Goal: Task Accomplishment & Management: Use online tool/utility

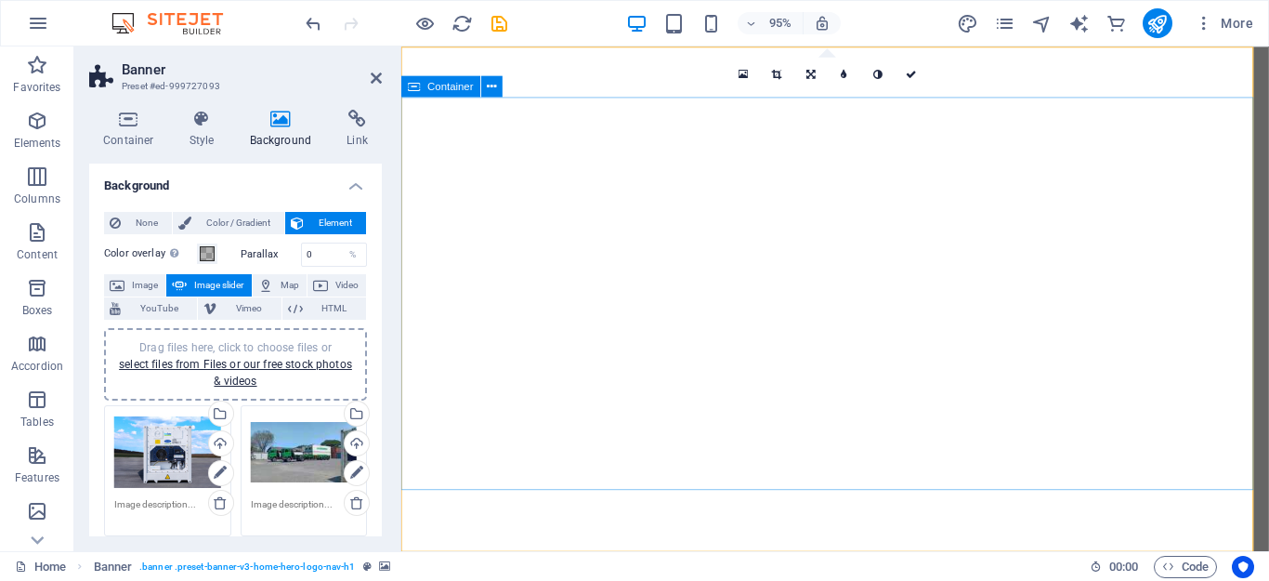
select select "ms"
select select "s"
select select "progressive"
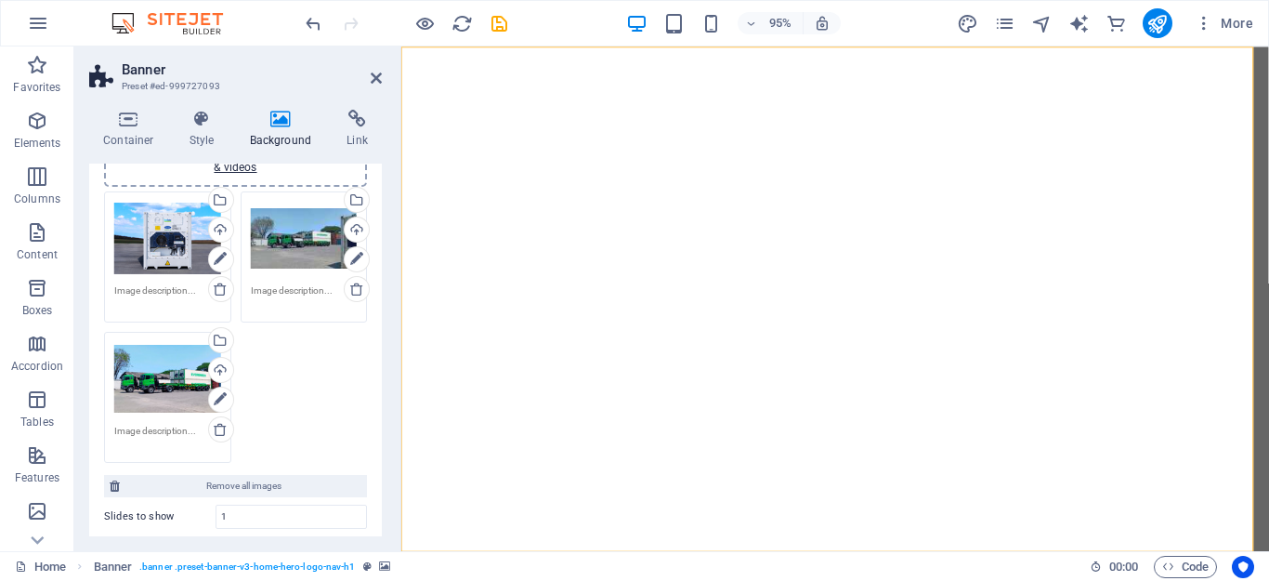
scroll to position [186, 0]
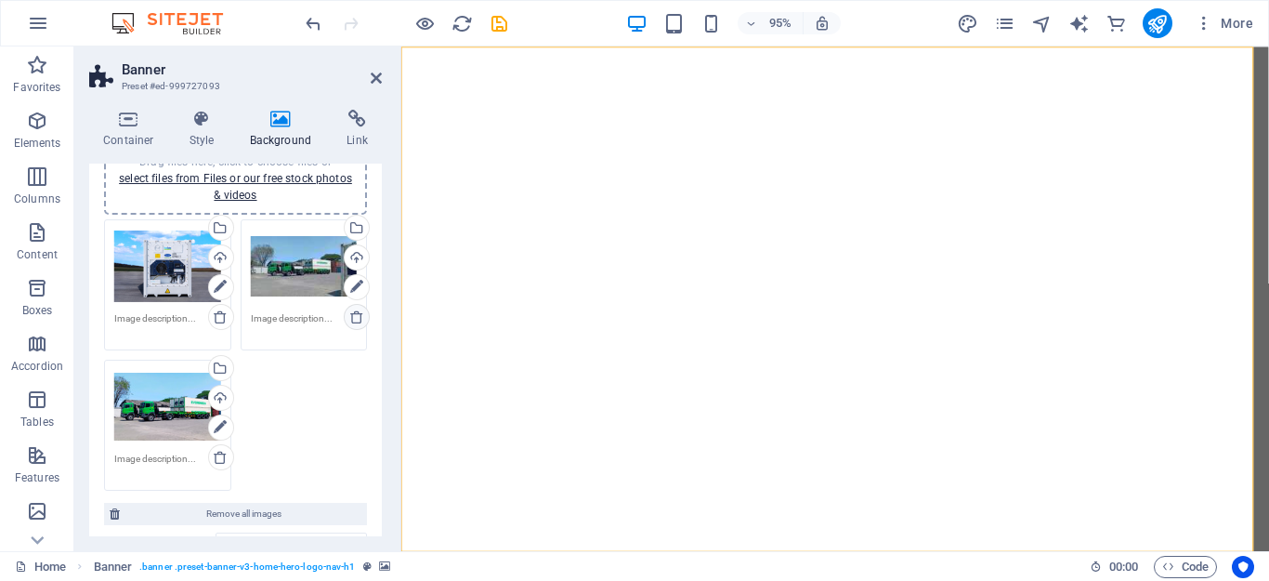
click at [349, 314] on icon at bounding box center [356, 316] width 15 height 15
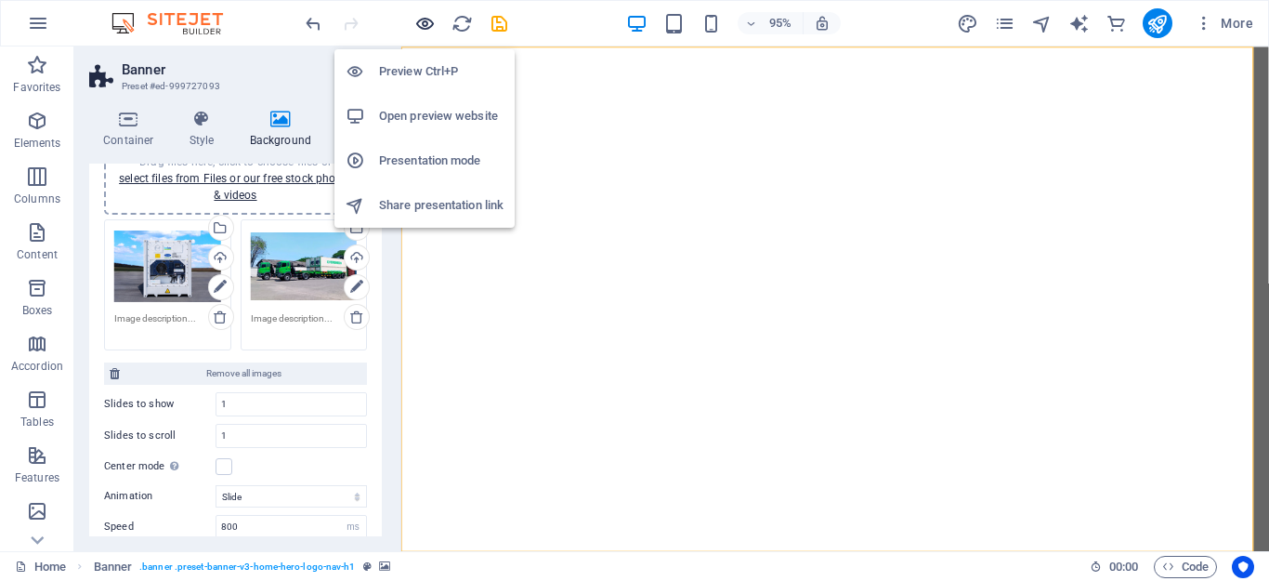
click at [425, 21] on icon "button" at bounding box center [424, 23] width 21 height 21
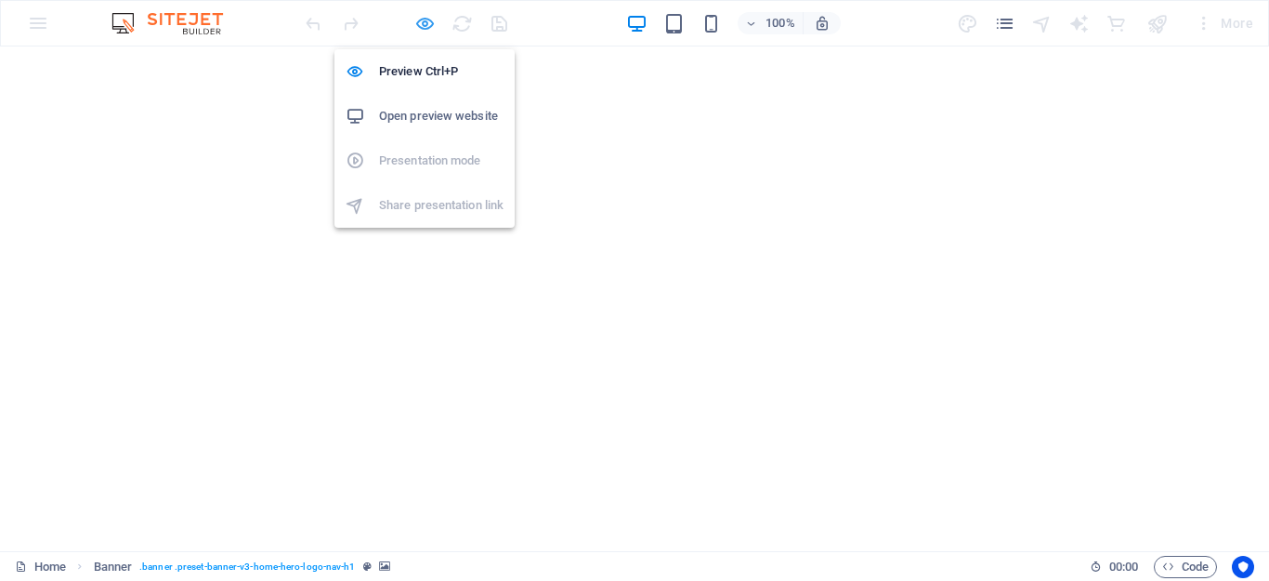
click at [424, 25] on icon "button" at bounding box center [424, 23] width 21 height 21
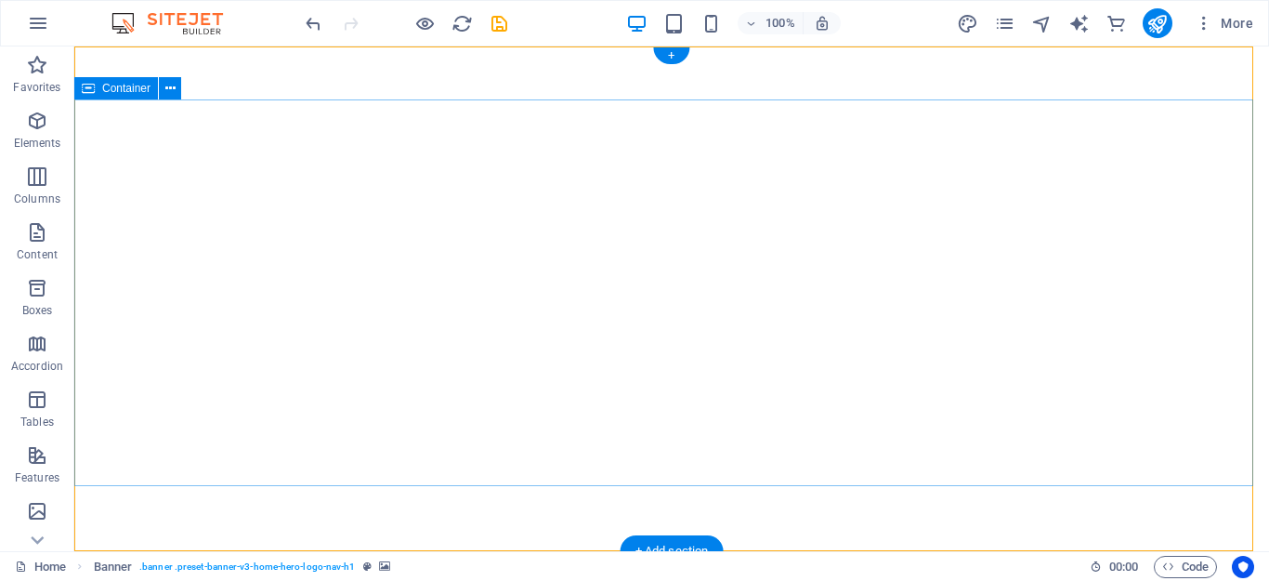
click at [172, 88] on icon at bounding box center [170, 89] width 10 height 20
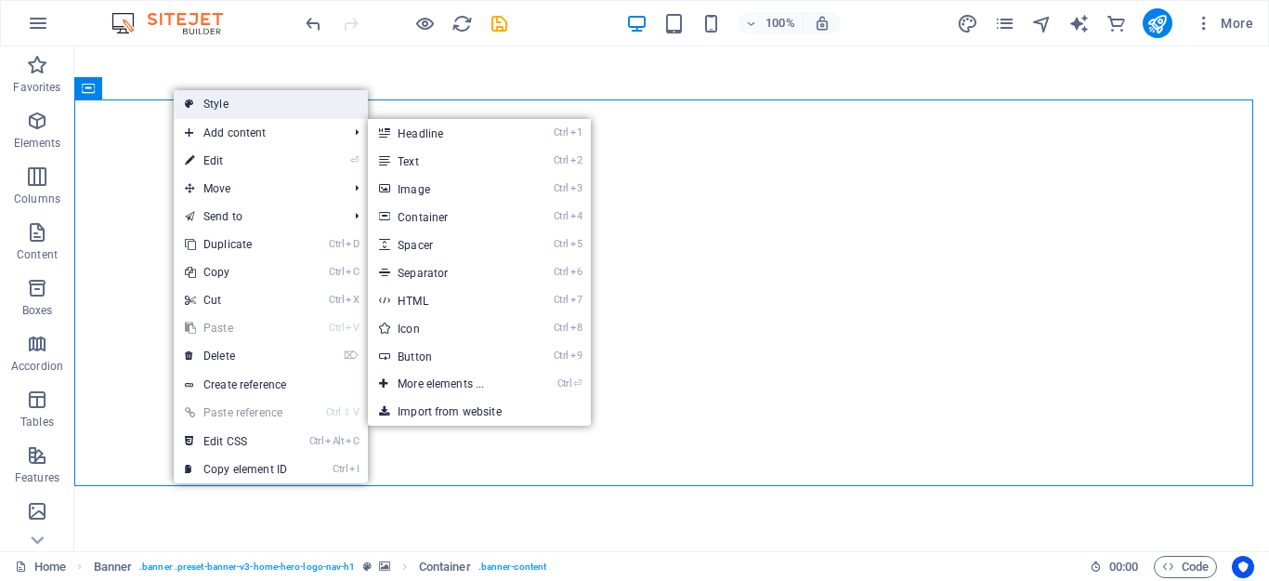
click at [244, 99] on link "Style" at bounding box center [271, 104] width 194 height 28
select select "preset-banner-v3-home-hero-logo-nav-h1"
select select "ms"
select select "s"
select select "progressive"
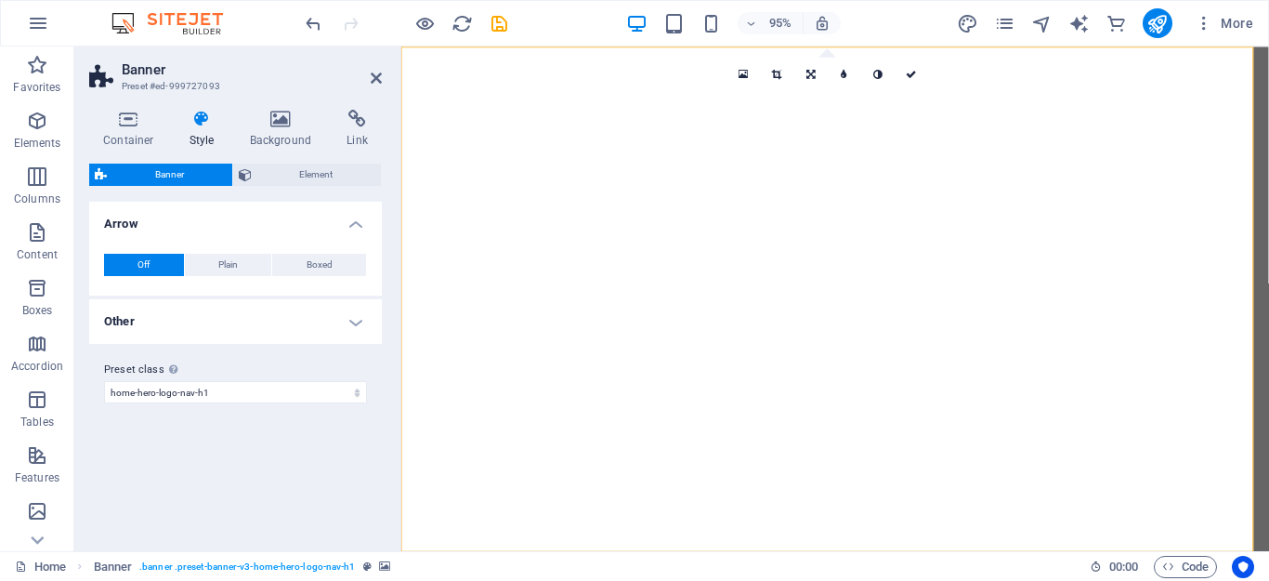
click at [287, 108] on div "Container Style Background Link Size Height Default px rem % vh vw Min. height …" at bounding box center [235, 323] width 322 height 456
click at [286, 117] on icon at bounding box center [281, 119] width 90 height 19
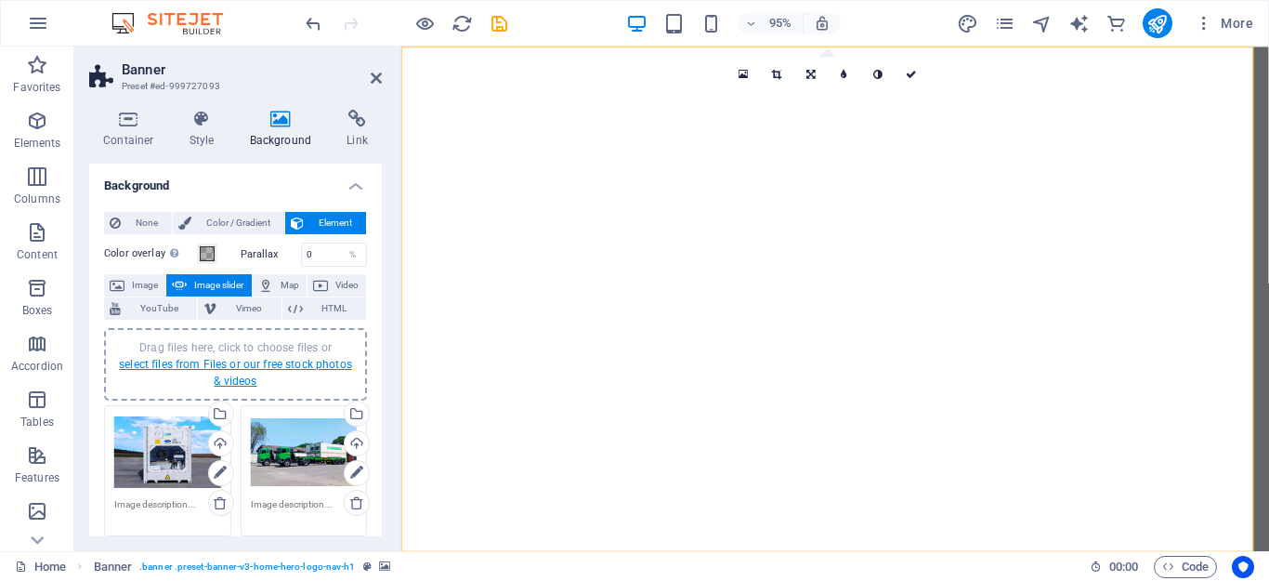
drag, startPoint x: 267, startPoint y: 363, endPoint x: 78, endPoint y: 568, distance: 278.1
click at [267, 363] on link "select files from Files or our free stock photos & videos" at bounding box center [235, 373] width 233 height 30
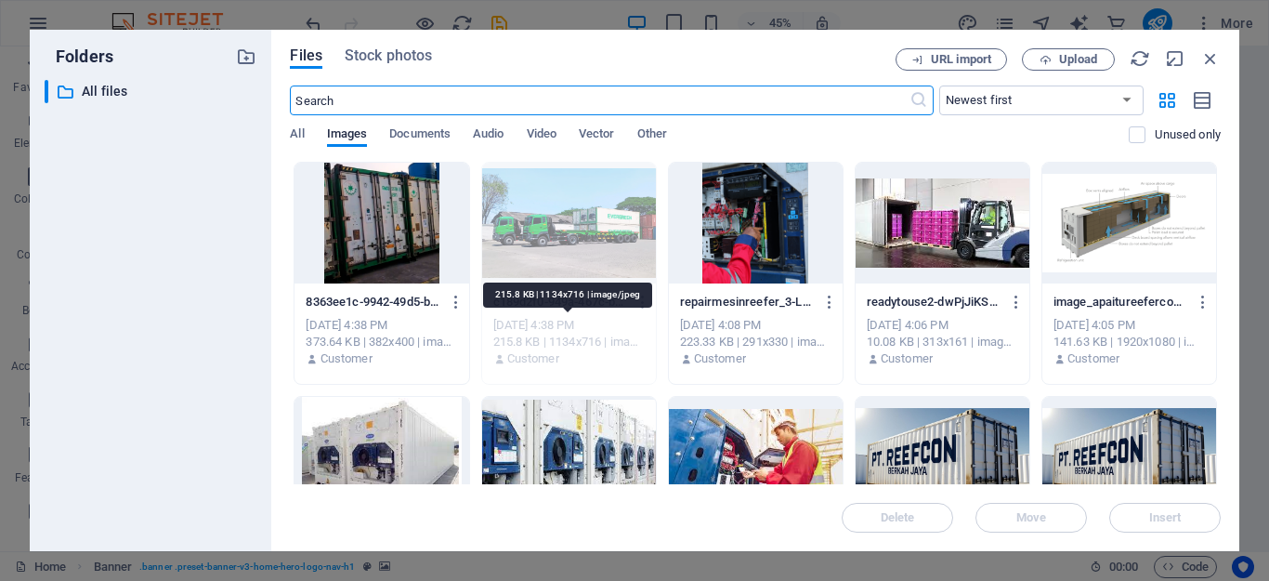
scroll to position [93, 0]
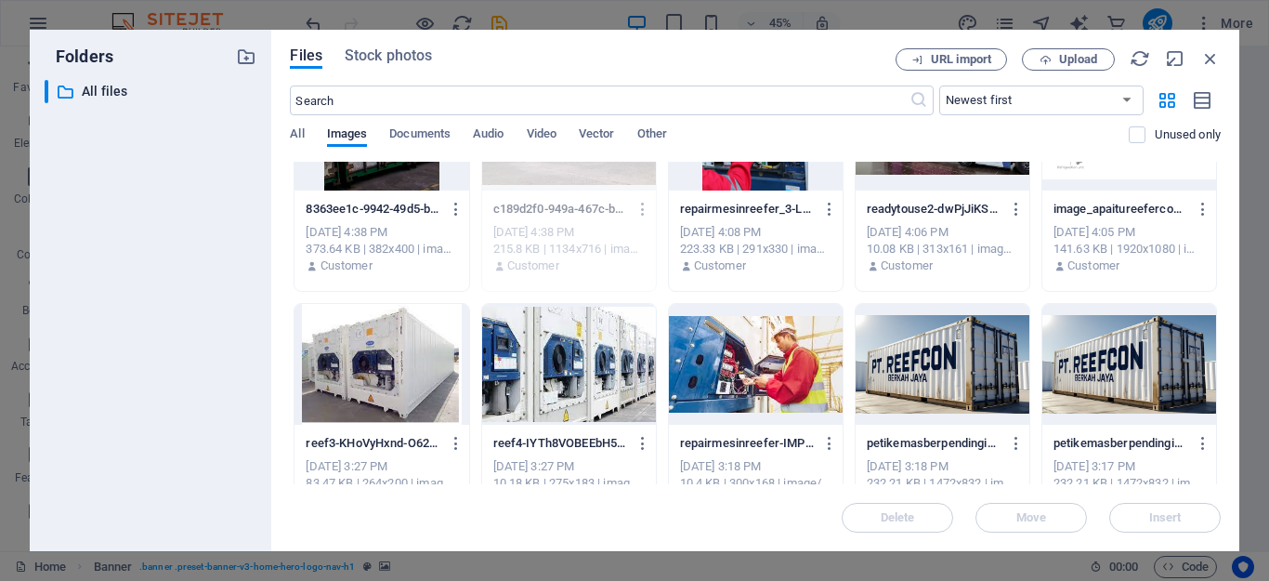
click at [431, 394] on div at bounding box center [382, 364] width 174 height 121
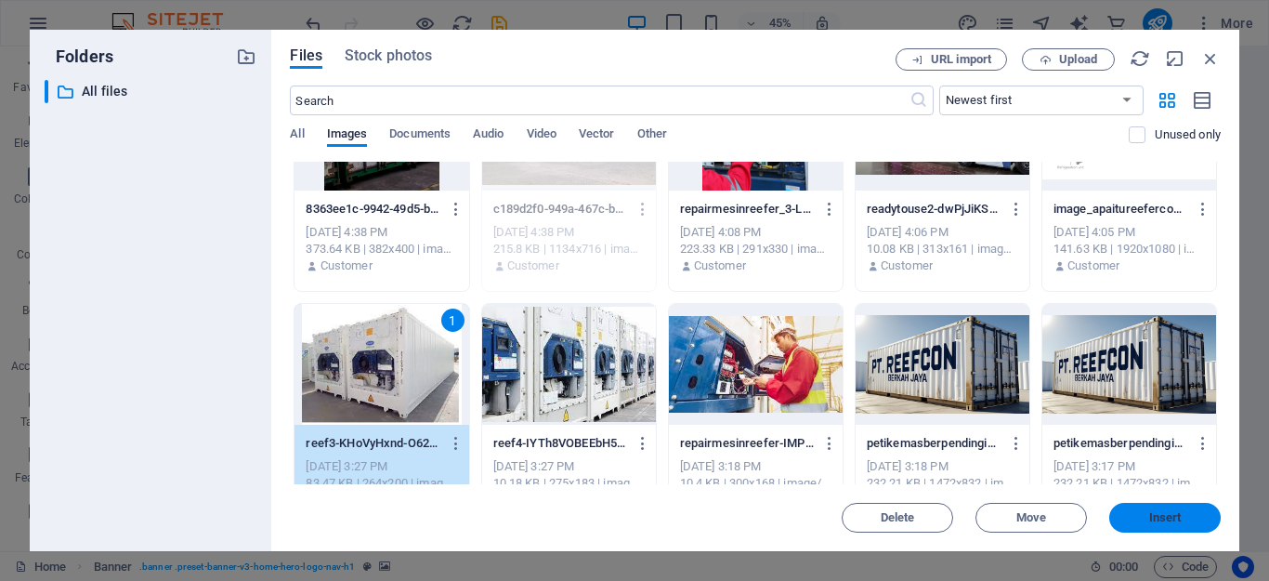
drag, startPoint x: 1170, startPoint y: 517, endPoint x: 648, endPoint y: 437, distance: 527.4
click at [1170, 517] on span "Insert" at bounding box center [1165, 517] width 33 height 11
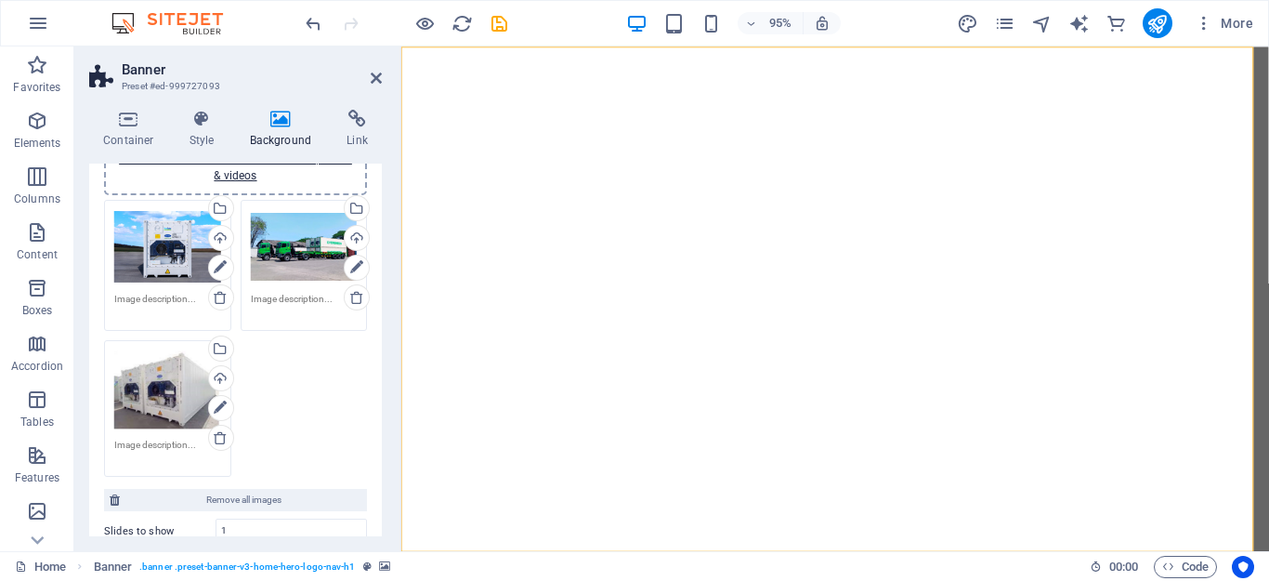
scroll to position [279, 0]
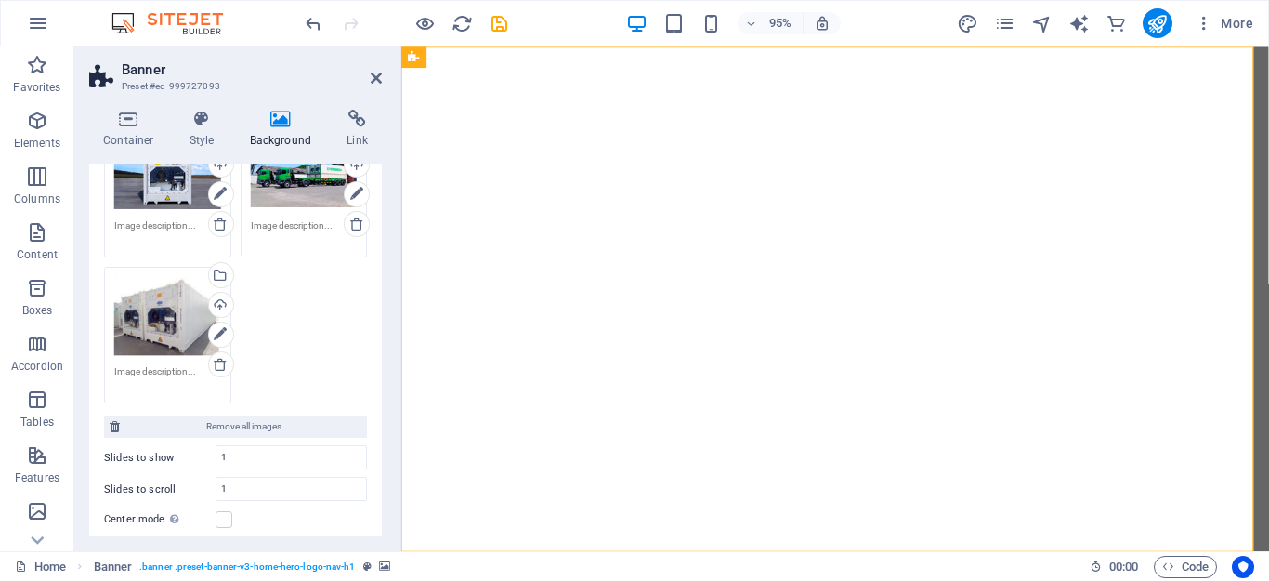
click at [389, 257] on div "Container Style Background Link Size Height Default px rem % vh vw Min. height …" at bounding box center [235, 323] width 322 height 456
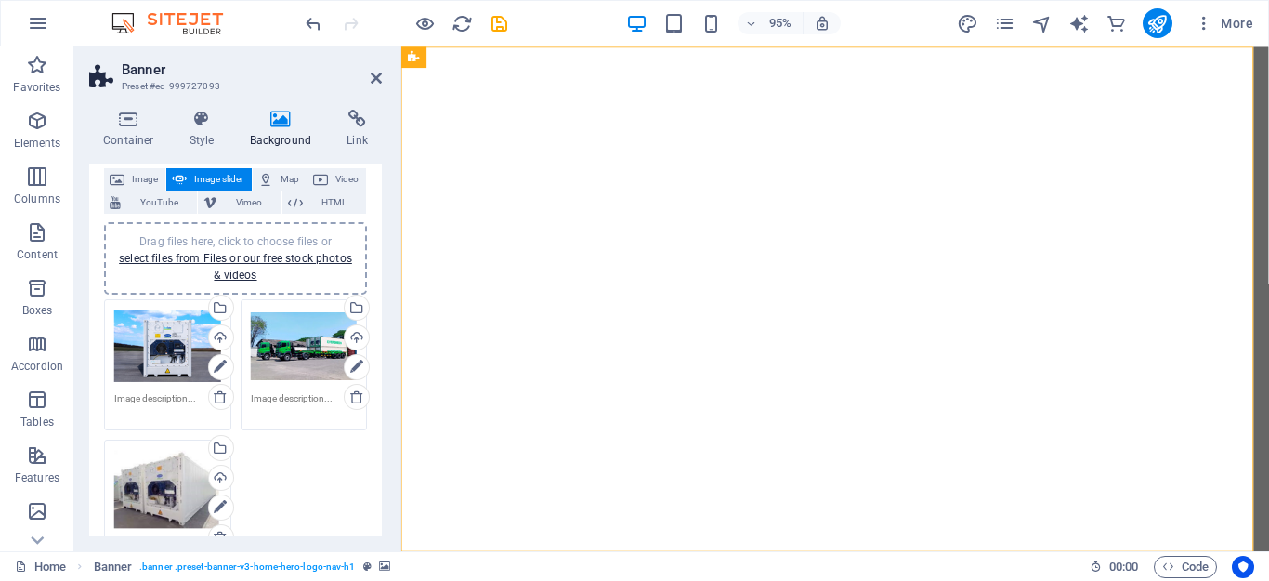
scroll to position [137, 0]
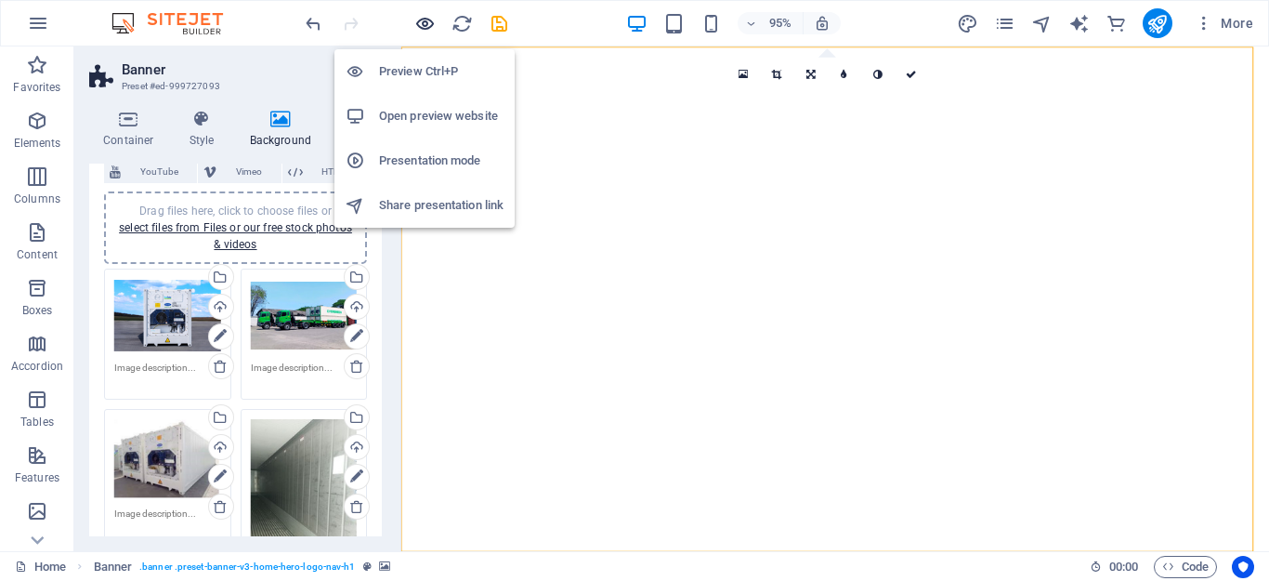
click at [423, 25] on icon "button" at bounding box center [424, 23] width 21 height 21
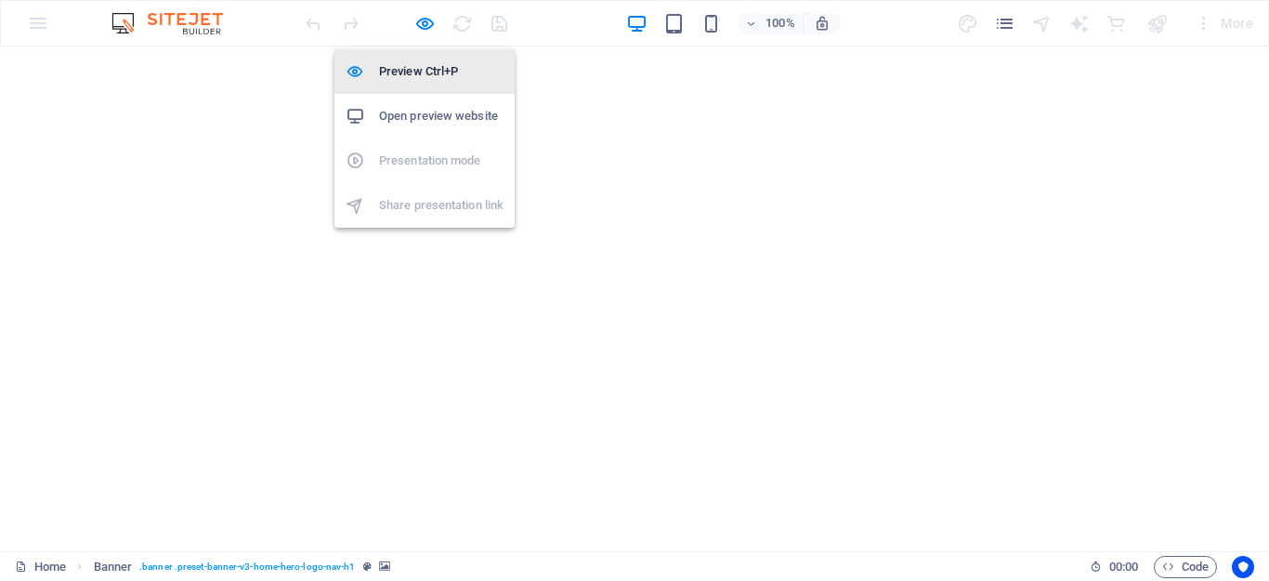
click at [427, 73] on h6 "Preview Ctrl+P" at bounding box center [441, 71] width 124 height 22
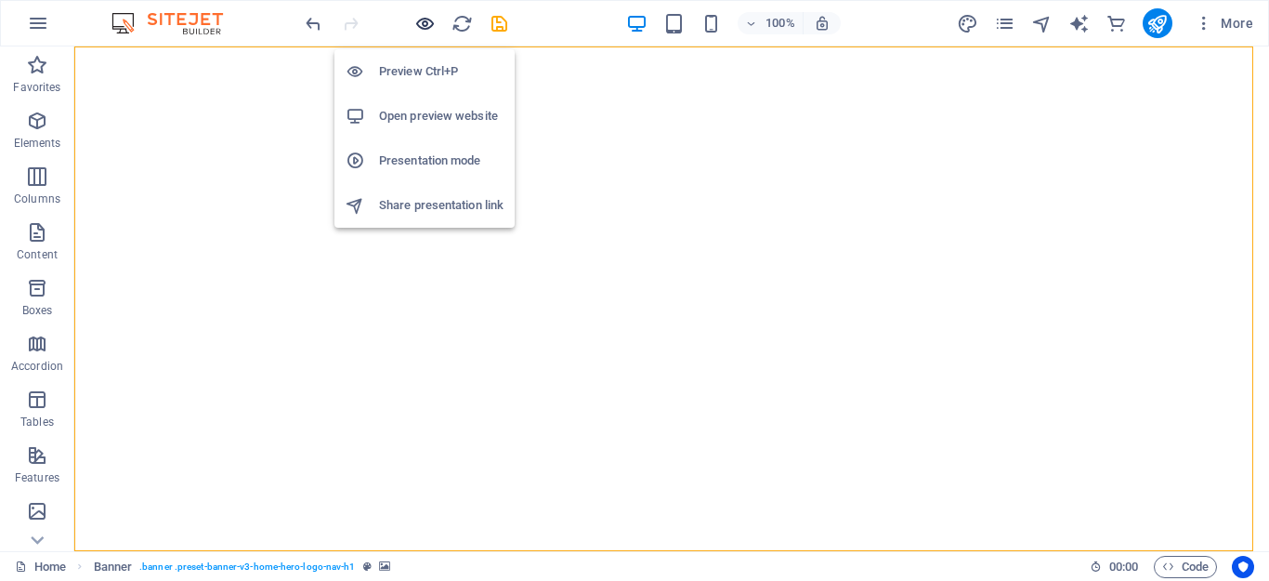
click at [426, 23] on icon "button" at bounding box center [424, 23] width 21 height 21
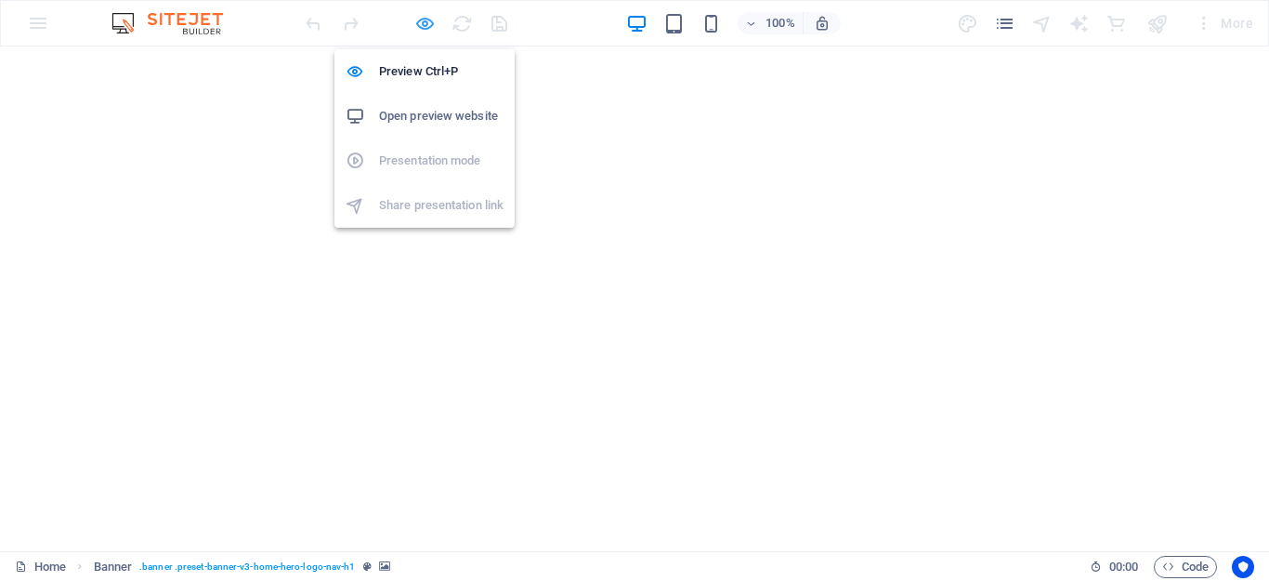
click at [422, 23] on icon "button" at bounding box center [424, 23] width 21 height 21
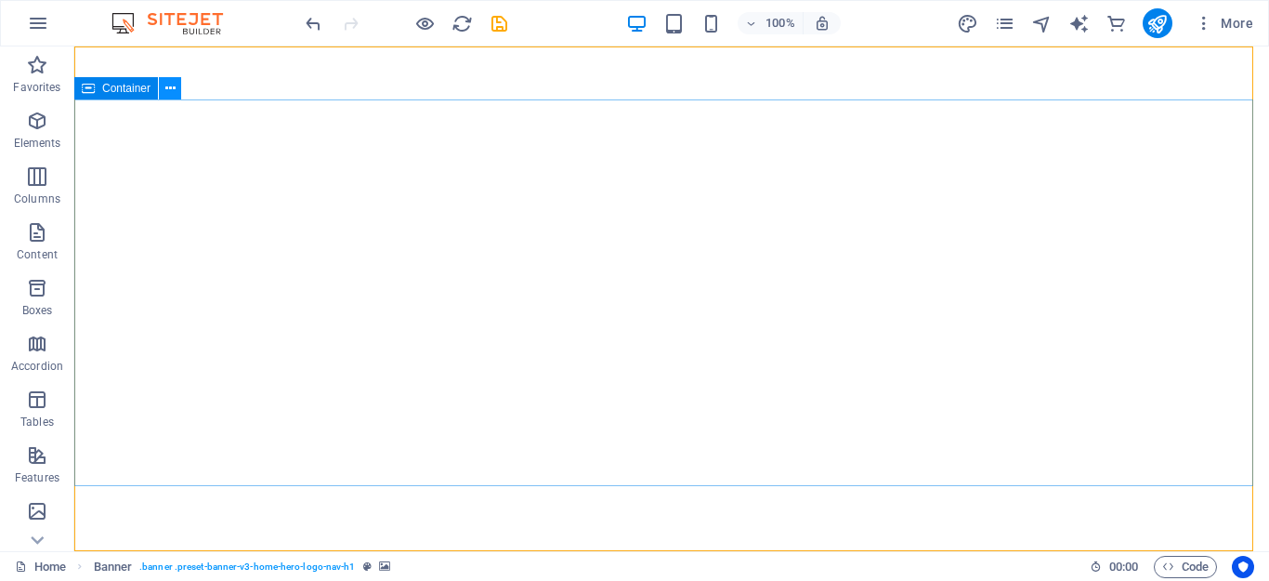
click at [171, 89] on icon at bounding box center [170, 89] width 10 height 20
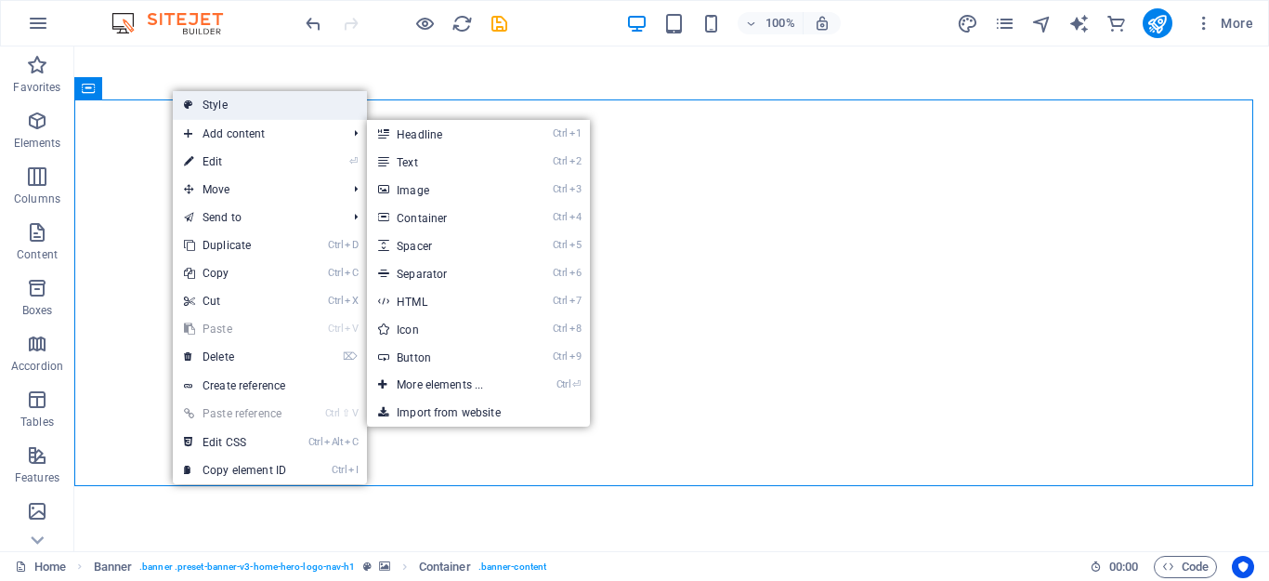
click at [249, 111] on link "Style" at bounding box center [270, 105] width 194 height 28
select select "preset-banner-v3-home-hero-logo-nav-h1"
select select "ms"
select select "s"
select select "progressive"
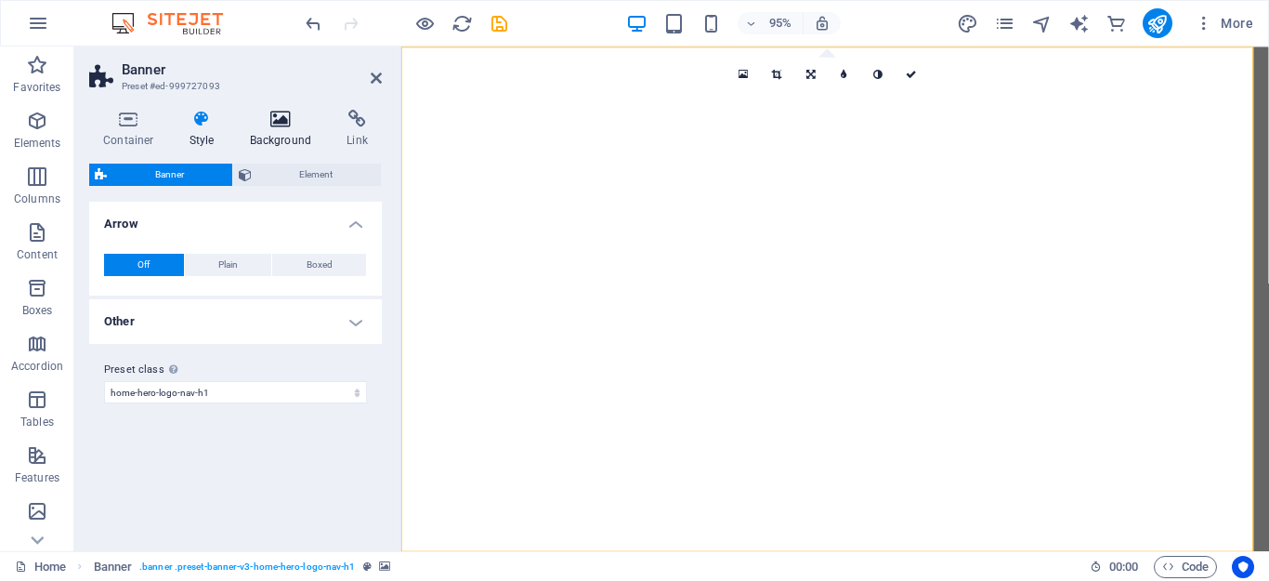
click at [270, 124] on icon at bounding box center [281, 119] width 90 height 19
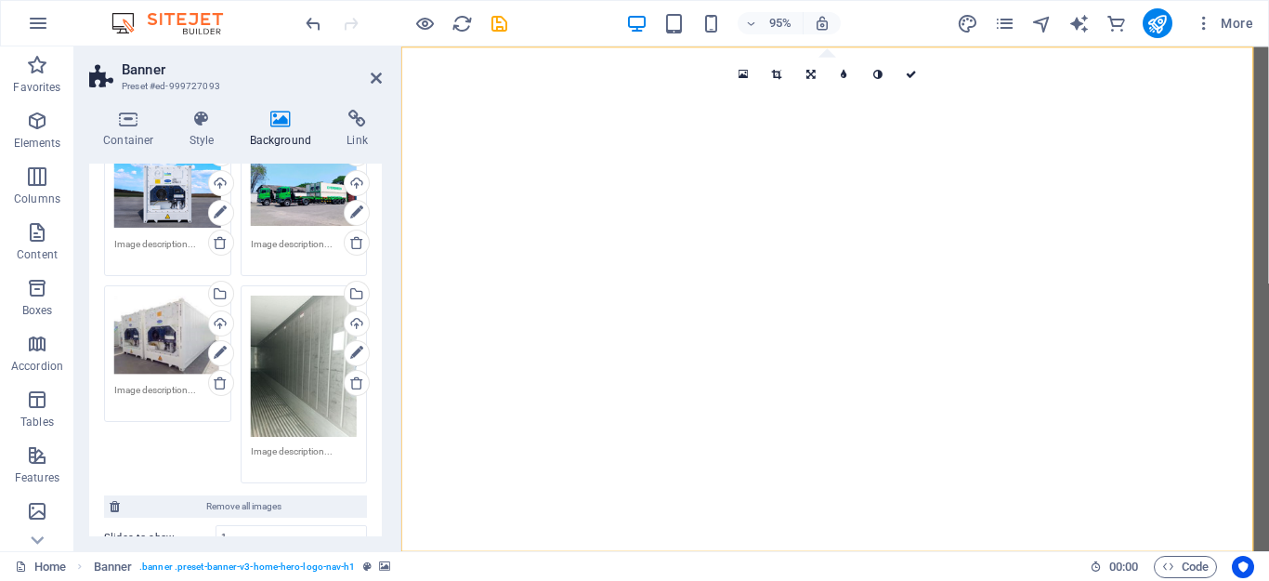
scroll to position [279, 0]
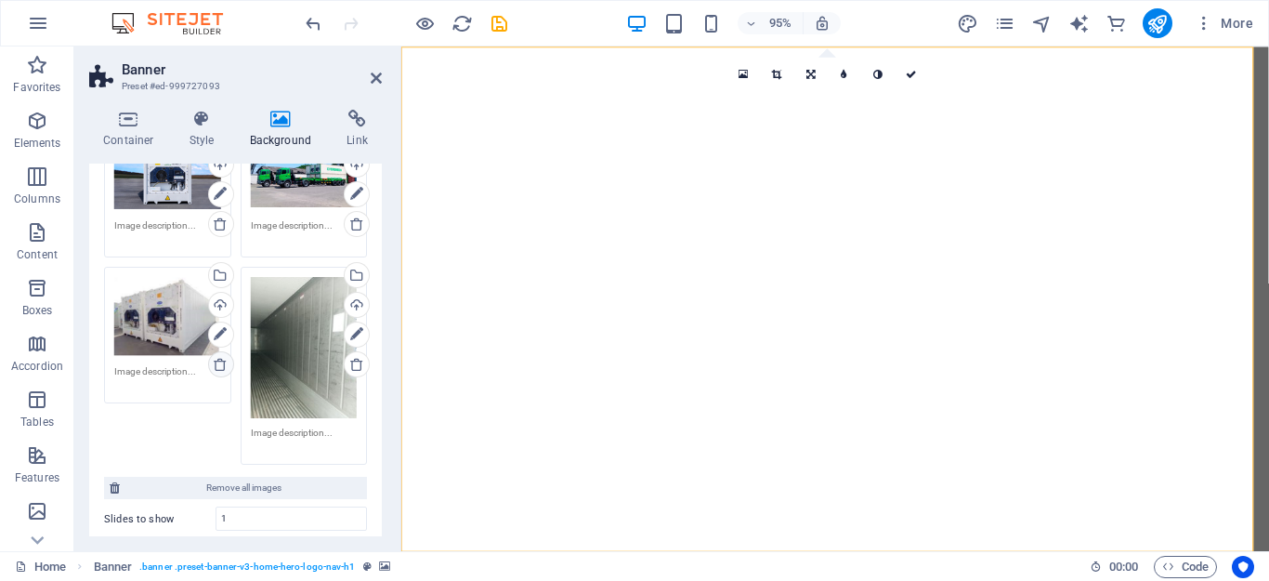
click at [217, 365] on icon at bounding box center [220, 364] width 15 height 15
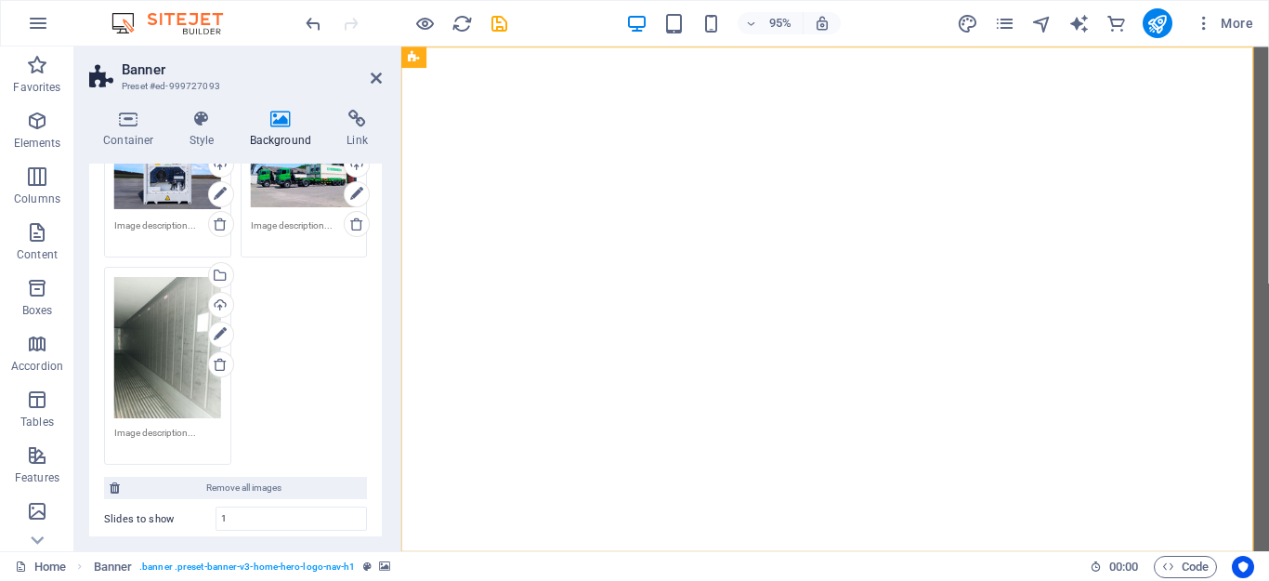
click at [386, 211] on div "Container Style Background Link Size Height Default px rem % vh vw Min. height …" at bounding box center [235, 323] width 322 height 456
click at [377, 220] on div "None Color / Gradient Element Stretch background to full-width Color overlay Pl…" at bounding box center [235, 398] width 293 height 960
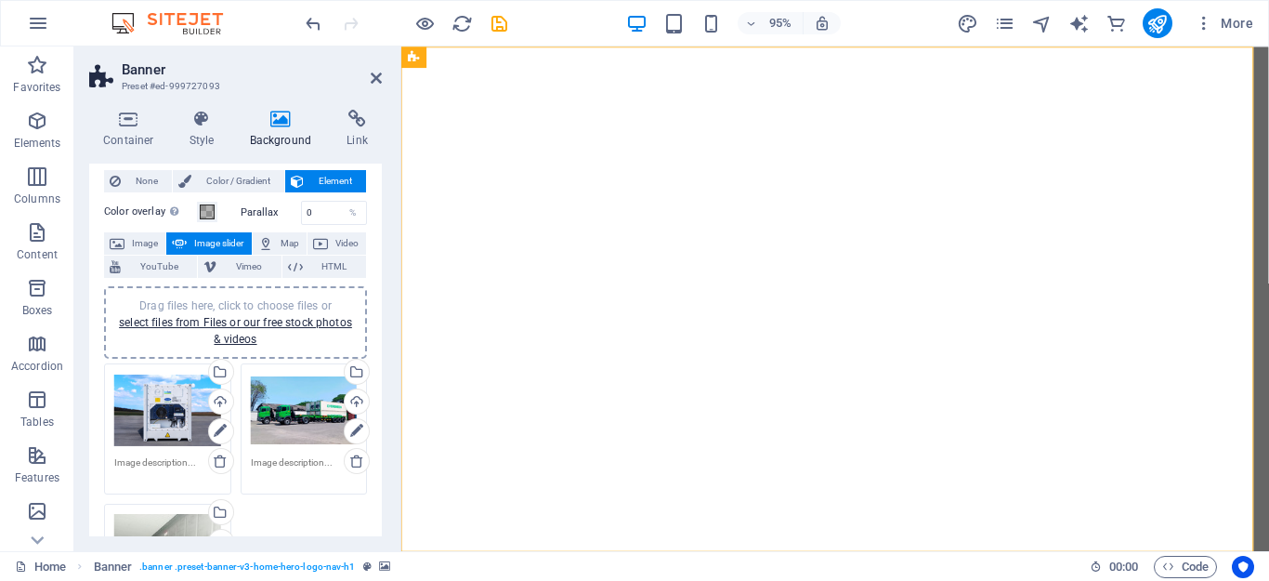
scroll to position [12, 0]
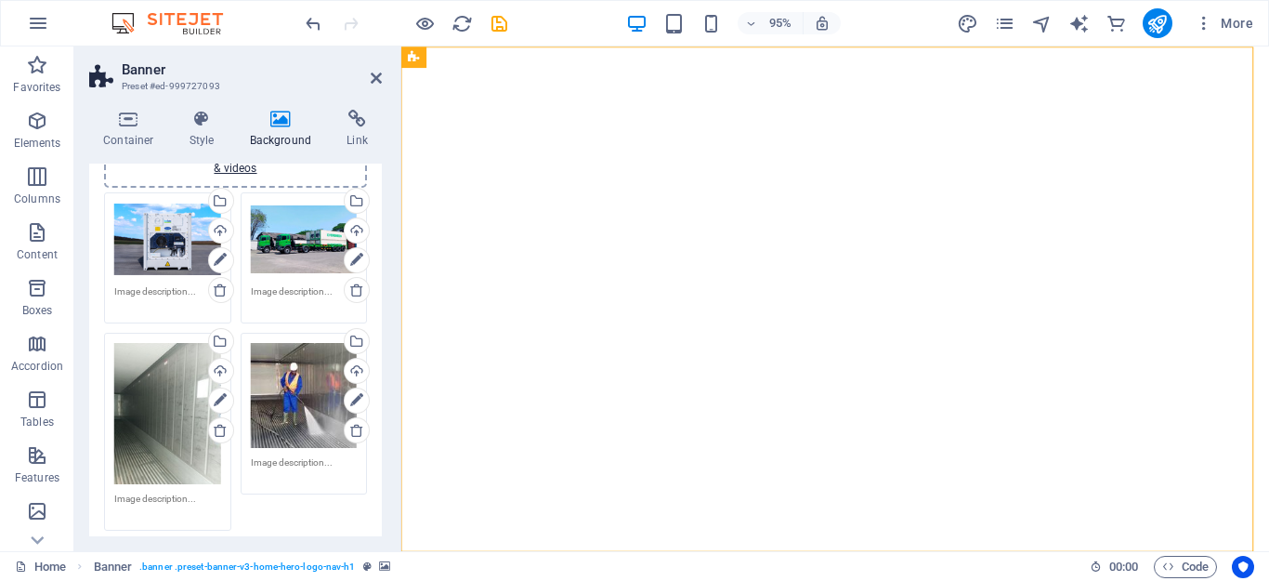
scroll to position [272, 0]
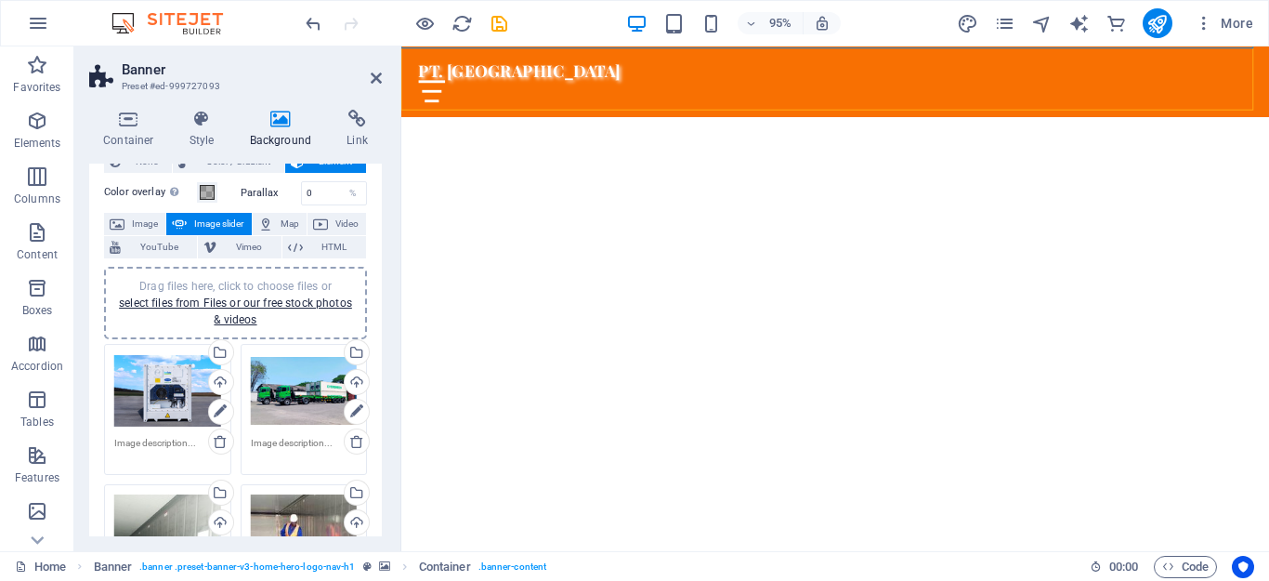
scroll to position [0, 0]
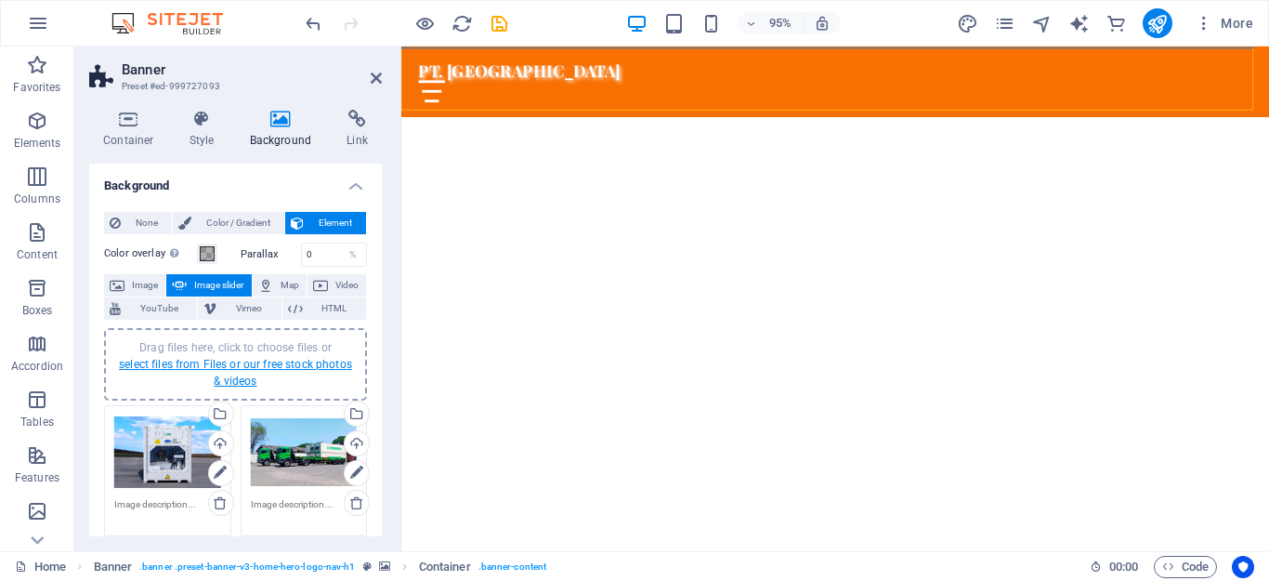
click at [295, 363] on link "select files from Files or our free stock photos & videos" at bounding box center [235, 373] width 233 height 30
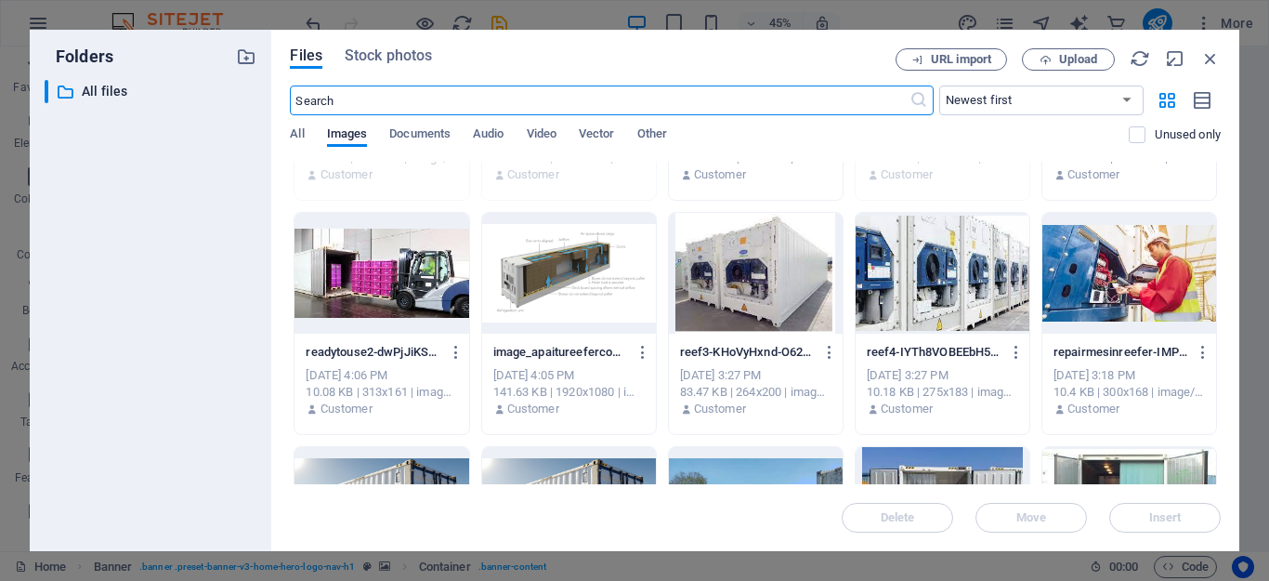
scroll to position [186, 0]
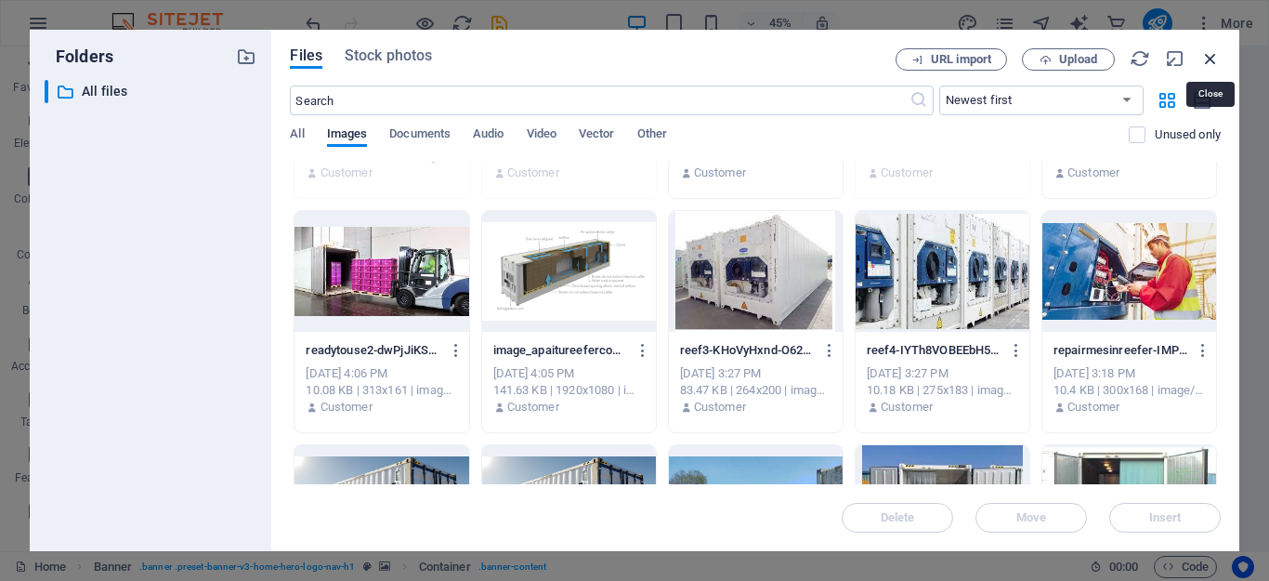
click at [1211, 56] on icon "button" at bounding box center [1210, 58] width 20 height 20
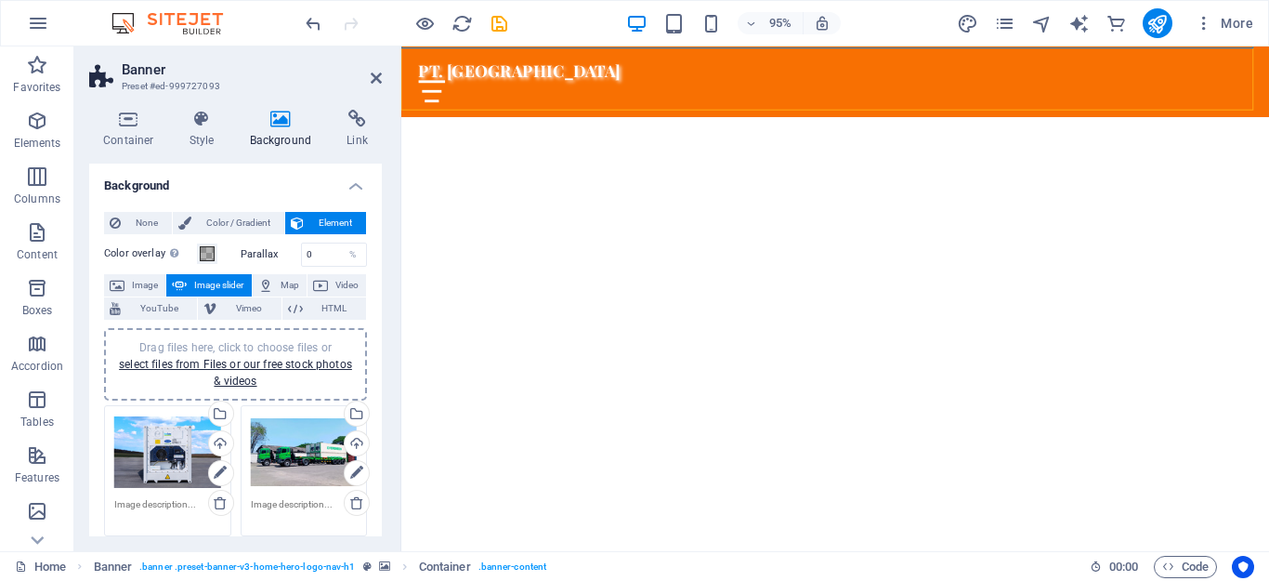
scroll to position [465, 0]
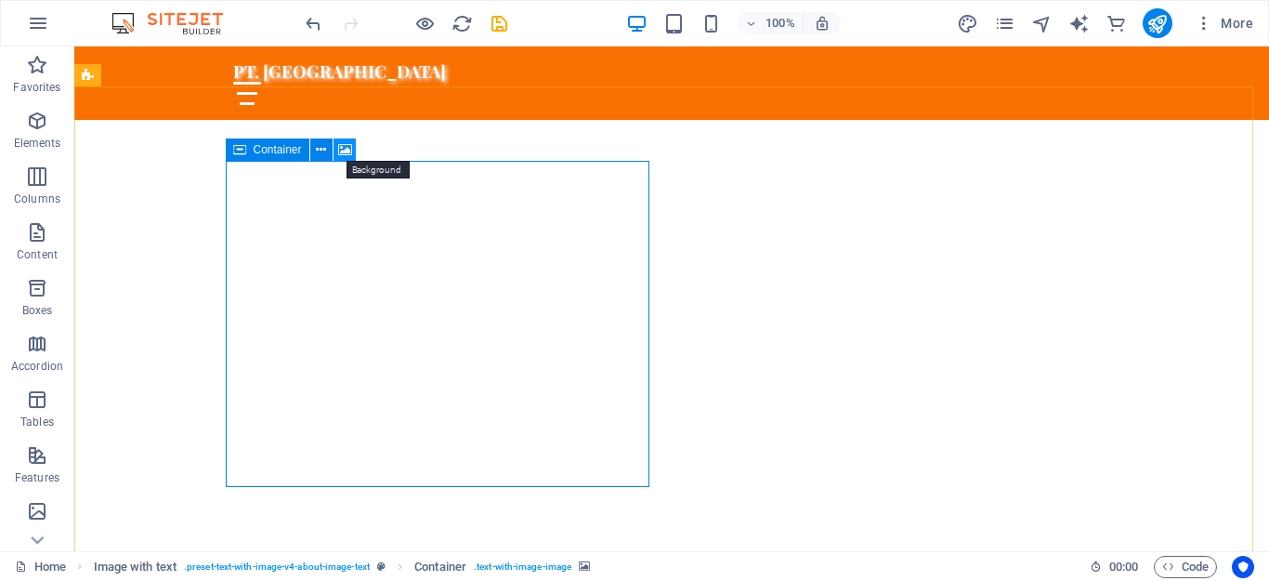
click at [345, 148] on icon at bounding box center [345, 150] width 14 height 20
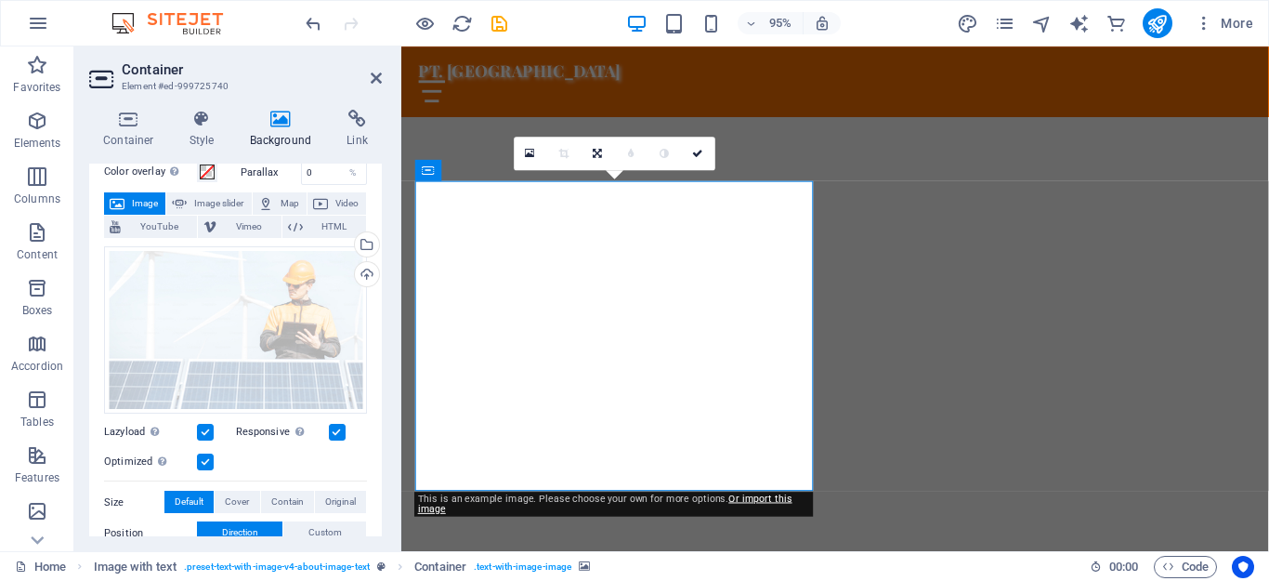
scroll to position [51, 0]
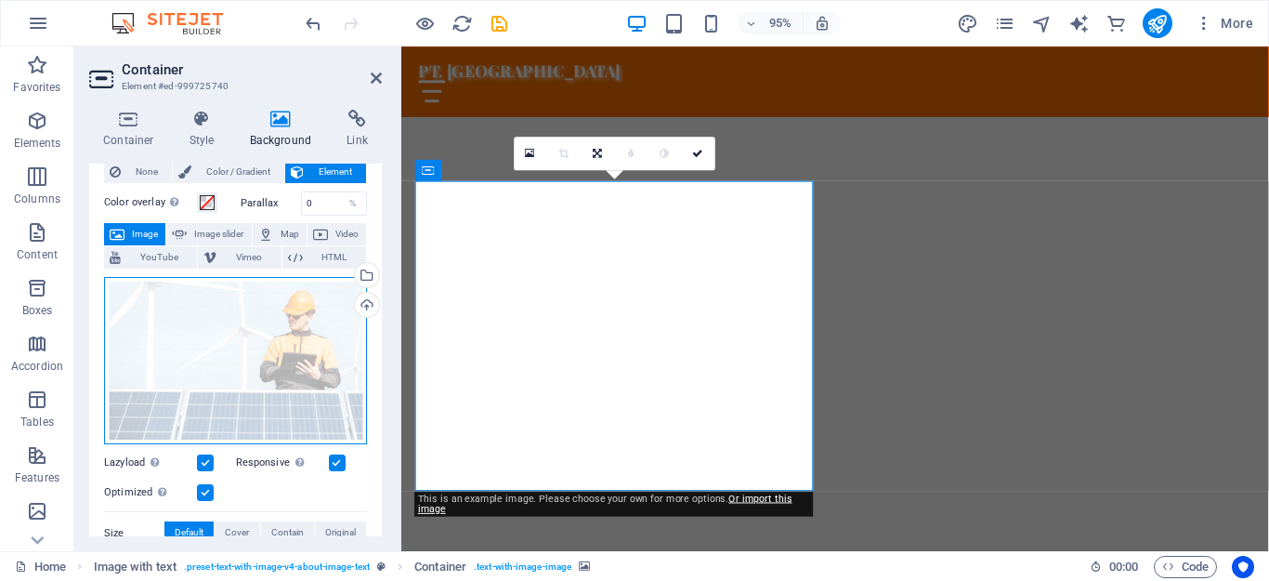
click at [178, 372] on div "Drag files here, click to choose files or select files from Files or our free s…" at bounding box center [235, 361] width 263 height 168
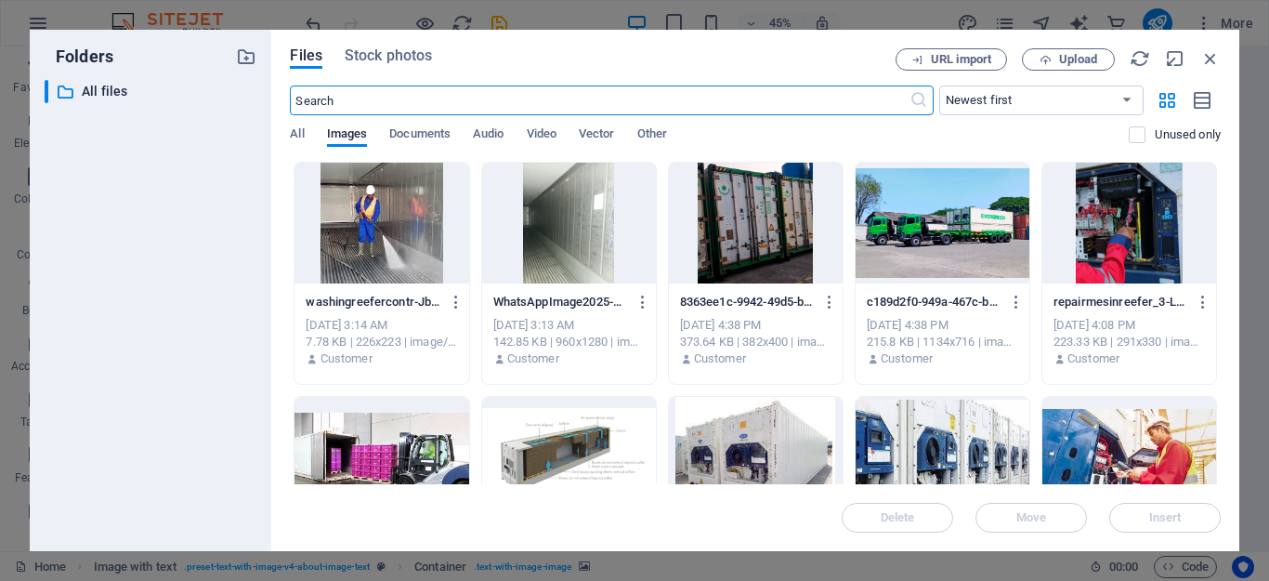
scroll to position [93, 0]
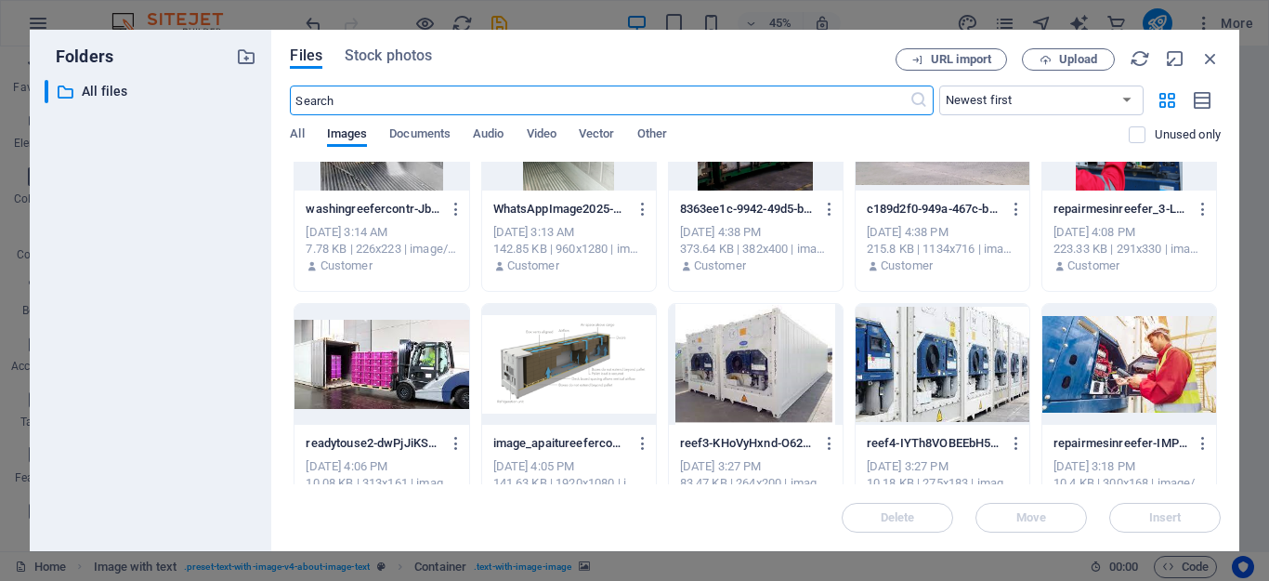
click at [975, 370] on div at bounding box center [943, 364] width 174 height 121
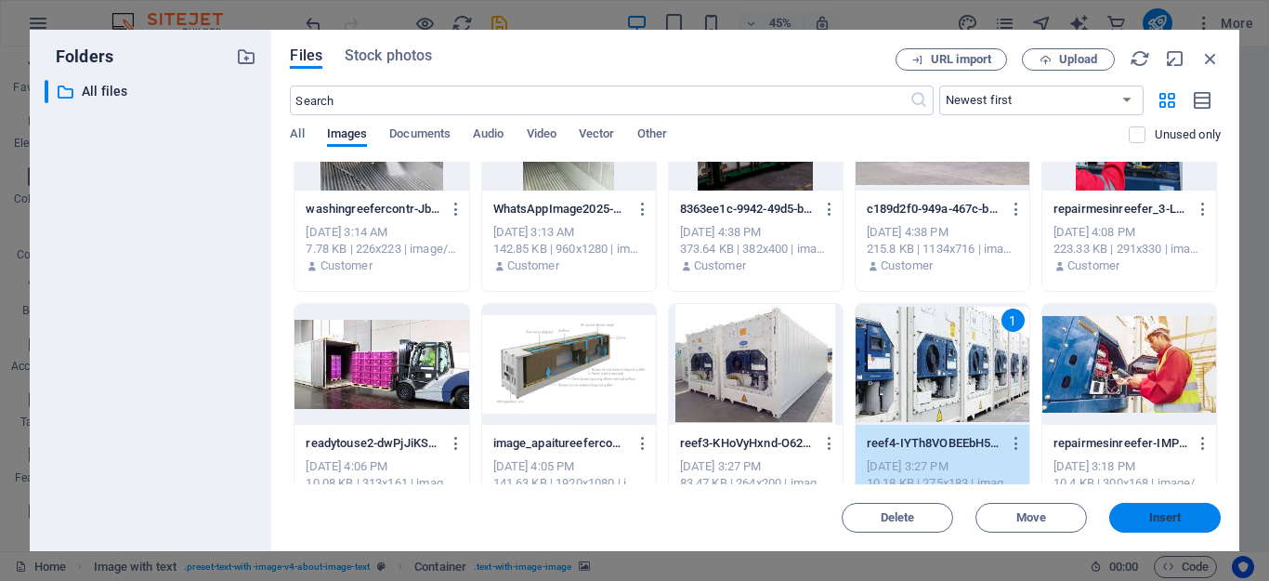
click at [1194, 517] on span "Insert" at bounding box center [1165, 517] width 97 height 11
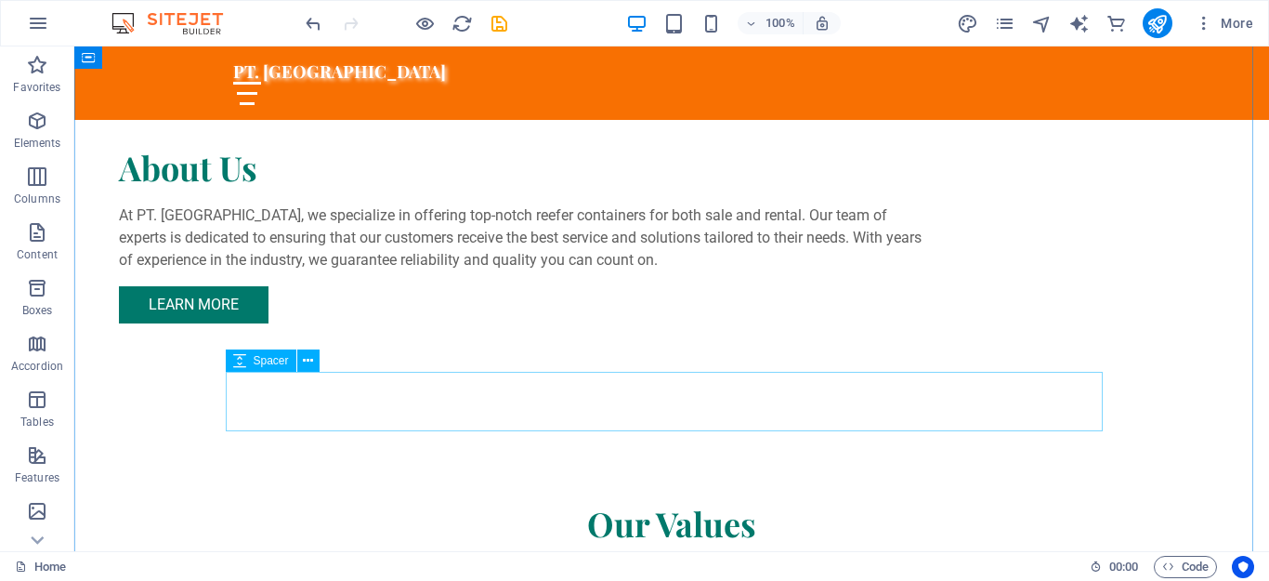
scroll to position [1579, 0]
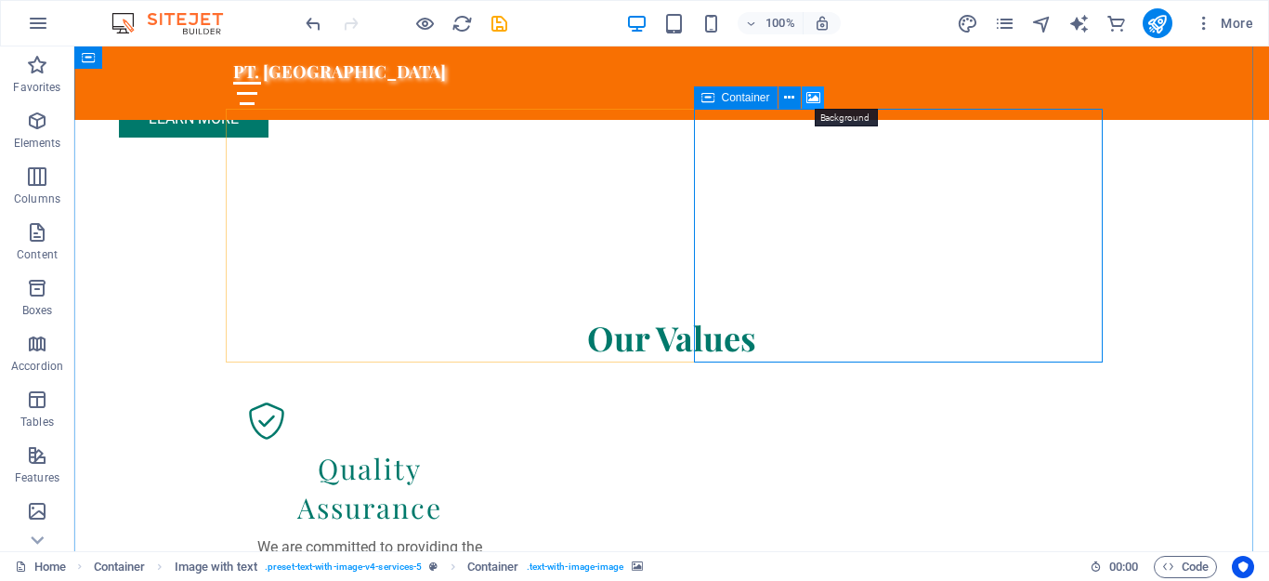
click at [811, 95] on icon at bounding box center [813, 98] width 14 height 20
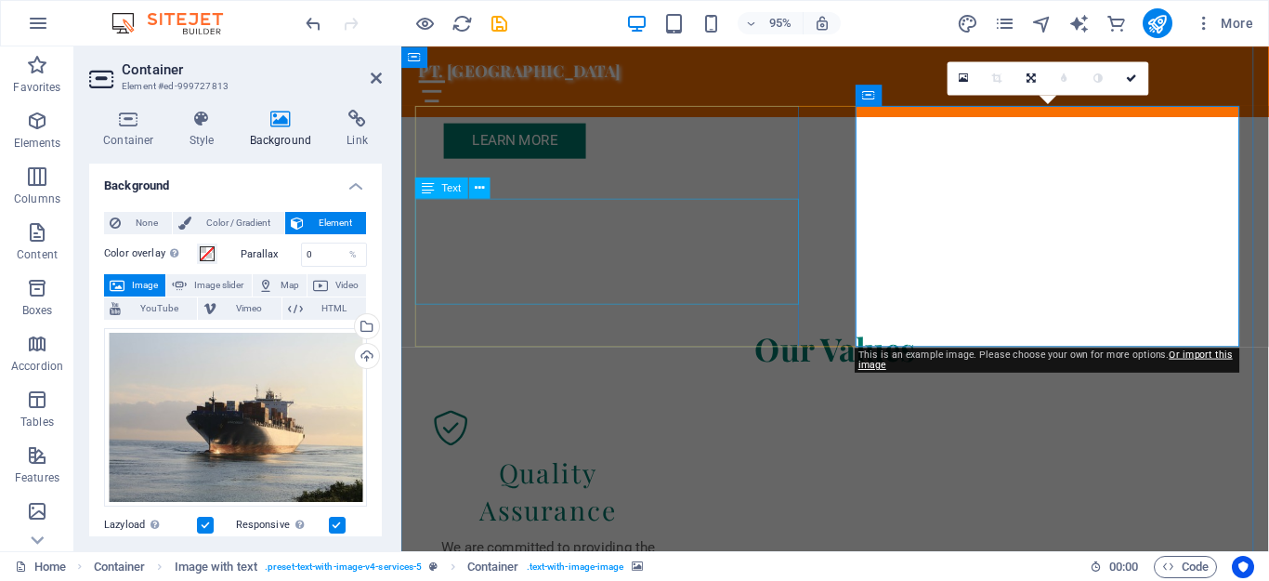
scroll to position [1629, 0]
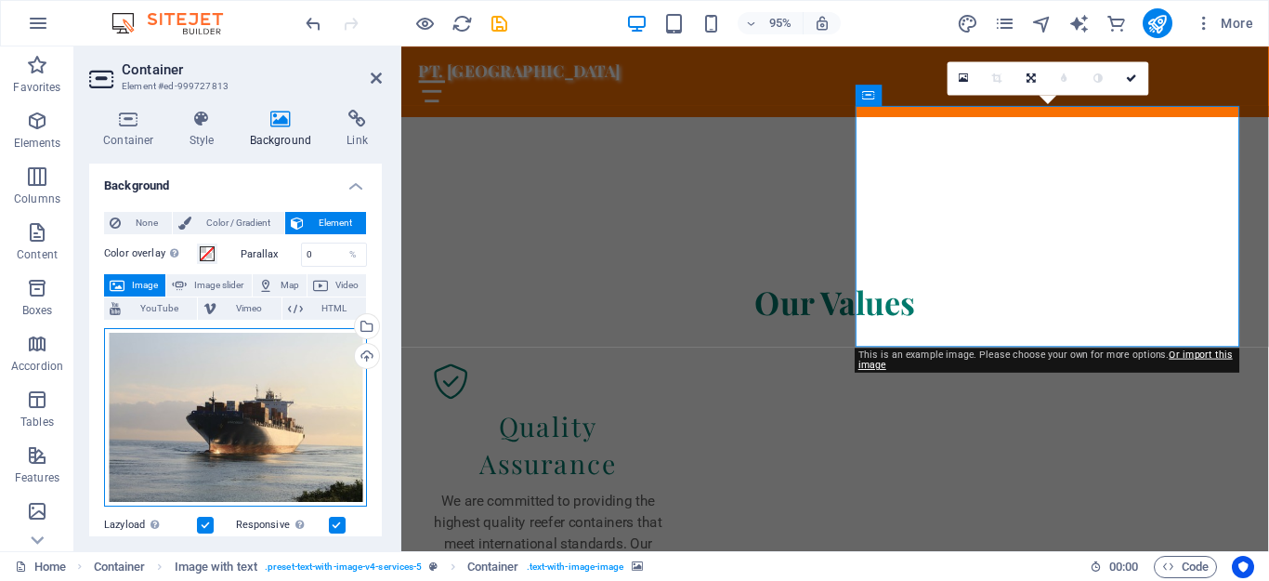
click at [225, 425] on div "Drag files here, click to choose files or select files from Files or our free s…" at bounding box center [235, 417] width 263 height 178
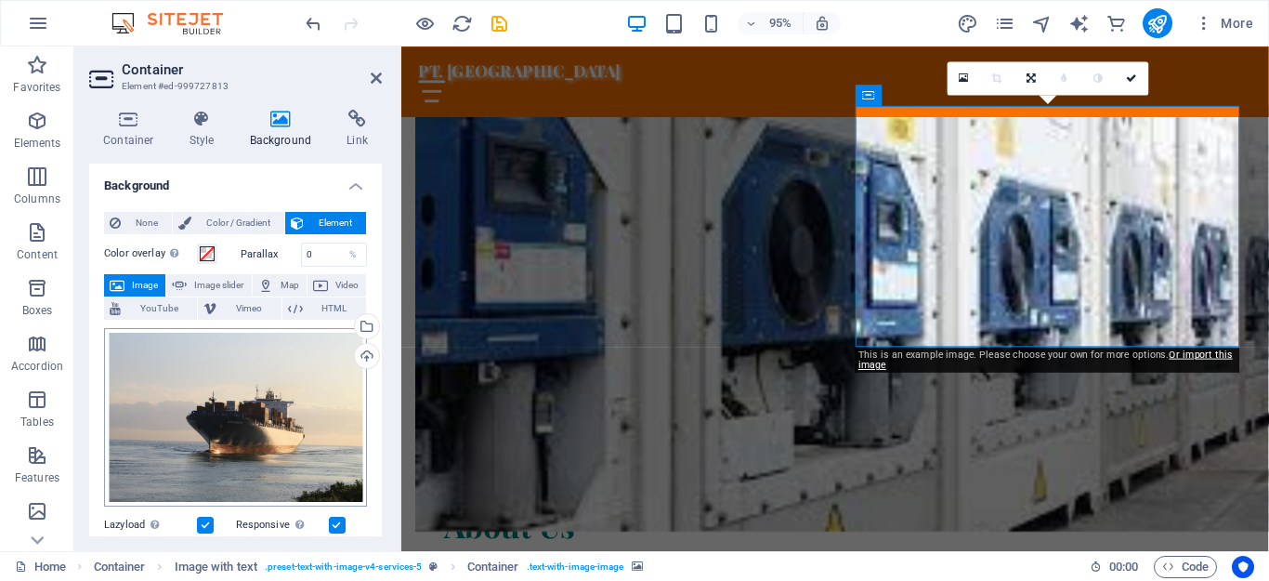
scroll to position [2219, 0]
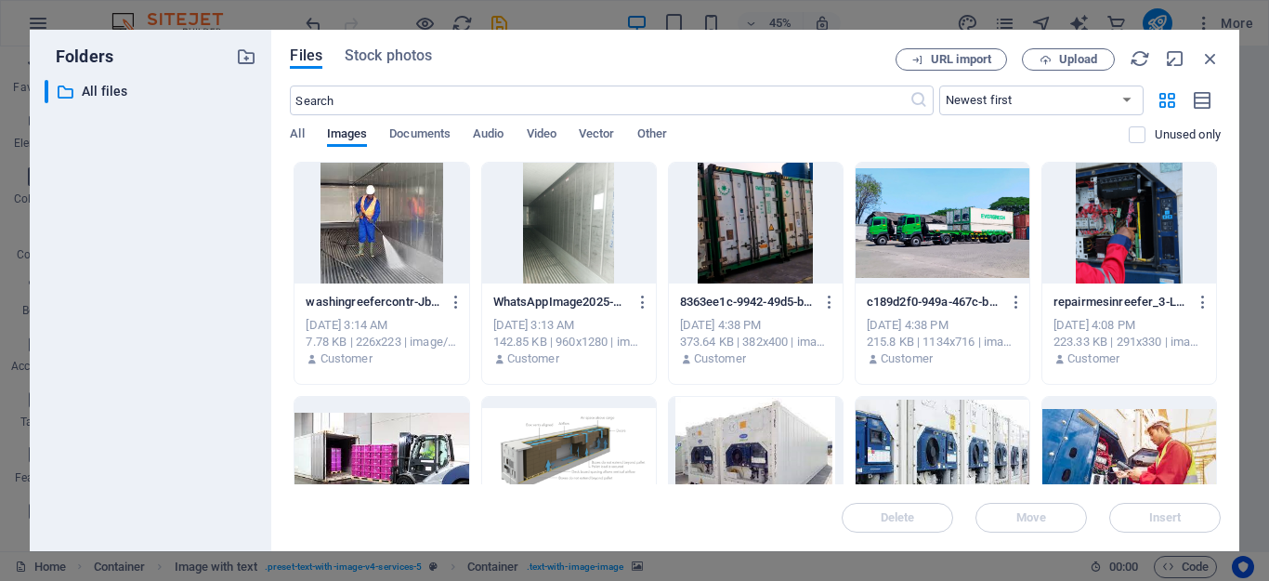
click at [749, 461] on div at bounding box center [756, 457] width 174 height 121
drag, startPoint x: 1158, startPoint y: 522, endPoint x: 291, endPoint y: 449, distance: 869.9
click at [1158, 522] on span "Insert" at bounding box center [1165, 517] width 33 height 11
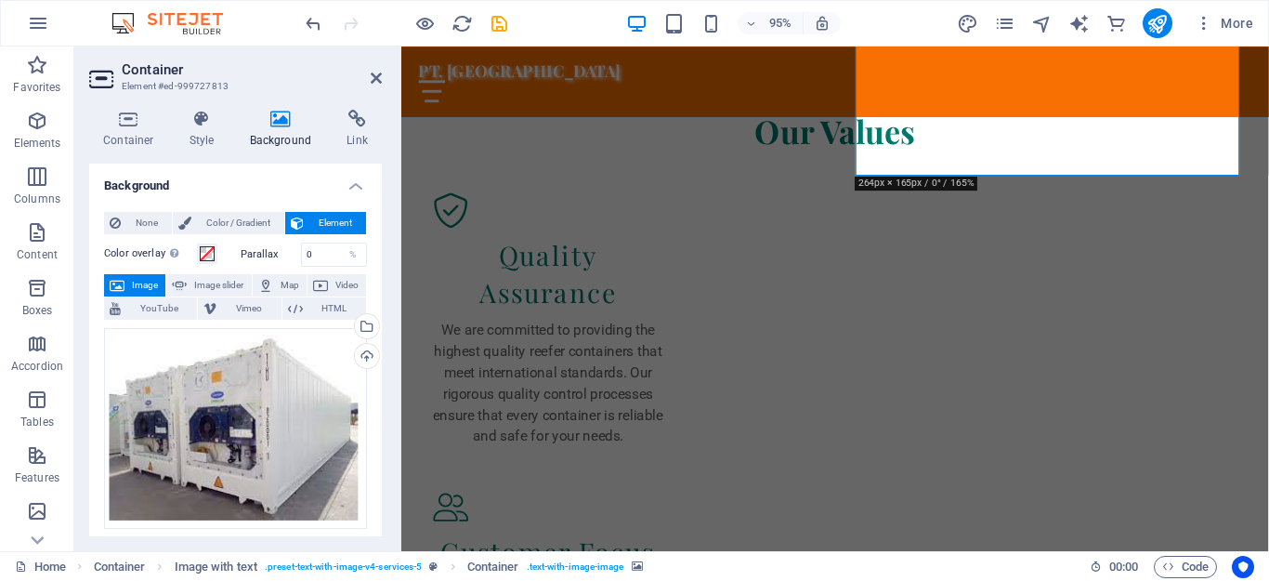
scroll to position [1814, 0]
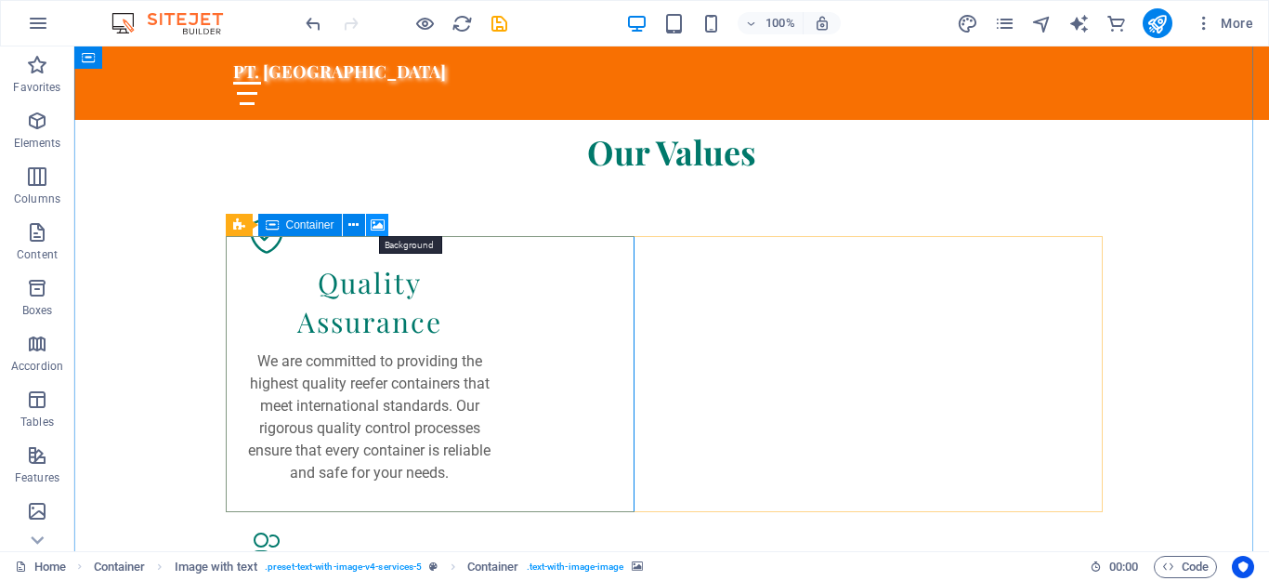
click at [378, 219] on icon at bounding box center [378, 226] width 14 height 20
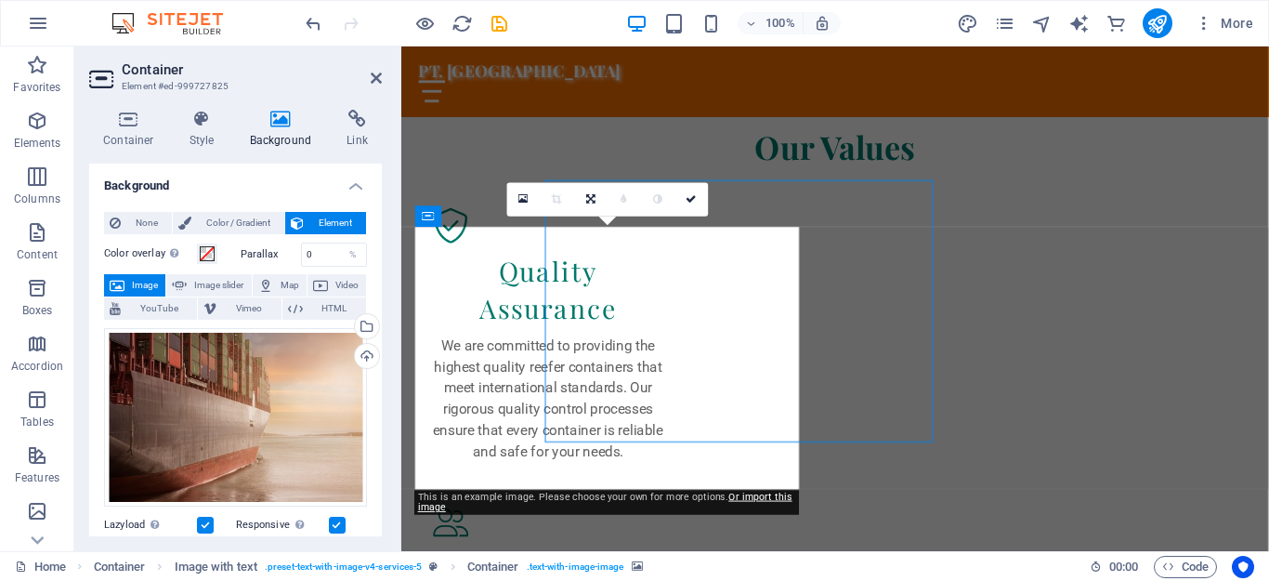
scroll to position [1814, 0]
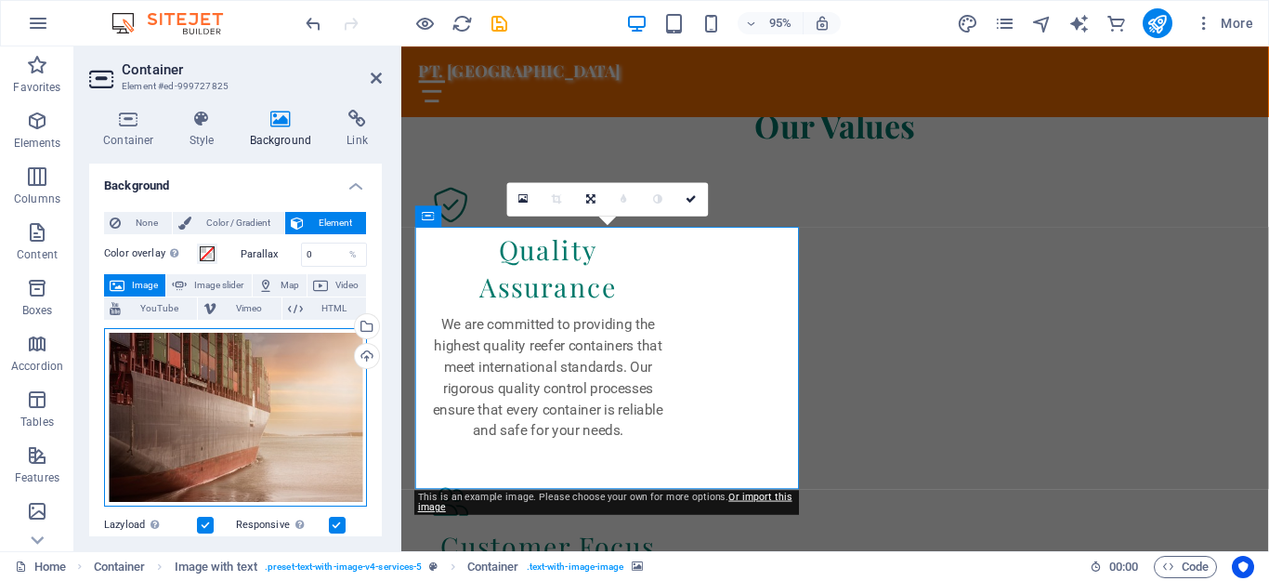
click at [224, 377] on div "Drag files here, click to choose files or select files from Files or our free s…" at bounding box center [235, 417] width 263 height 178
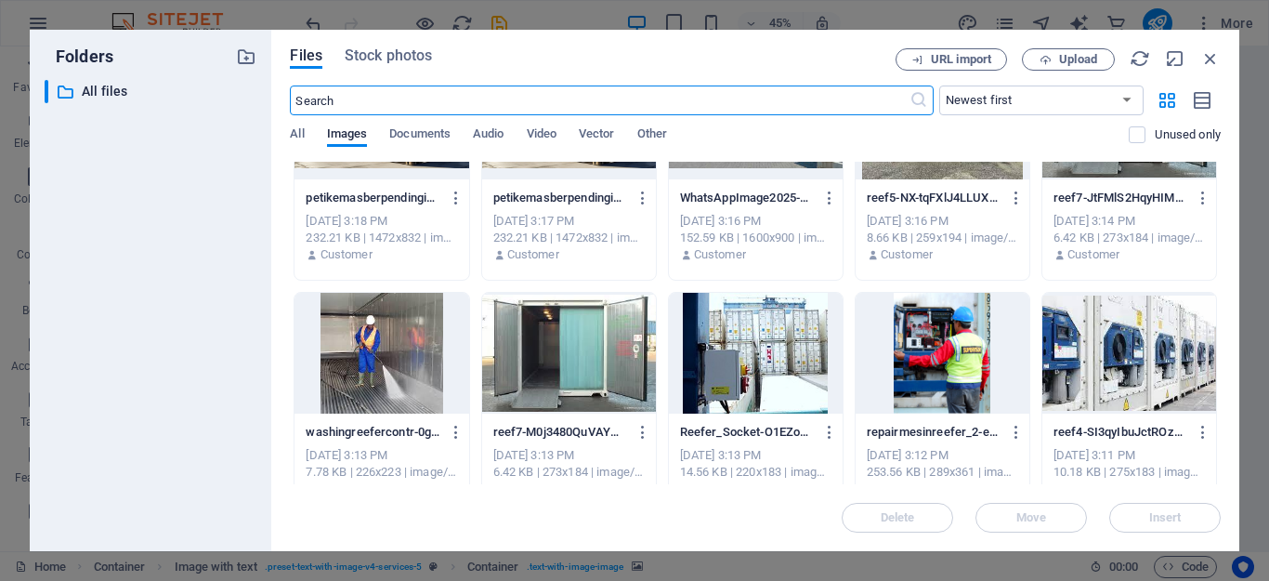
scroll to position [650, 0]
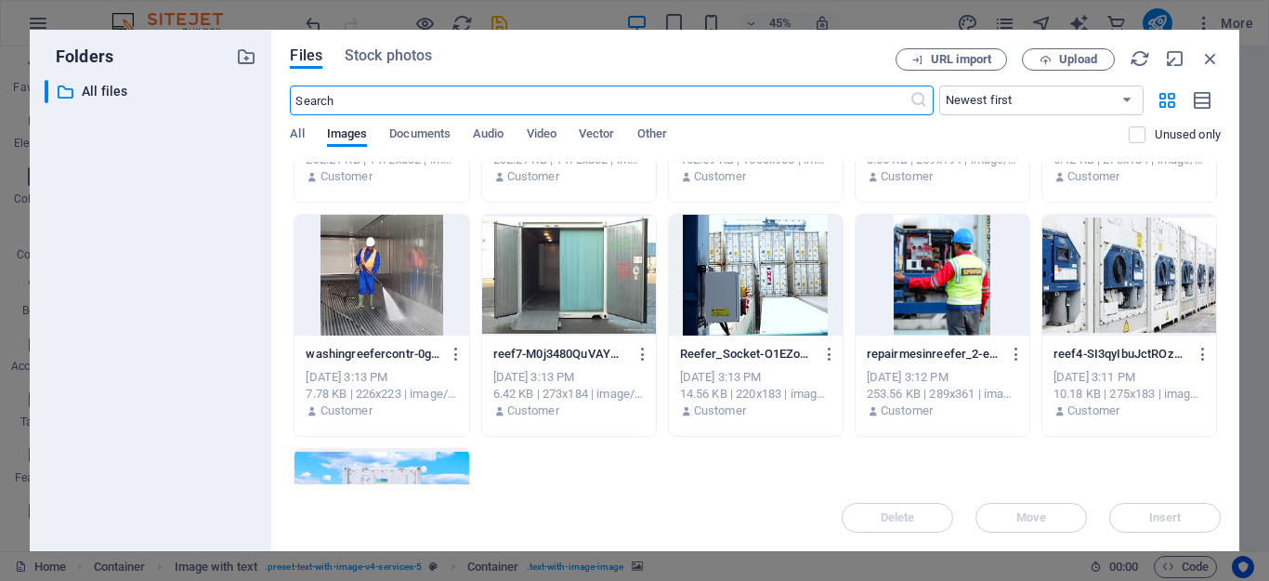
click at [778, 298] on div at bounding box center [756, 275] width 174 height 121
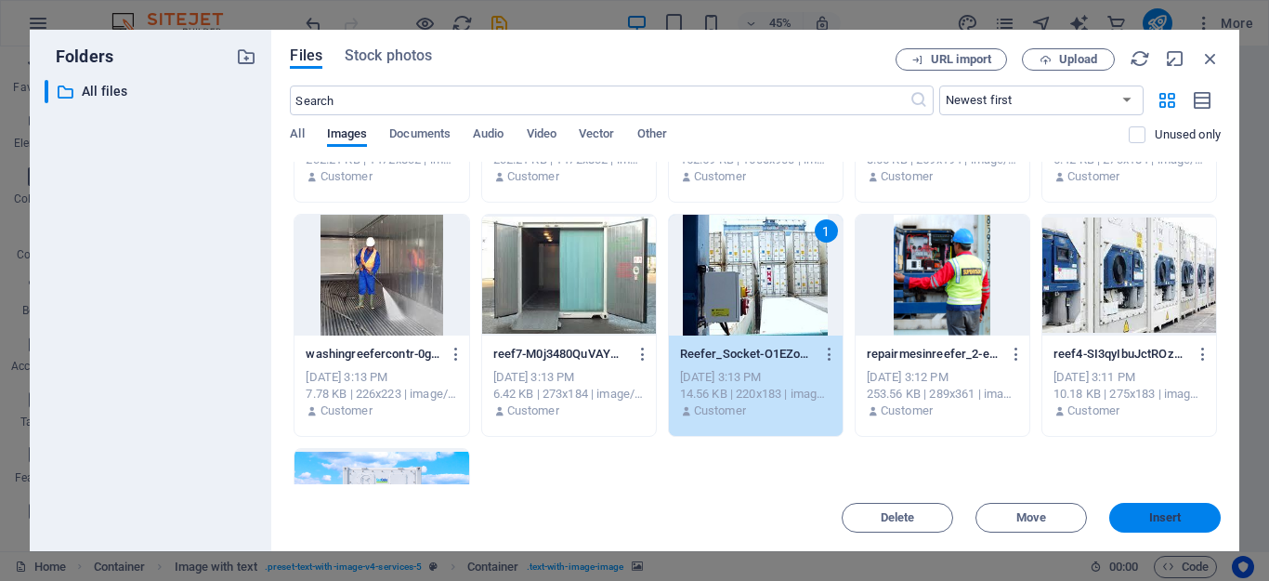
click at [1187, 517] on span "Insert" at bounding box center [1165, 517] width 97 height 11
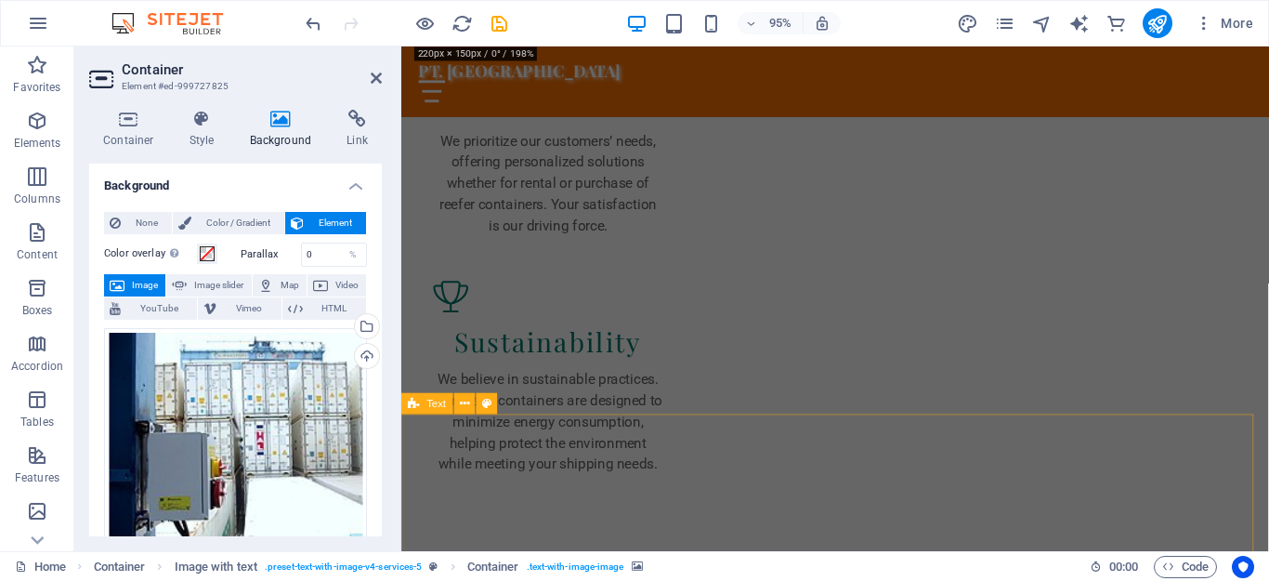
scroll to position [2279, 0]
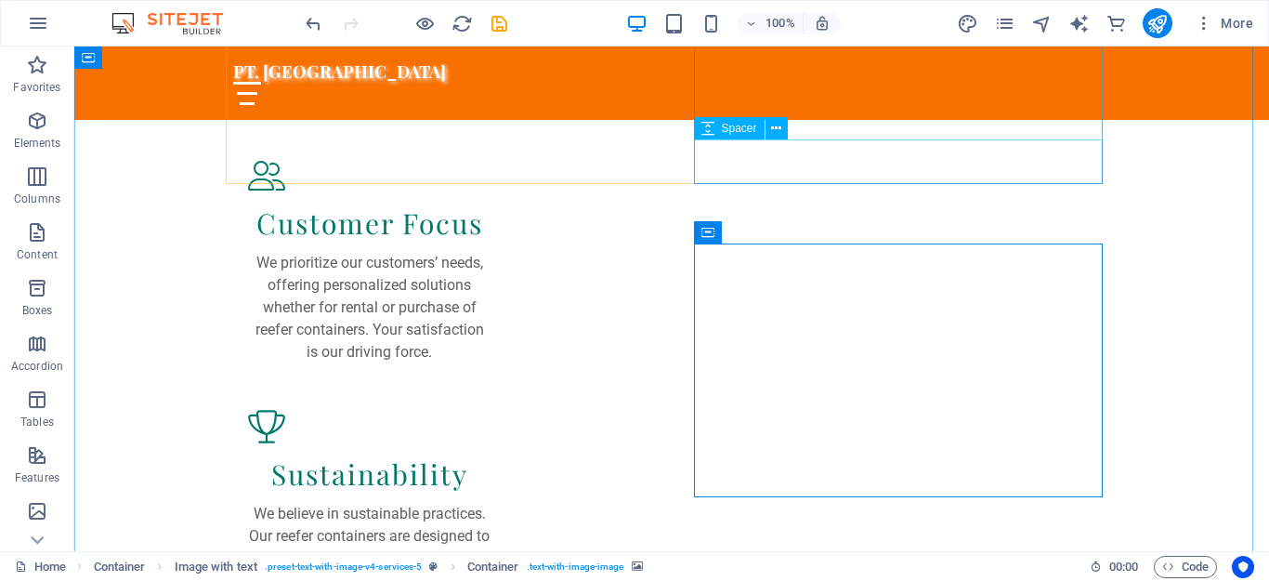
scroll to position [2093, 0]
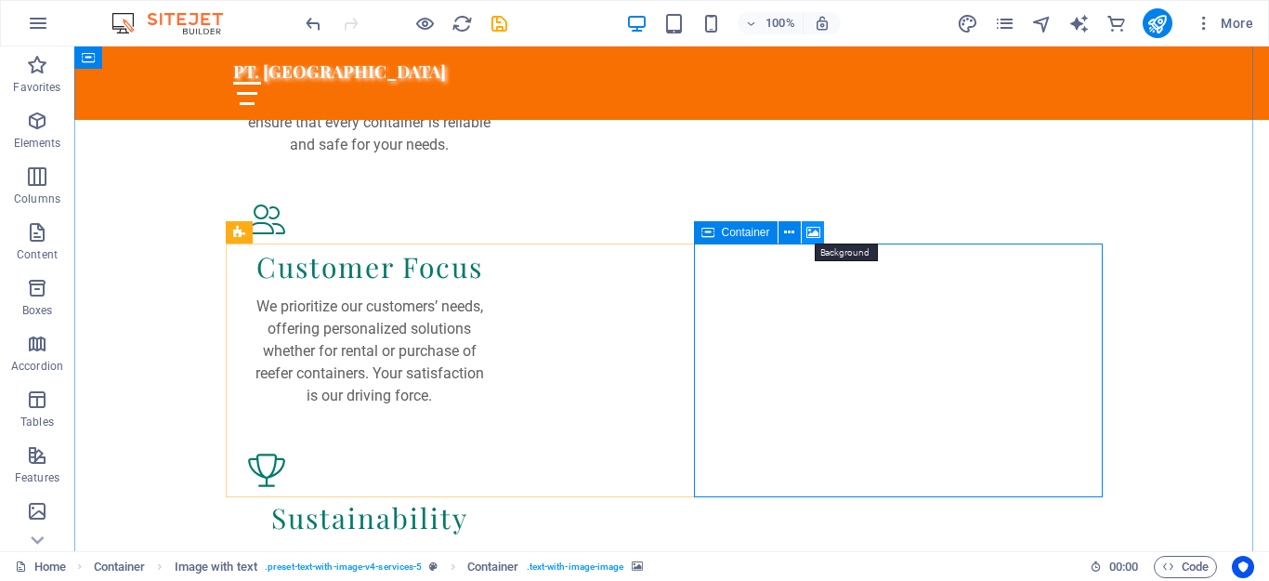
click at [819, 229] on icon at bounding box center [813, 233] width 14 height 20
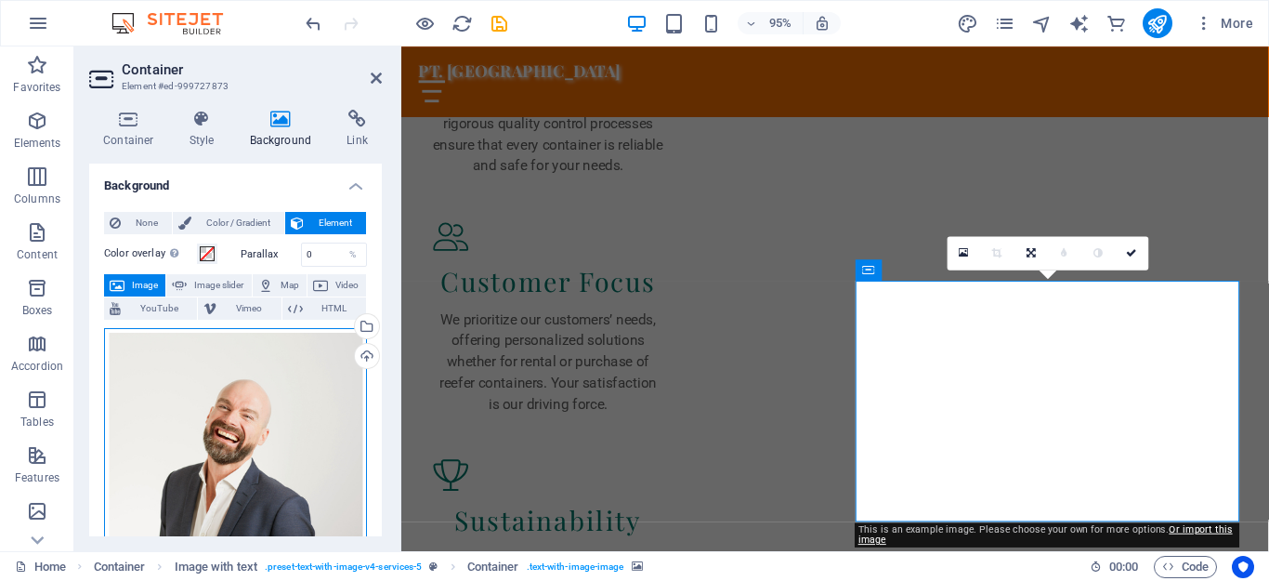
click at [198, 403] on div "Drag files here, click to choose files or select files from Files or our free s…" at bounding box center [235, 447] width 263 height 238
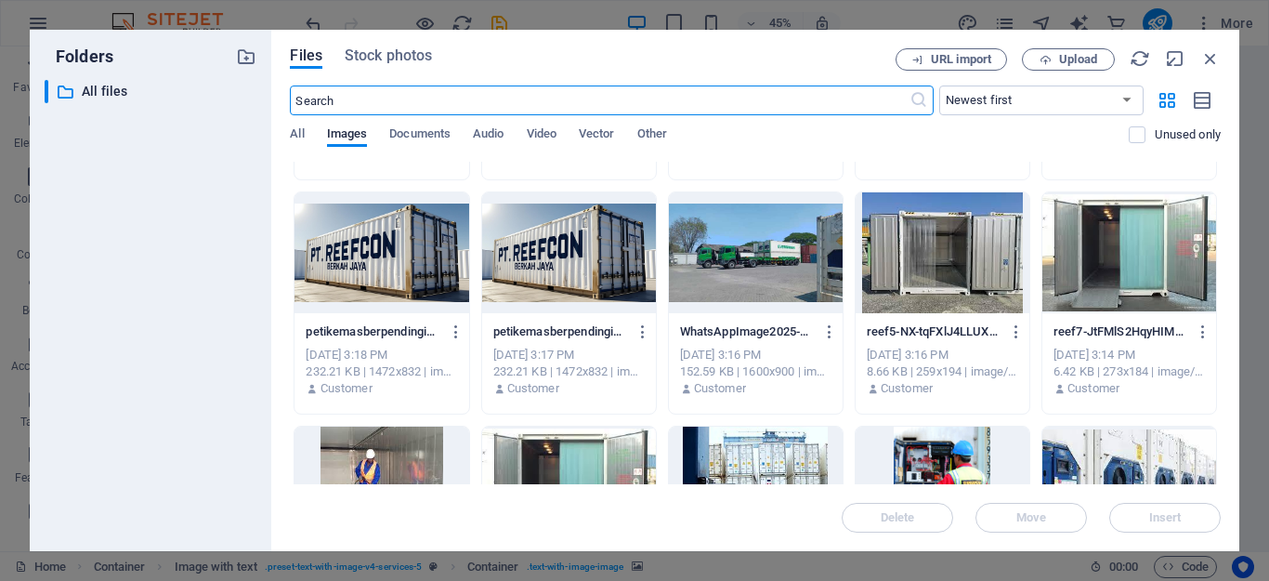
scroll to position [465, 0]
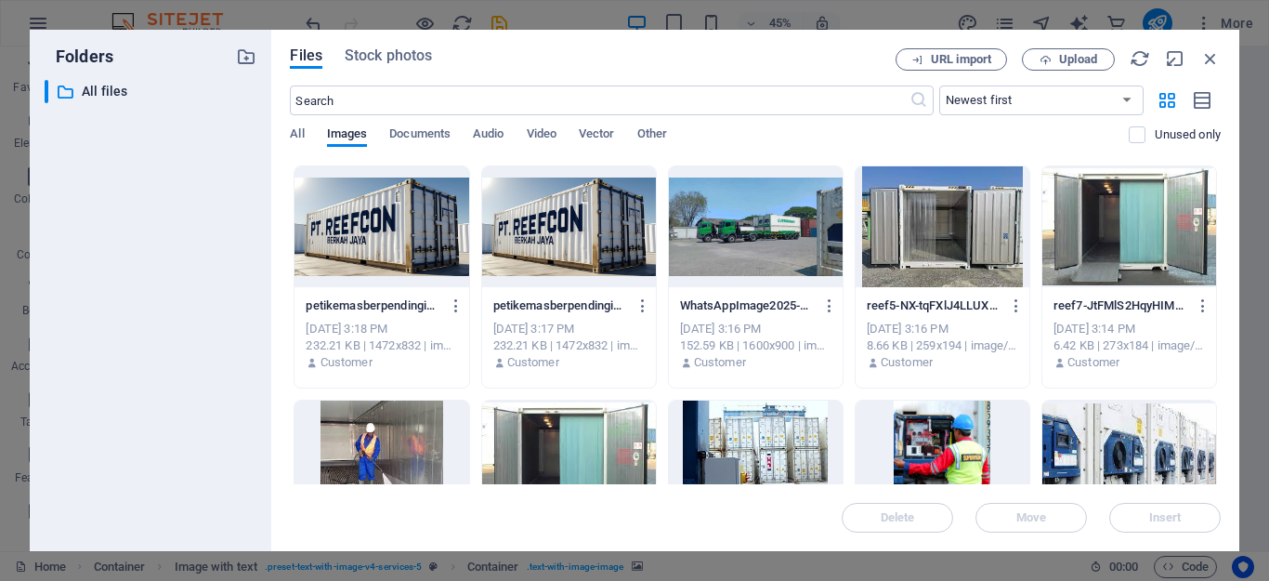
click at [1118, 247] on div at bounding box center [1129, 226] width 174 height 121
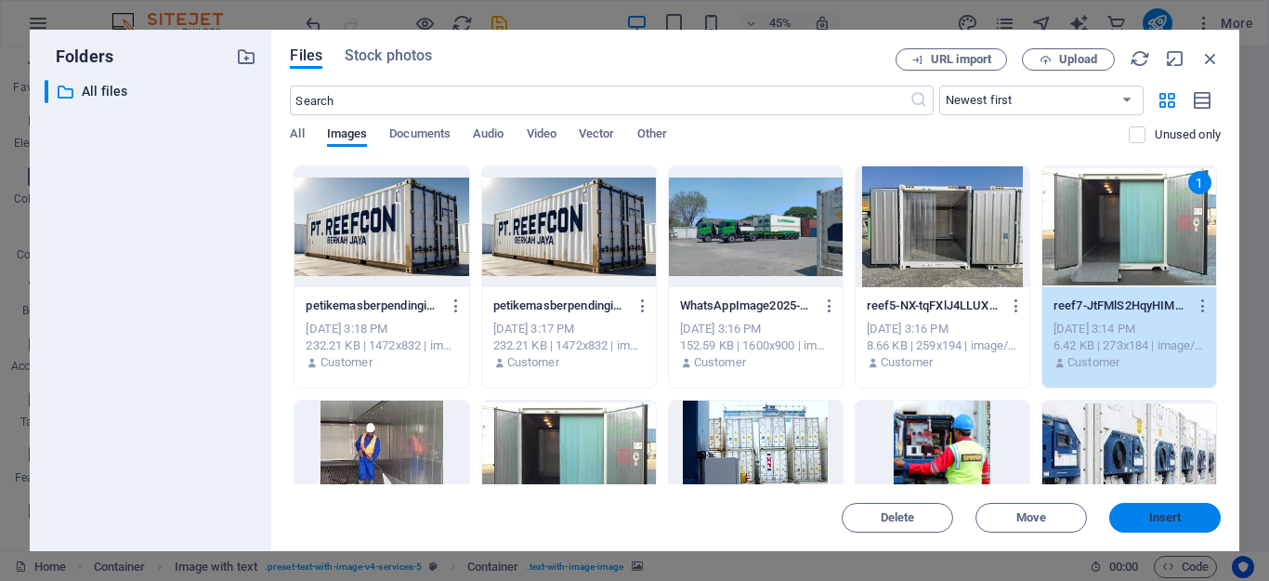
drag, startPoint x: 1163, startPoint y: 525, endPoint x: 784, endPoint y: 475, distance: 382.4
click at [1163, 525] on button "Insert" at bounding box center [1164, 518] width 111 height 30
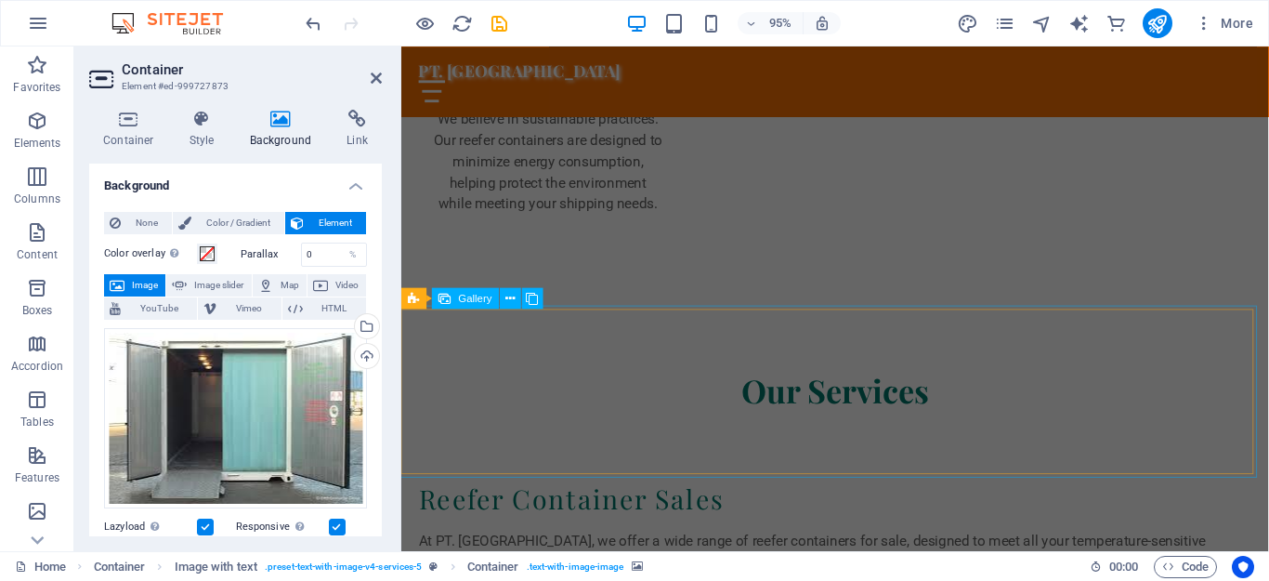
scroll to position [2741, 0]
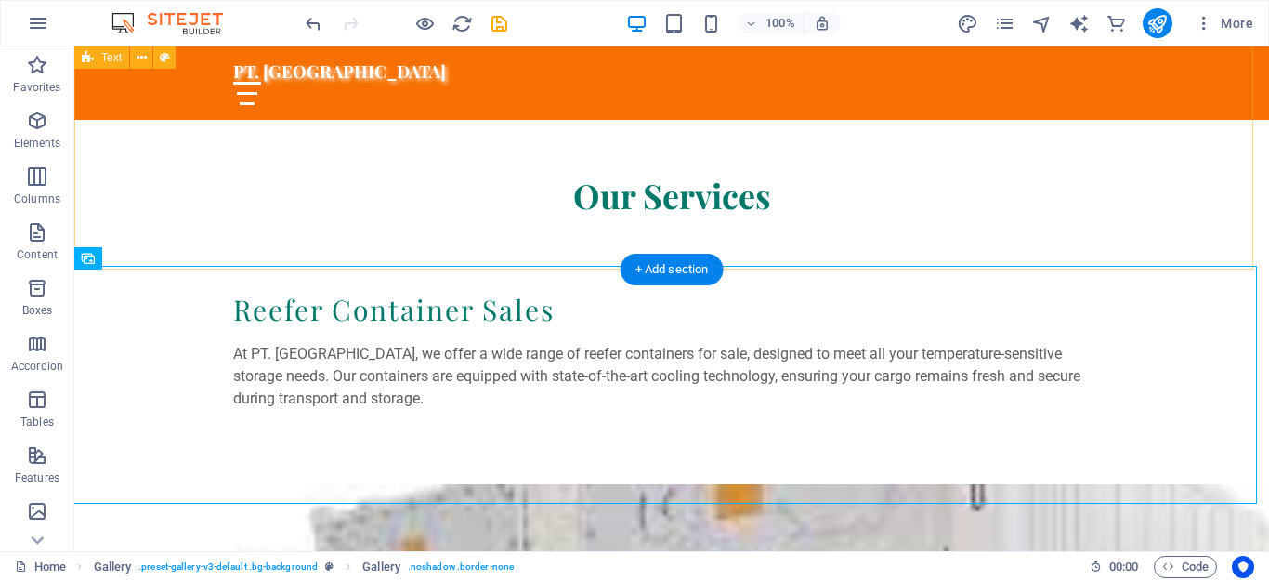
scroll to position [2691, 0]
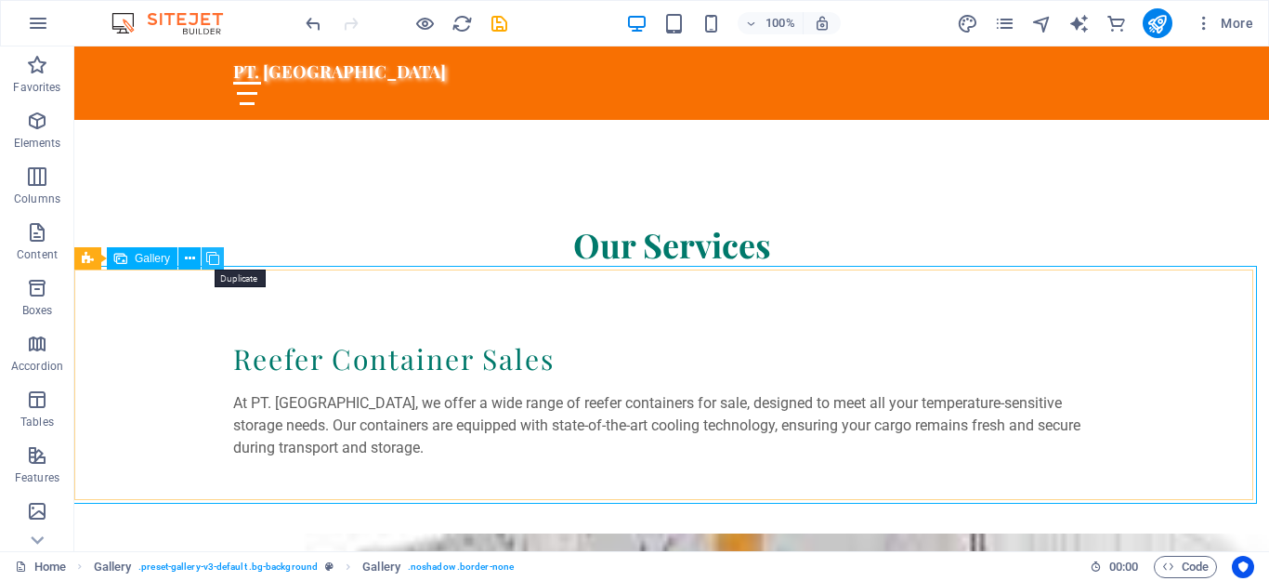
click at [215, 253] on icon at bounding box center [212, 259] width 13 height 20
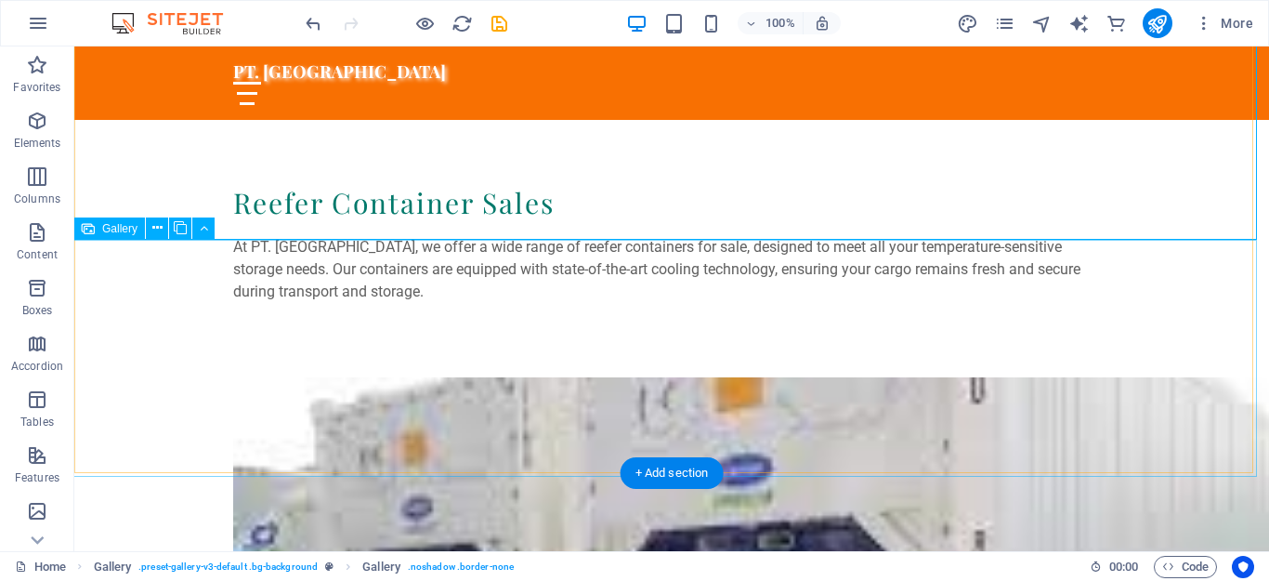
scroll to position [2970, 0]
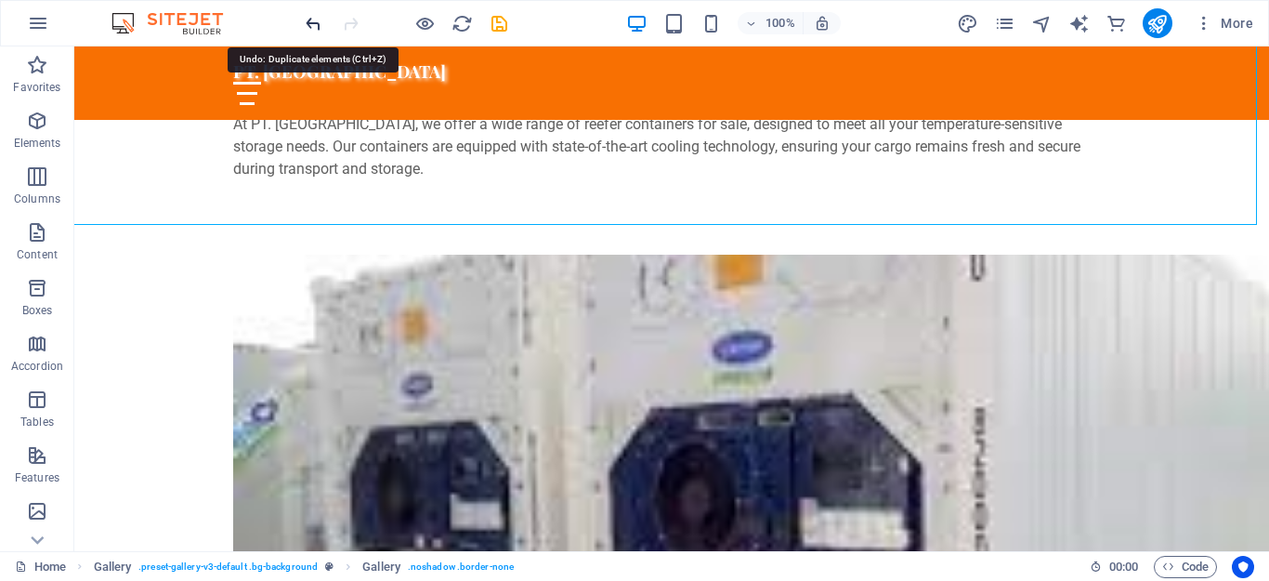
click at [304, 20] on icon "undo" at bounding box center [313, 23] width 21 height 21
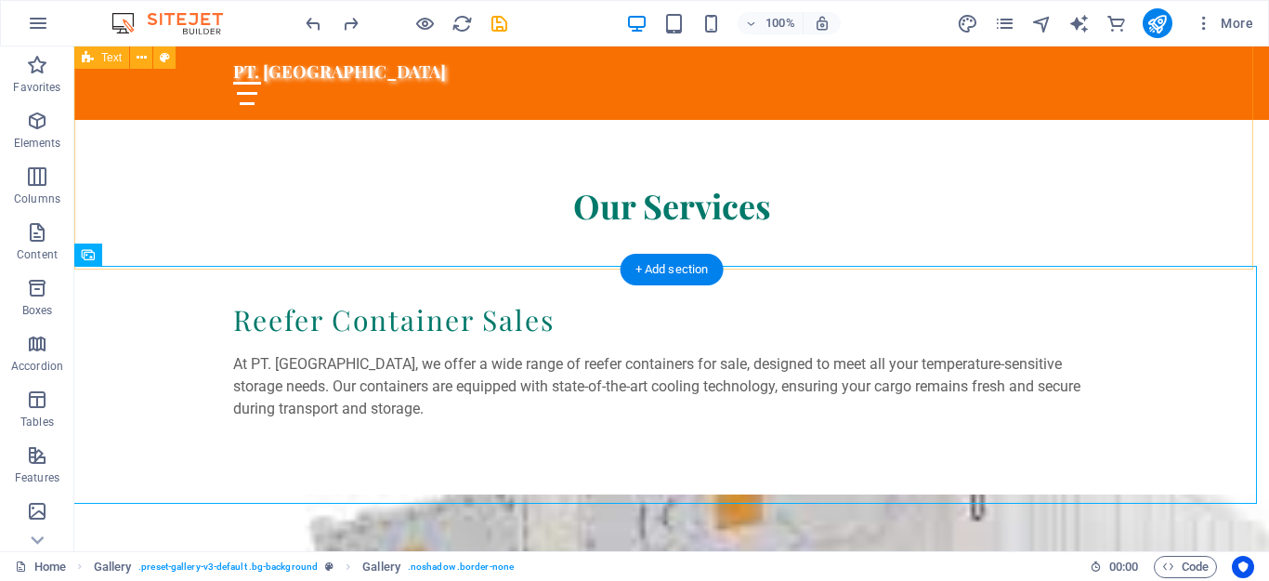
scroll to position [2691, 0]
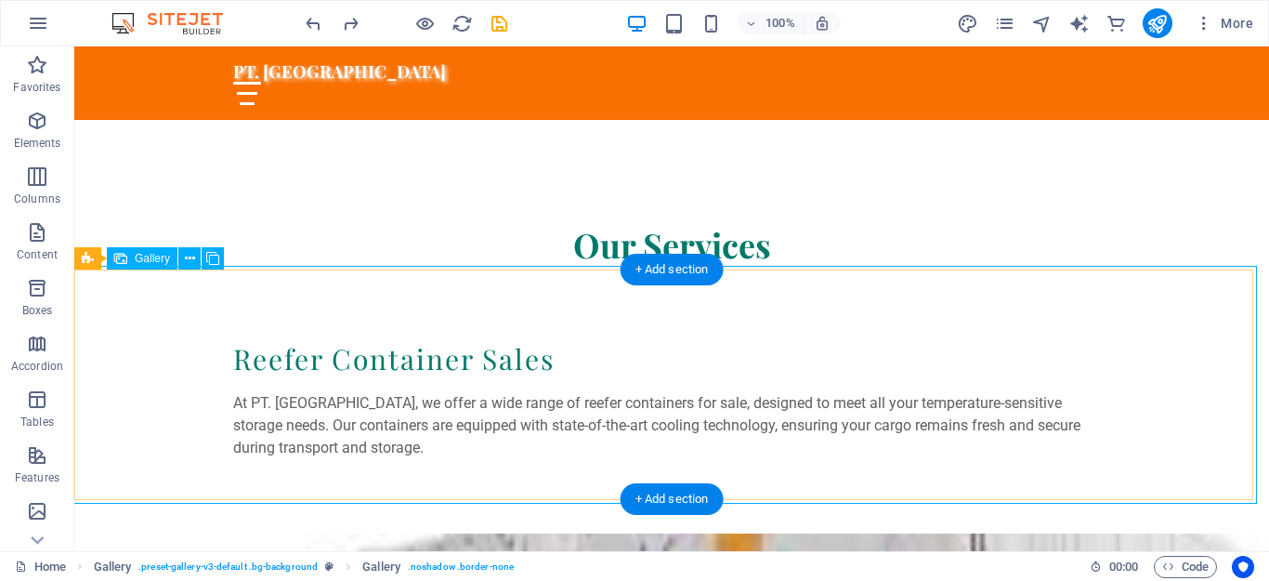
click at [190, 256] on icon at bounding box center [190, 259] width 10 height 20
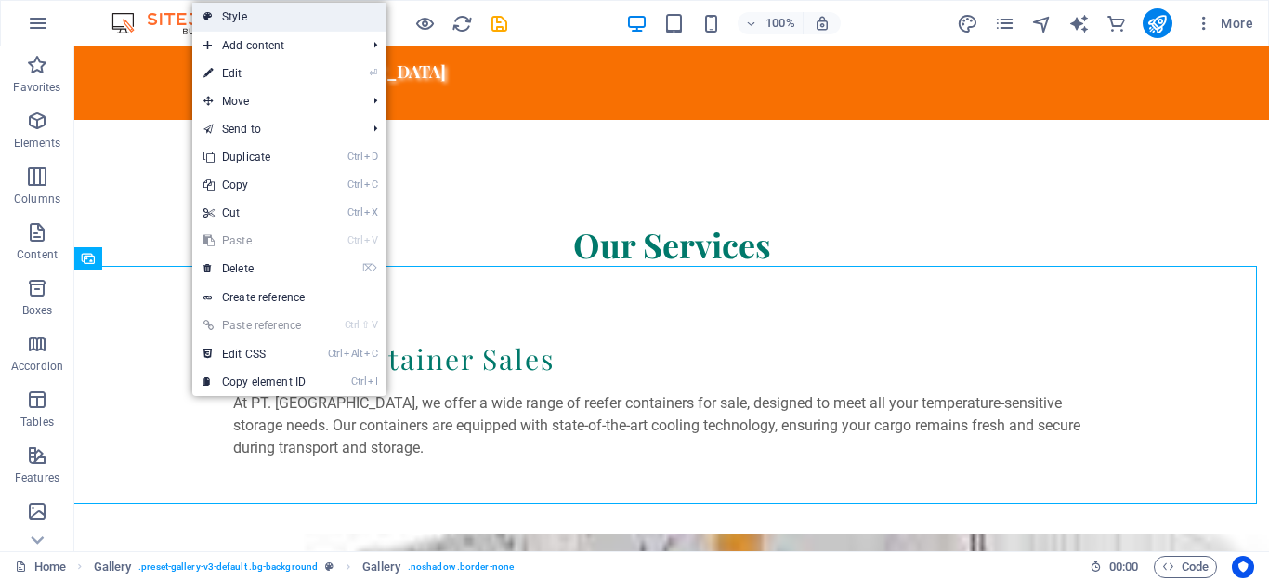
click at [270, 20] on link "Style" at bounding box center [289, 17] width 194 height 28
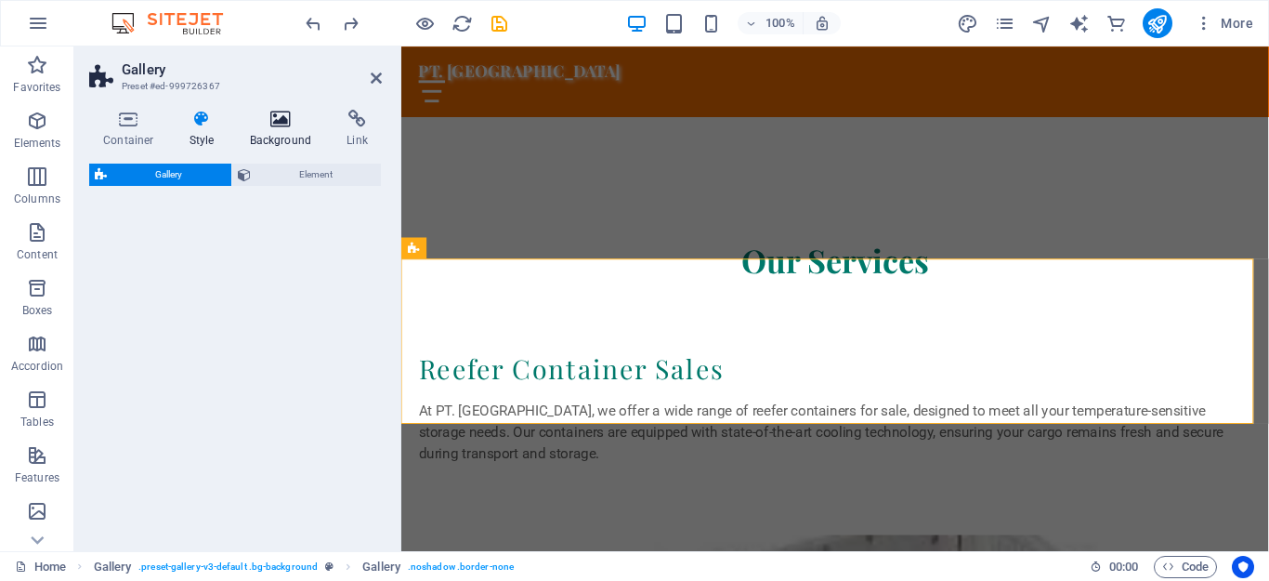
select select "rem"
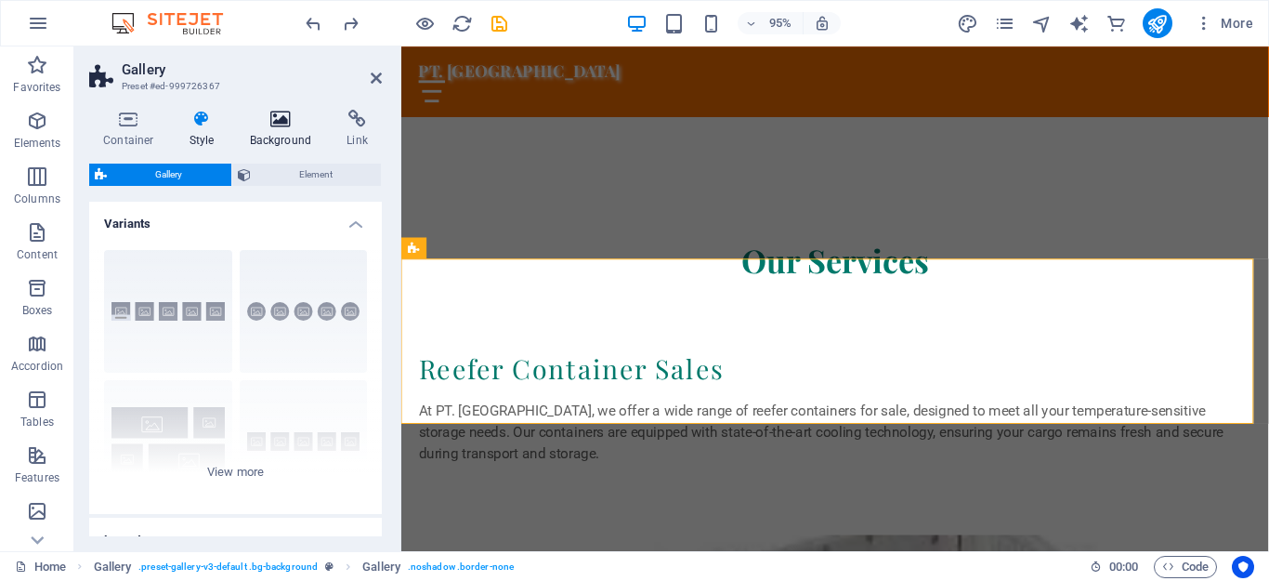
scroll to position [2741, 0]
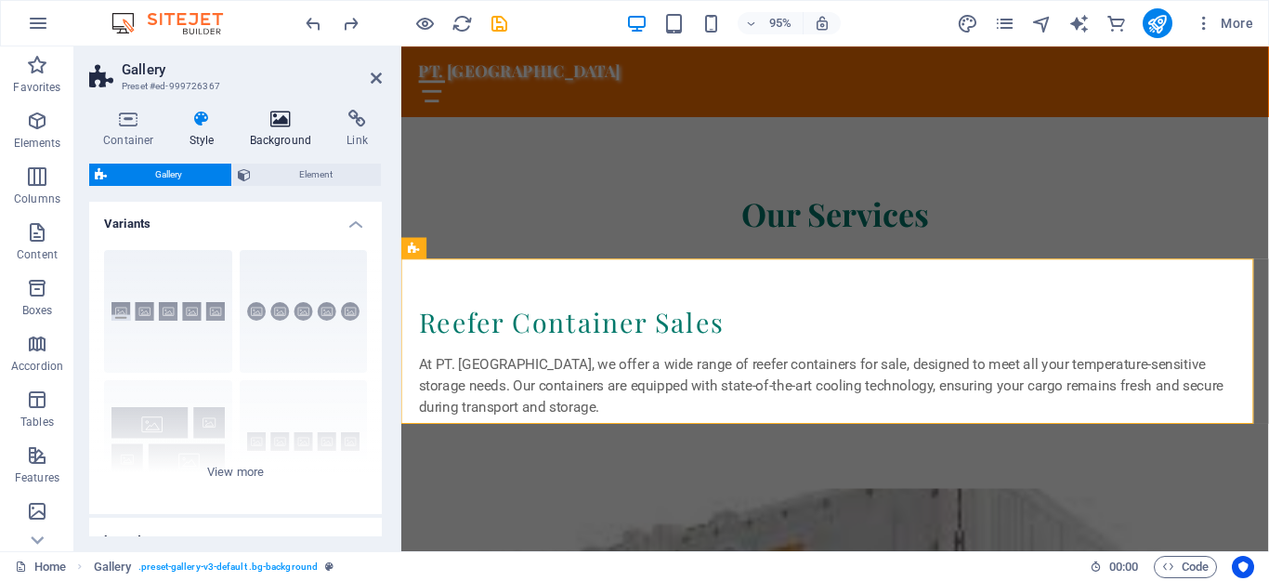
click at [274, 125] on icon at bounding box center [281, 119] width 90 height 19
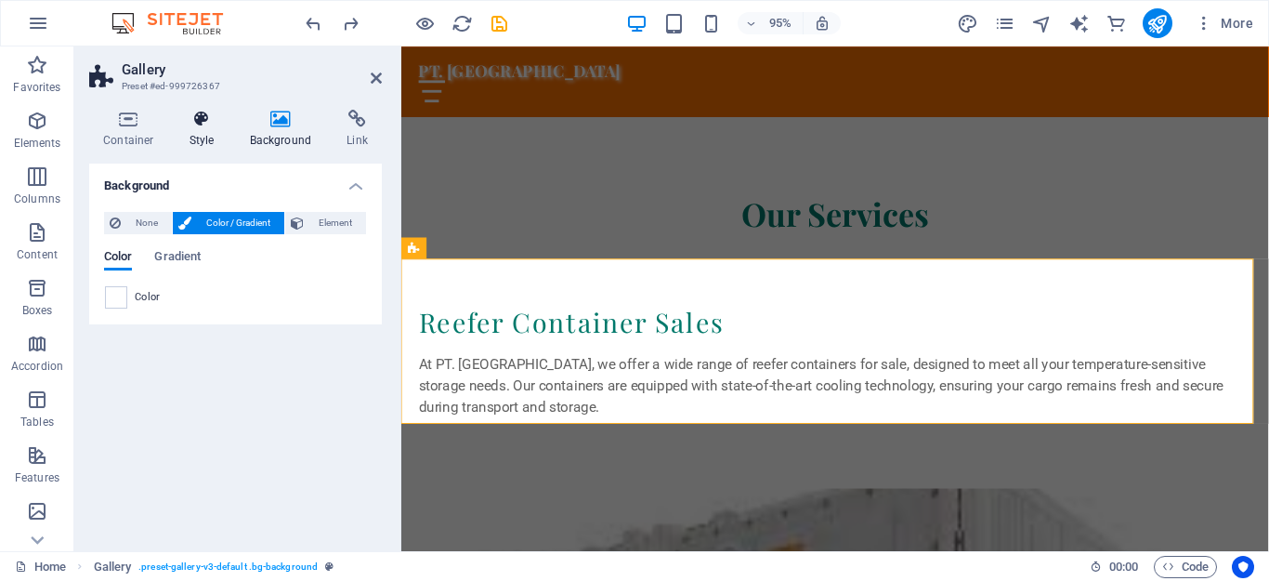
click at [198, 127] on icon at bounding box center [202, 119] width 53 height 19
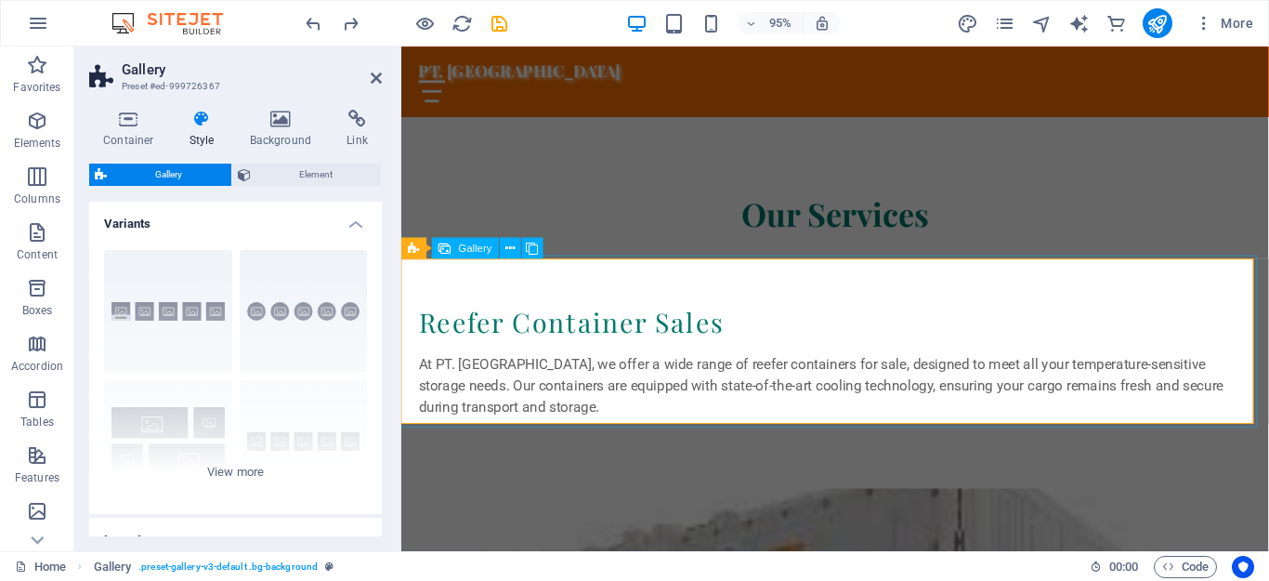
click at [475, 251] on span "Gallery" at bounding box center [475, 247] width 33 height 10
click at [369, 76] on h2 "Gallery" at bounding box center [252, 69] width 260 height 17
click at [373, 78] on icon at bounding box center [376, 78] width 11 height 15
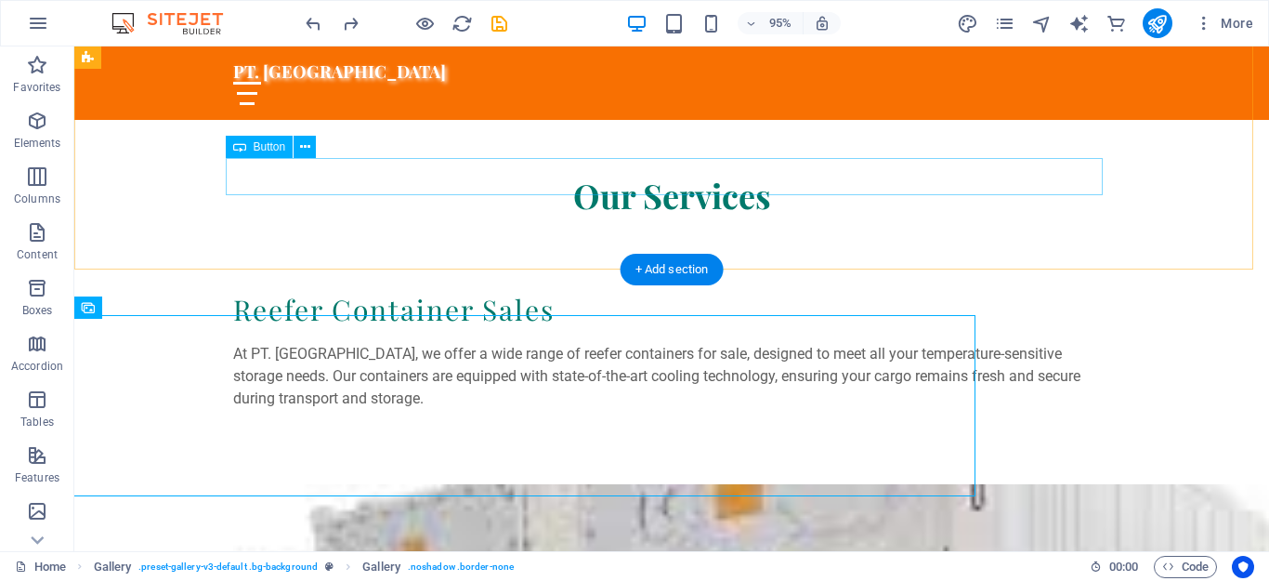
scroll to position [2691, 0]
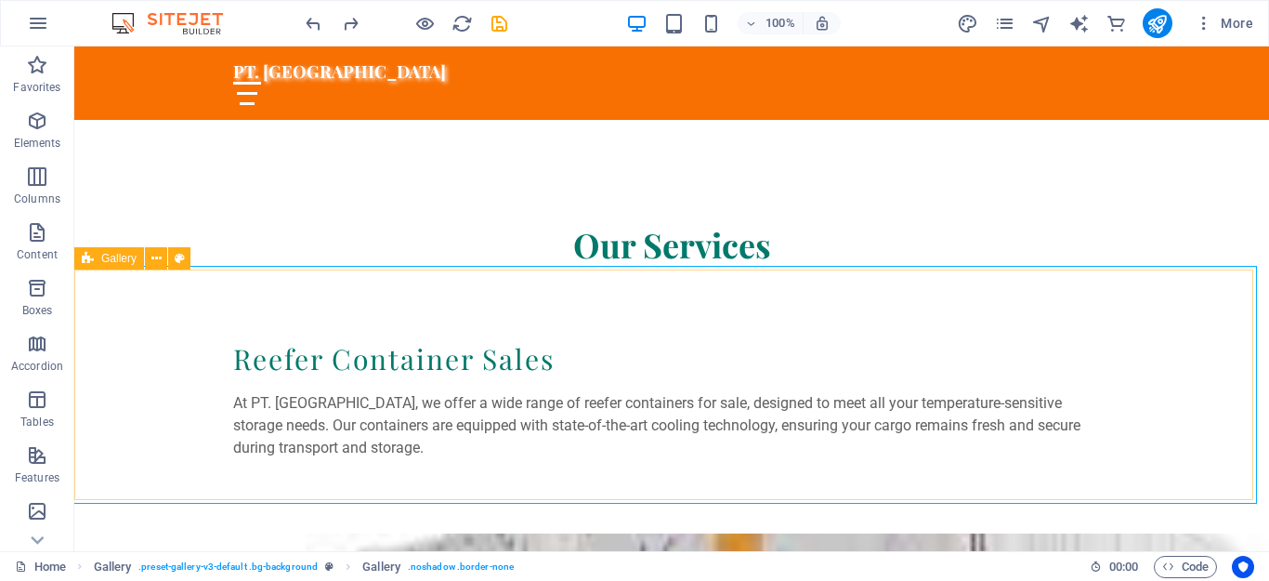
click at [87, 255] on icon at bounding box center [88, 258] width 12 height 22
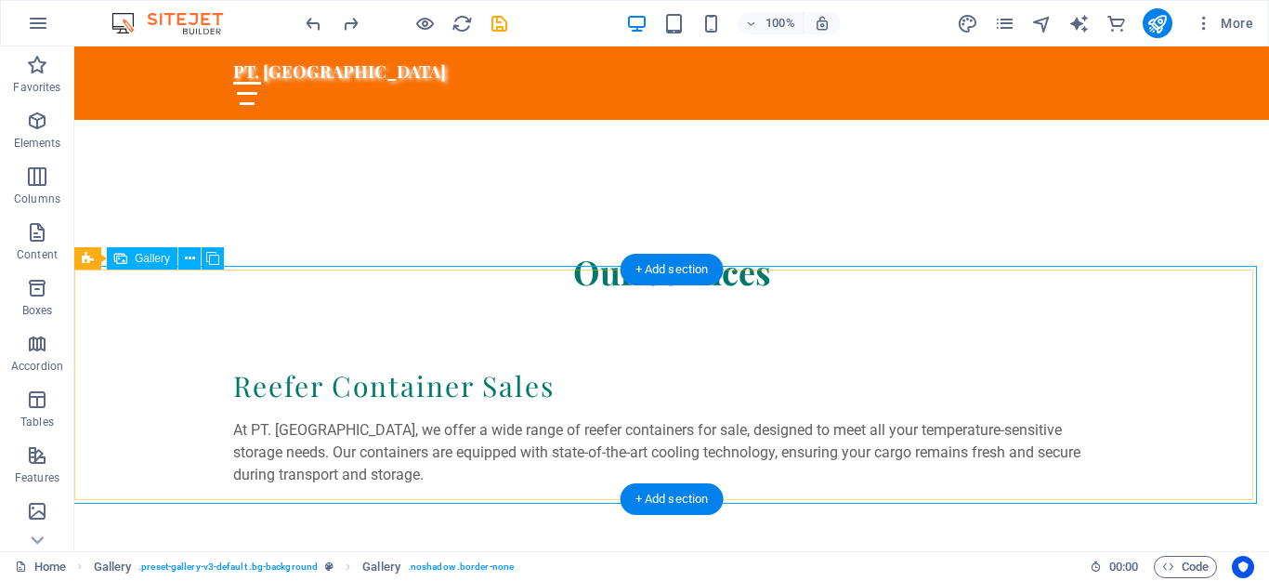
select select "px"
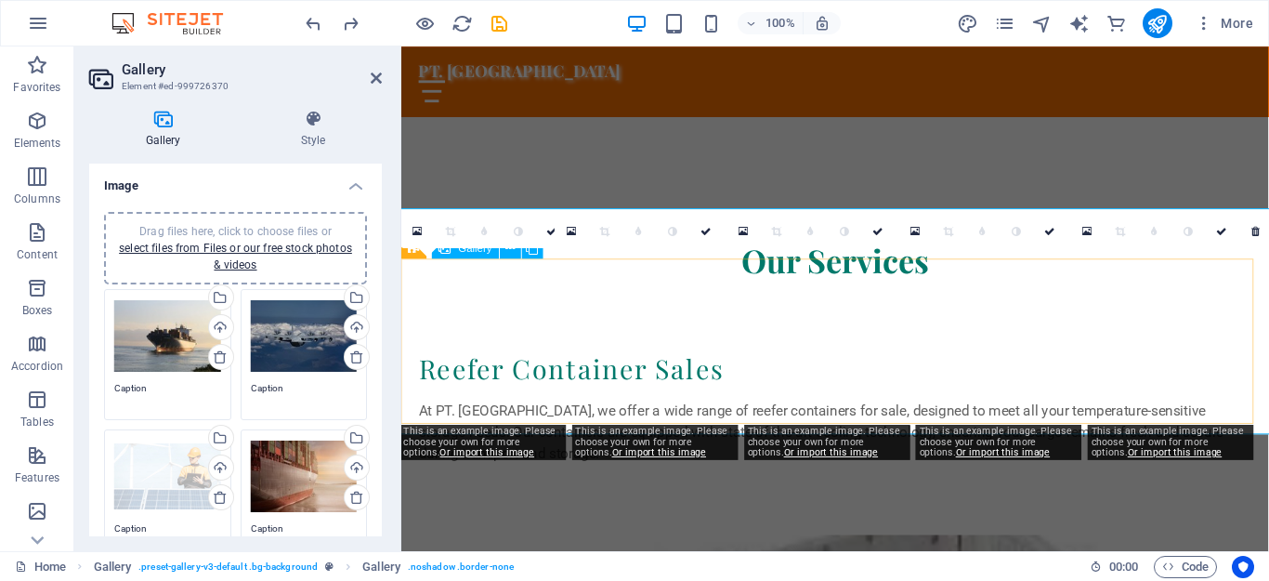
scroll to position [2741, 0]
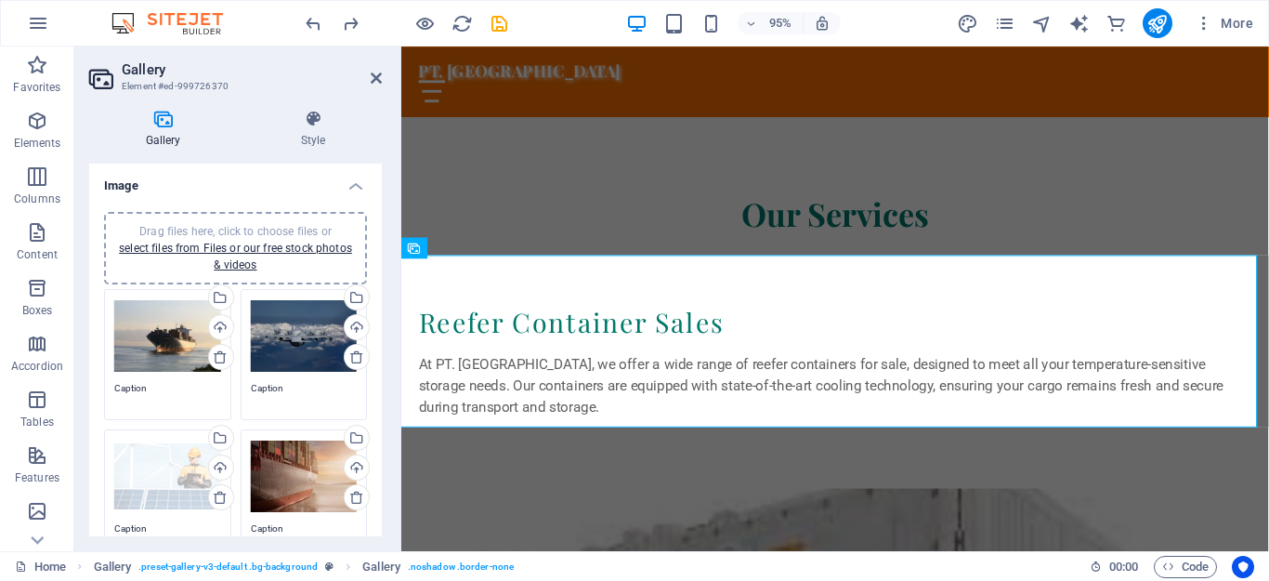
click at [166, 345] on div "Drag files here, click to choose files or select files from Files or our free s…" at bounding box center [167, 336] width 107 height 74
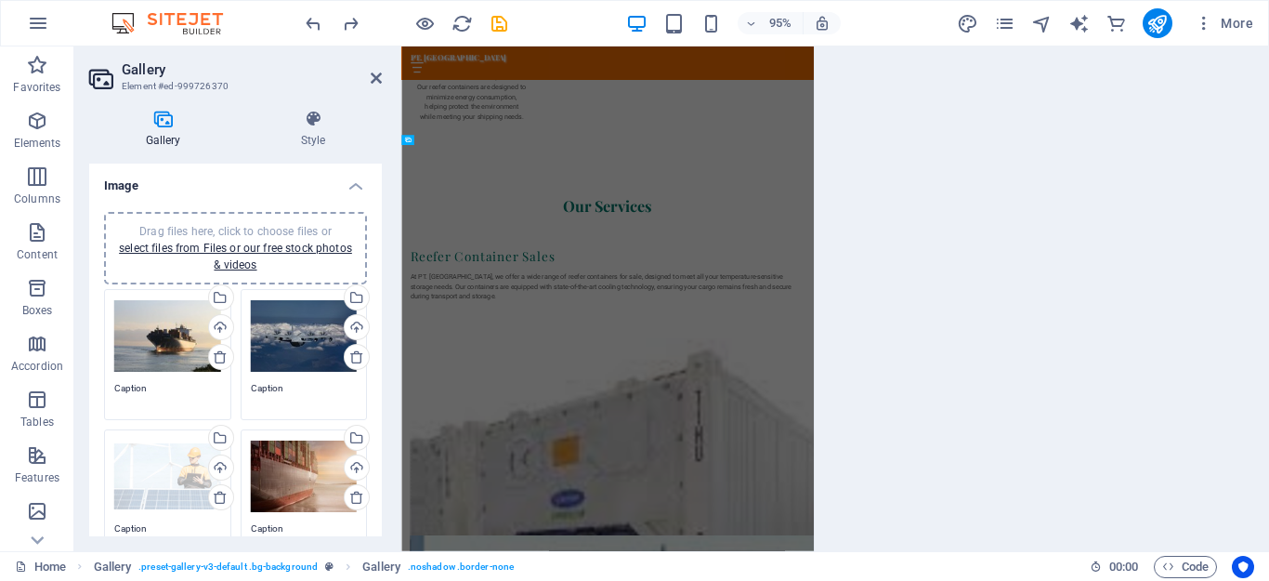
scroll to position [3331, 0]
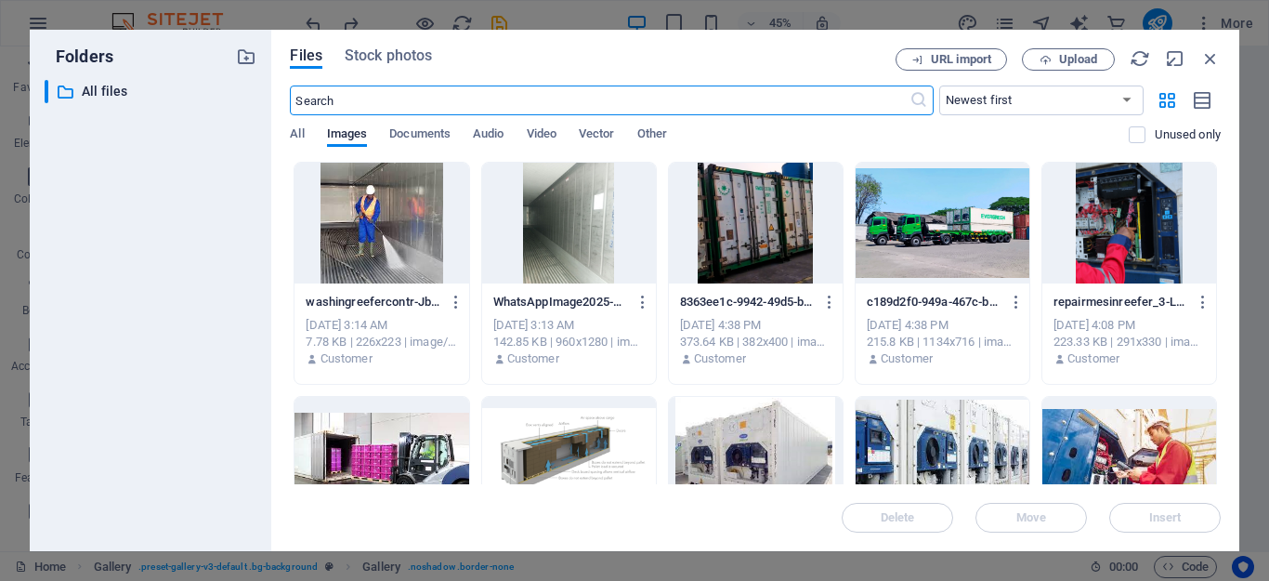
click at [369, 239] on div at bounding box center [382, 223] width 174 height 121
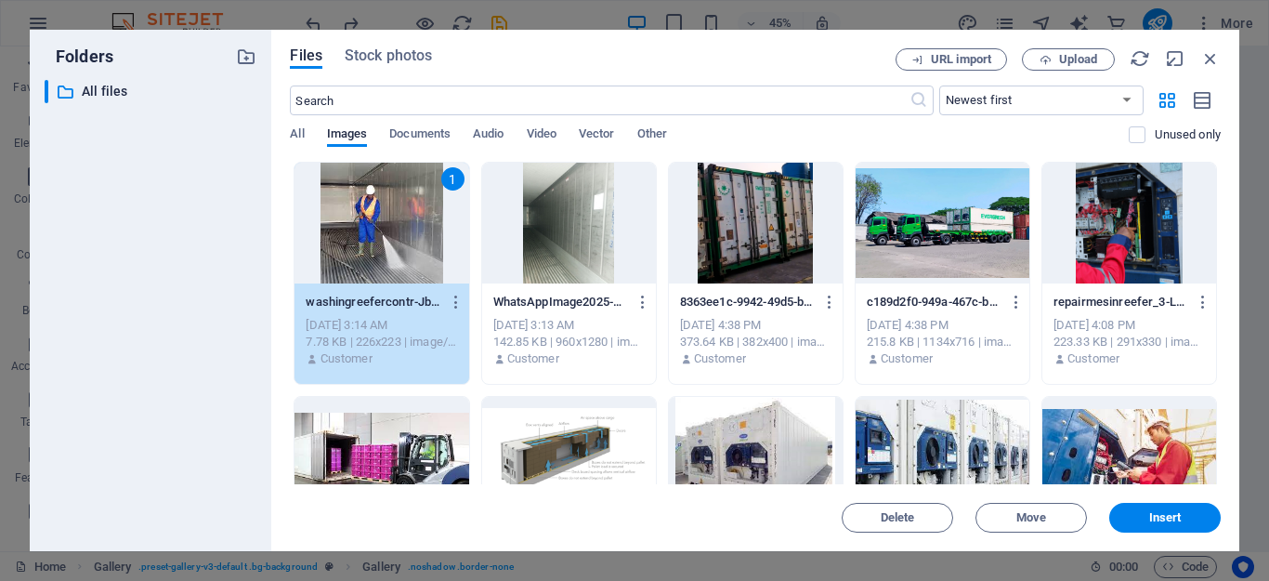
click at [369, 239] on div "1" at bounding box center [382, 223] width 174 height 121
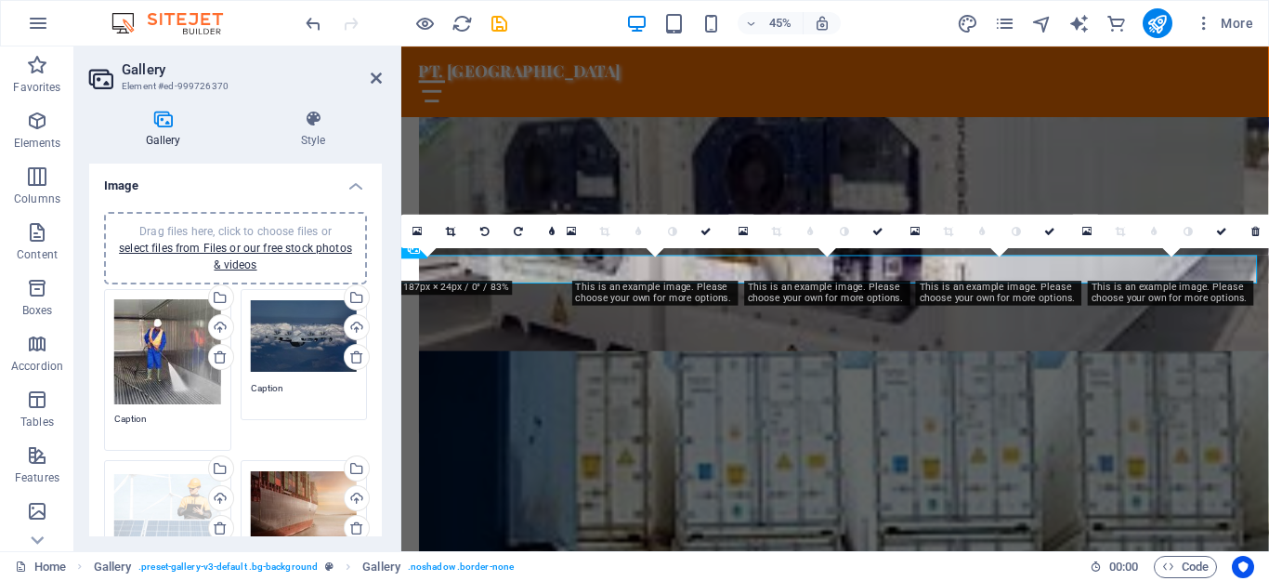
scroll to position [2741, 0]
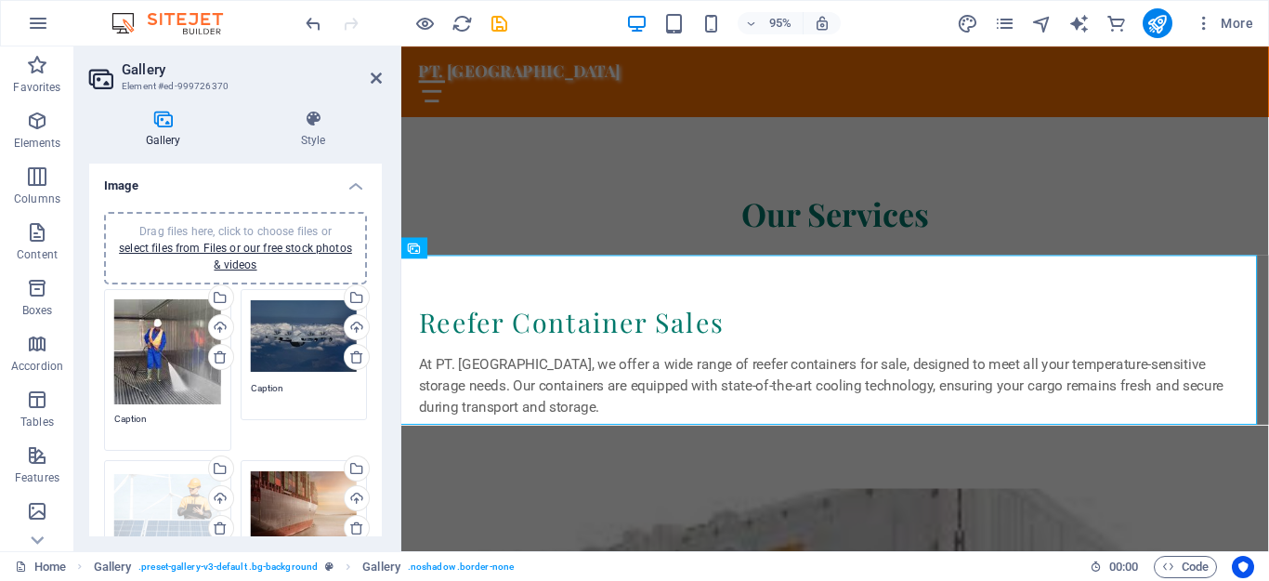
click at [285, 317] on div "Drag files here, click to choose files or select files from Files or our free s…" at bounding box center [304, 336] width 107 height 74
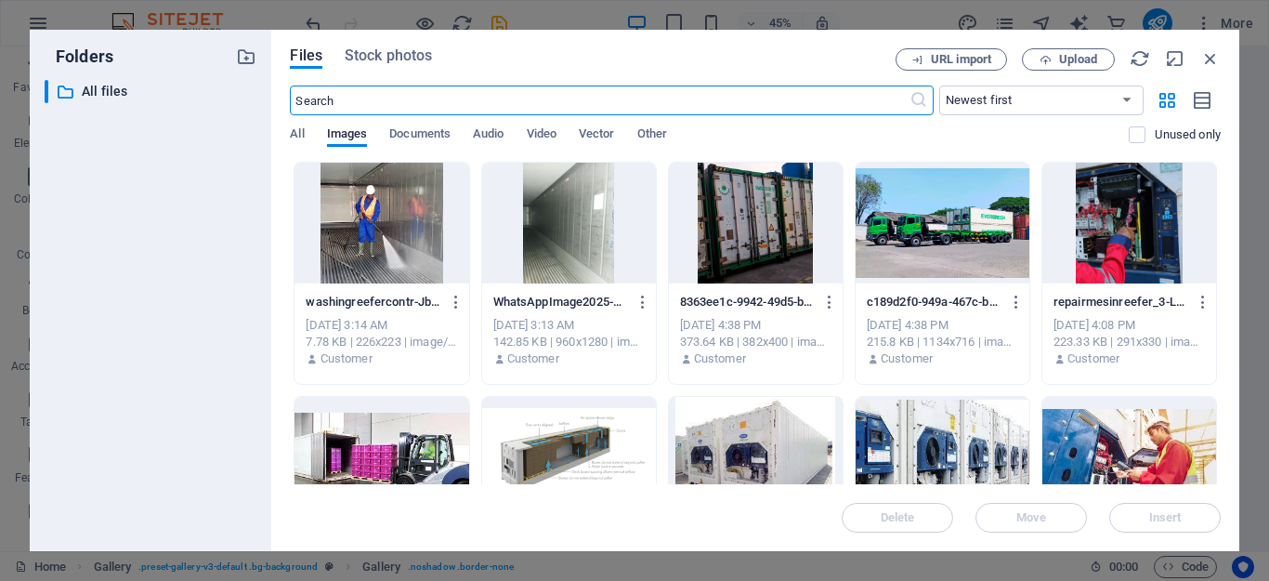
scroll to position [3331, 0]
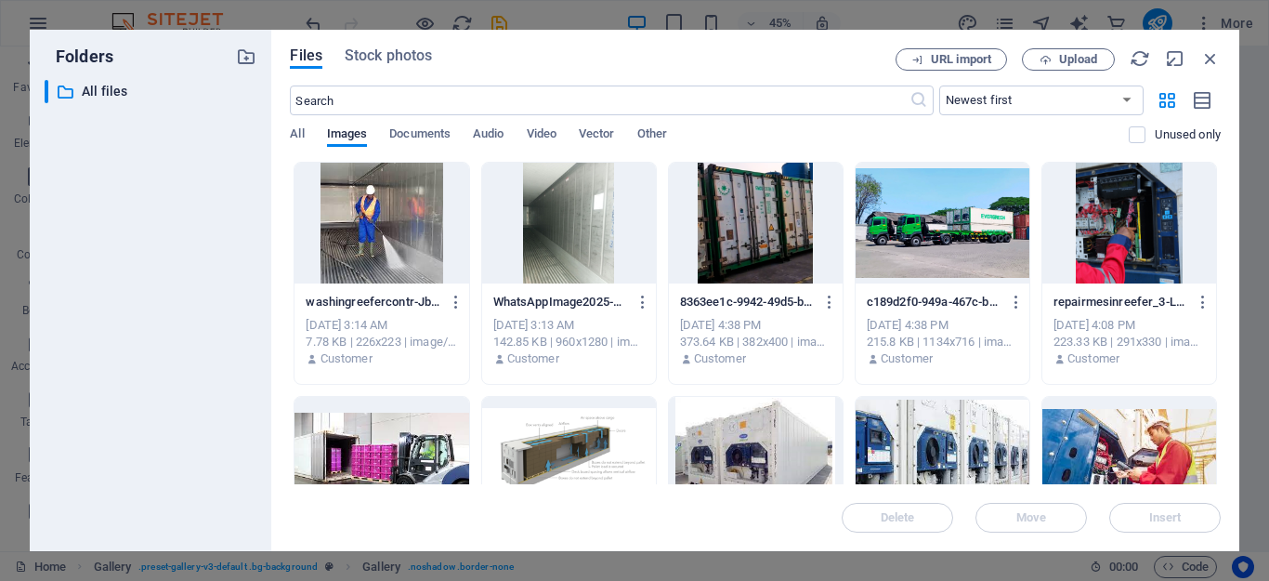
click at [1124, 245] on div at bounding box center [1129, 223] width 174 height 121
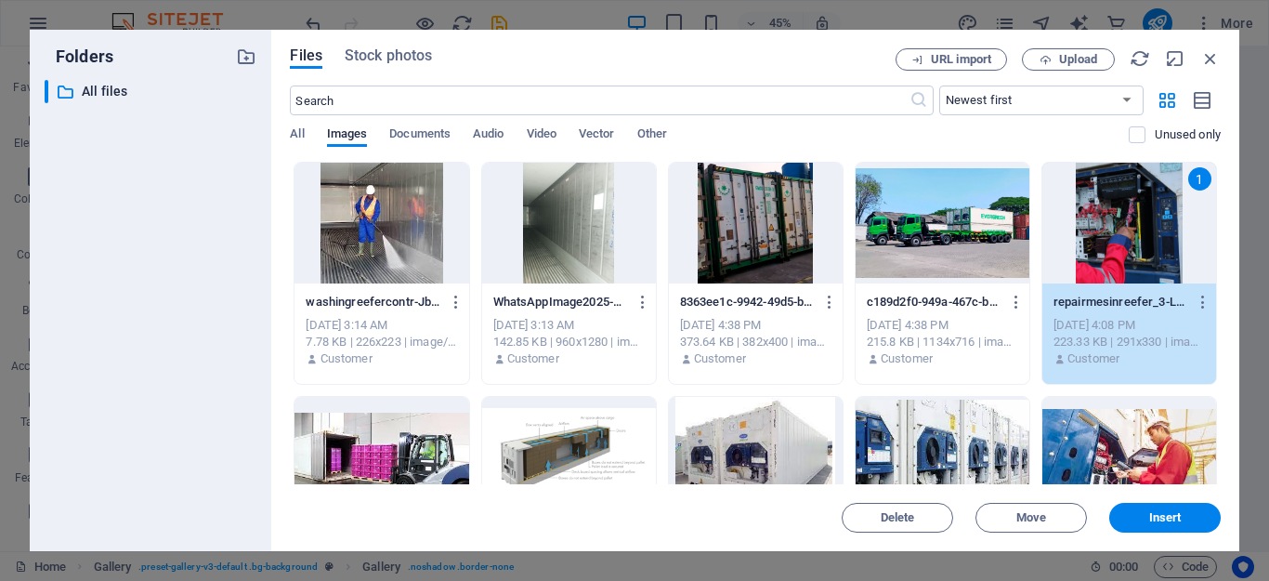
drag, startPoint x: 1124, startPoint y: 245, endPoint x: 172, endPoint y: 459, distance: 975.9
click at [1124, 245] on div "1" at bounding box center [1129, 223] width 174 height 121
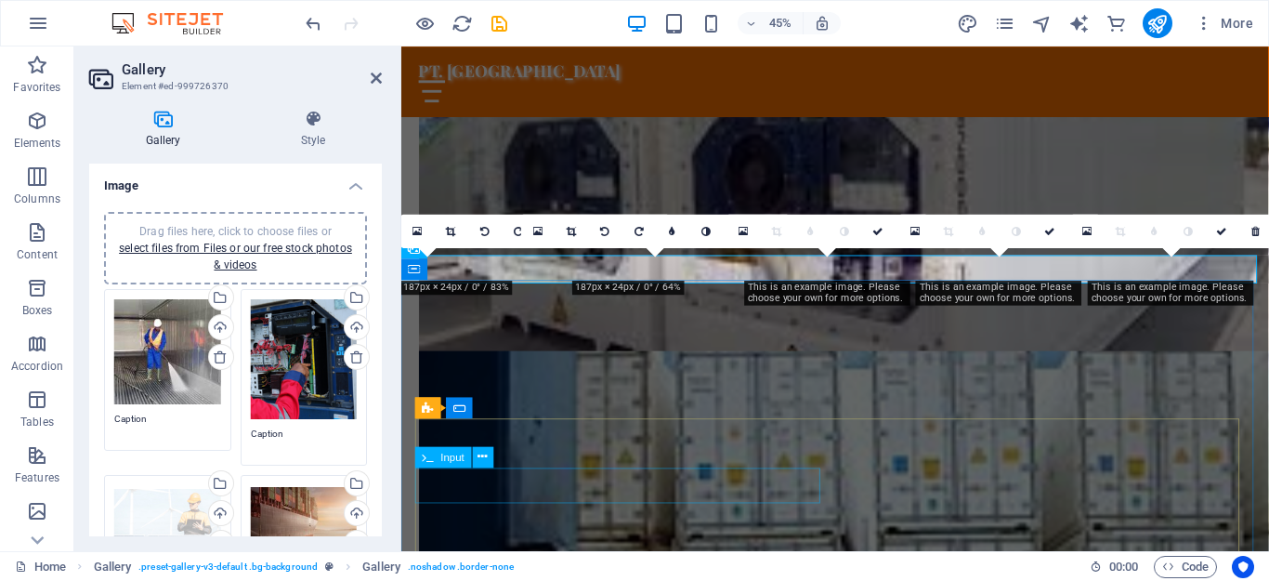
scroll to position [2741, 0]
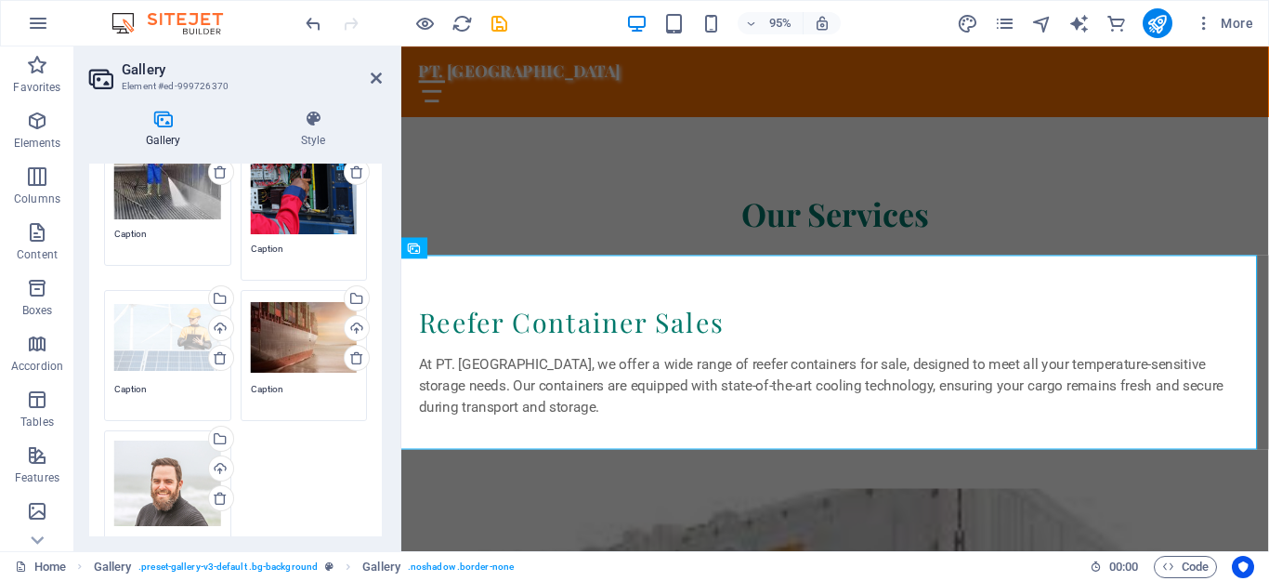
scroll to position [186, 0]
click at [161, 357] on div "Drag files here, click to choose files or select files from Files or our free s…" at bounding box center [167, 336] width 107 height 74
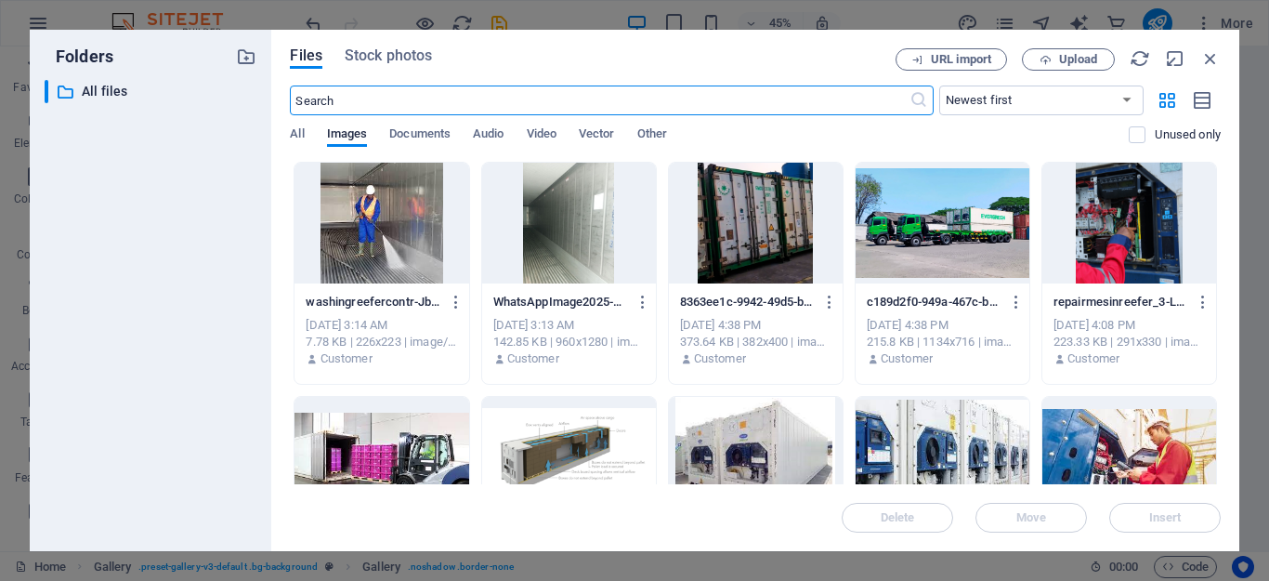
scroll to position [3331, 0]
click at [414, 451] on div at bounding box center [382, 457] width 174 height 121
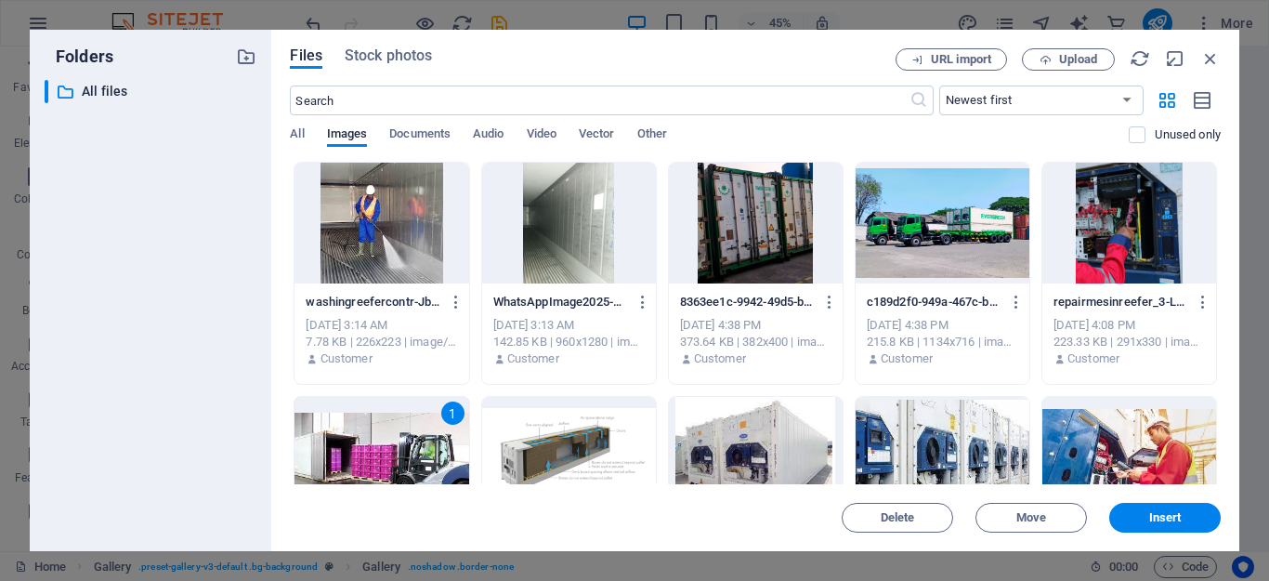
click at [414, 451] on div "1" at bounding box center [382, 457] width 174 height 121
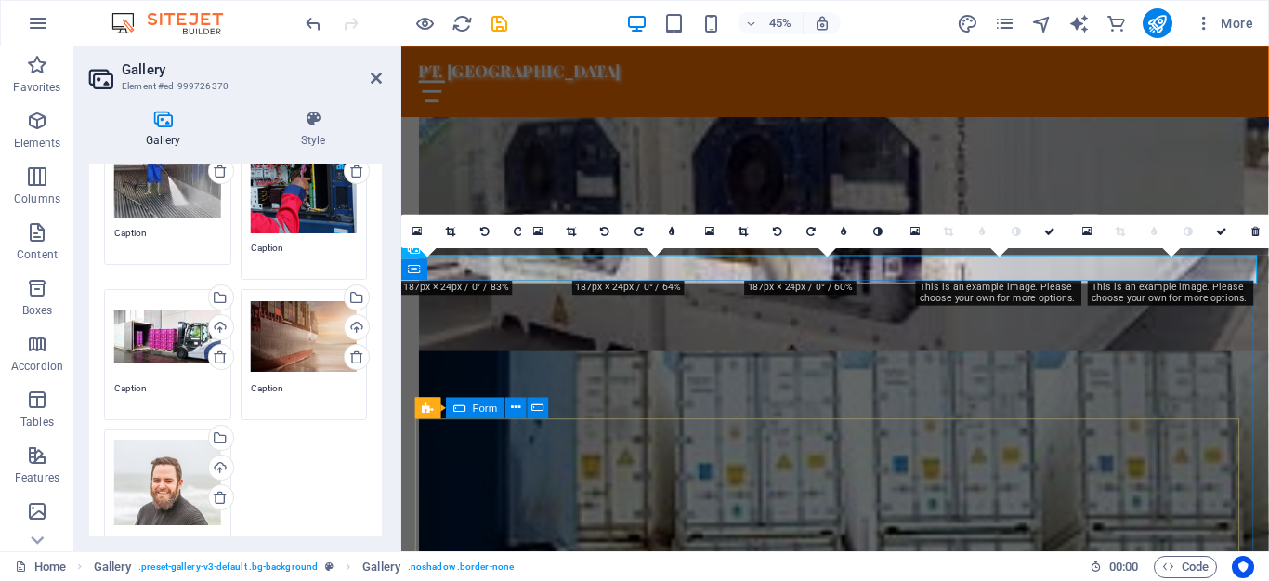
scroll to position [2741, 0]
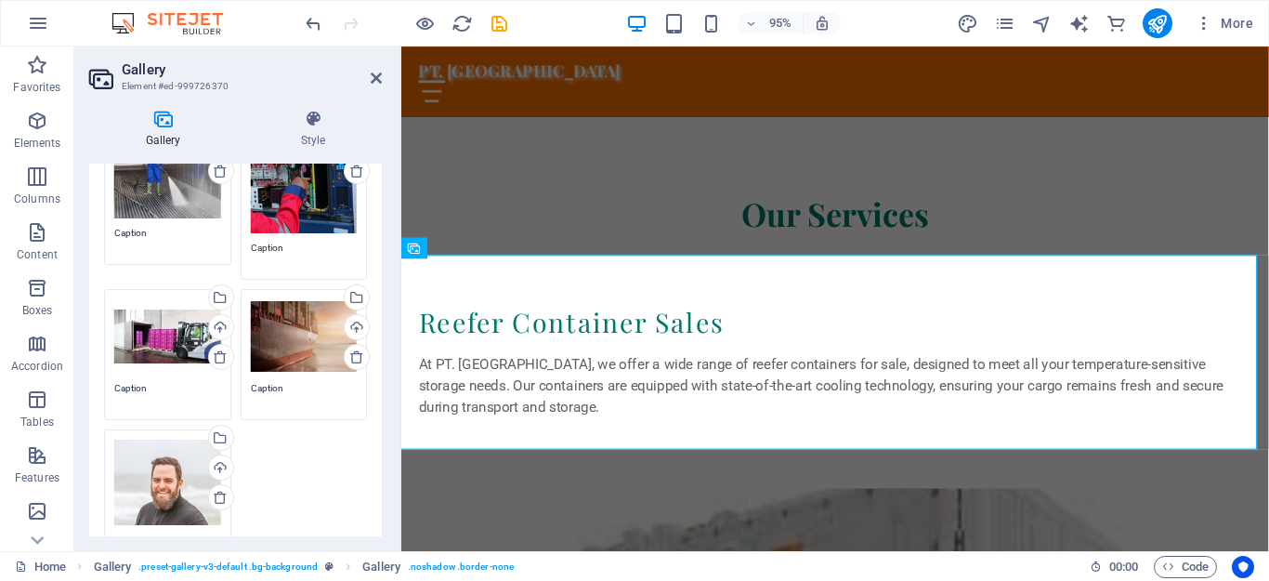
drag, startPoint x: 158, startPoint y: 325, endPoint x: 404, endPoint y: 831, distance: 563.0
click at [158, 325] on div "Drag files here, click to choose files or select files from Files or our free s…" at bounding box center [167, 336] width 107 height 74
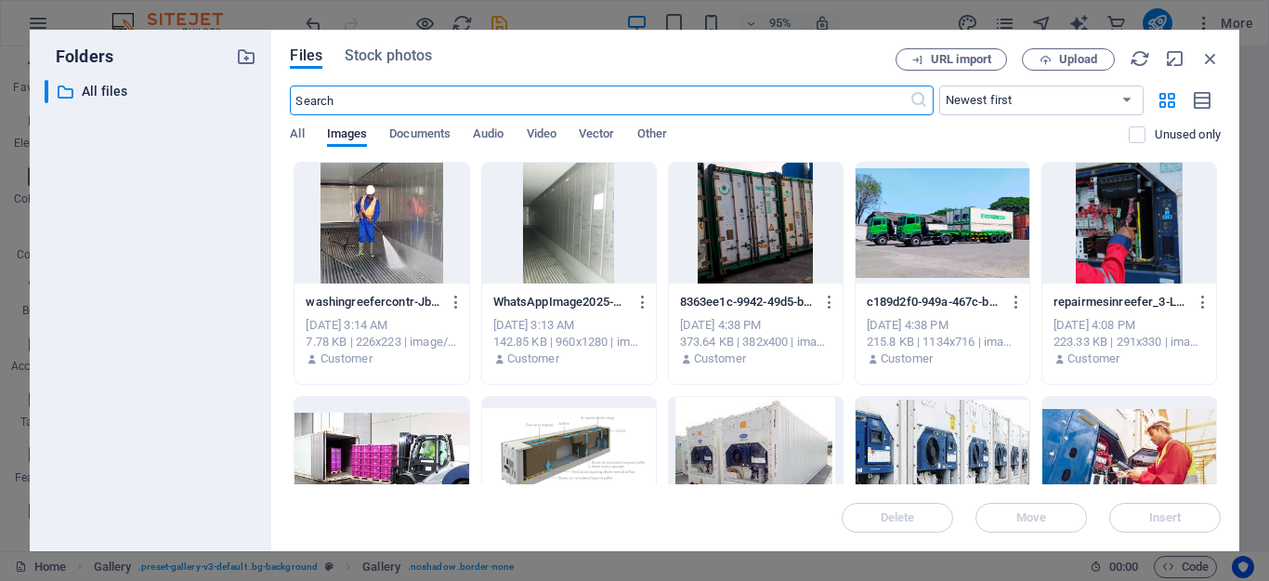
scroll to position [3331, 0]
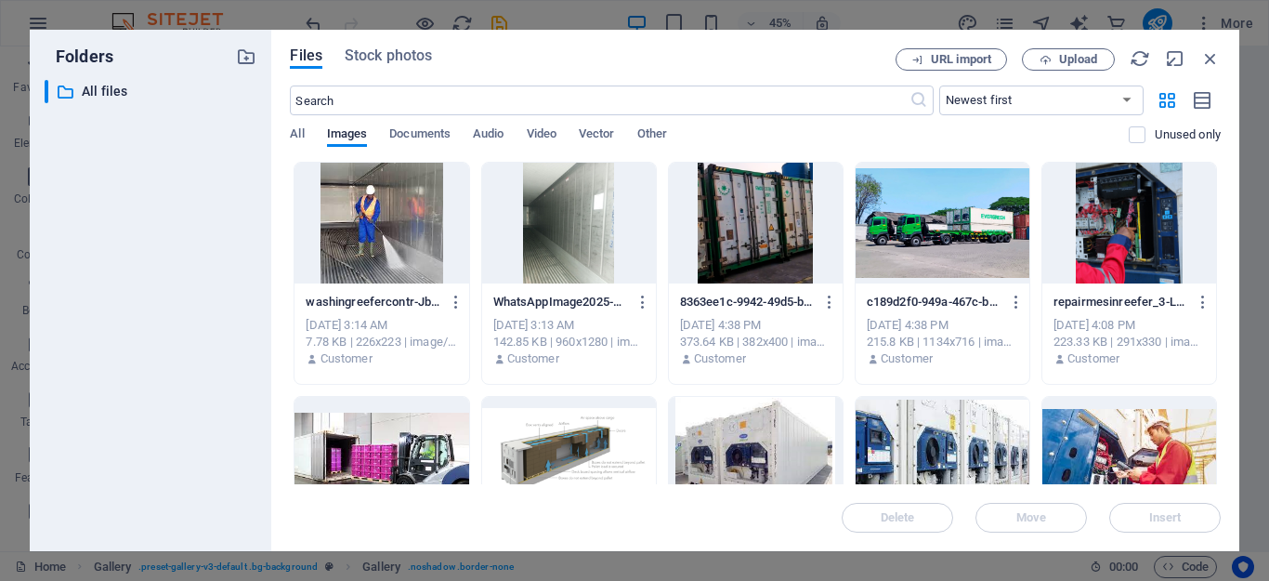
click at [773, 259] on div at bounding box center [756, 223] width 174 height 121
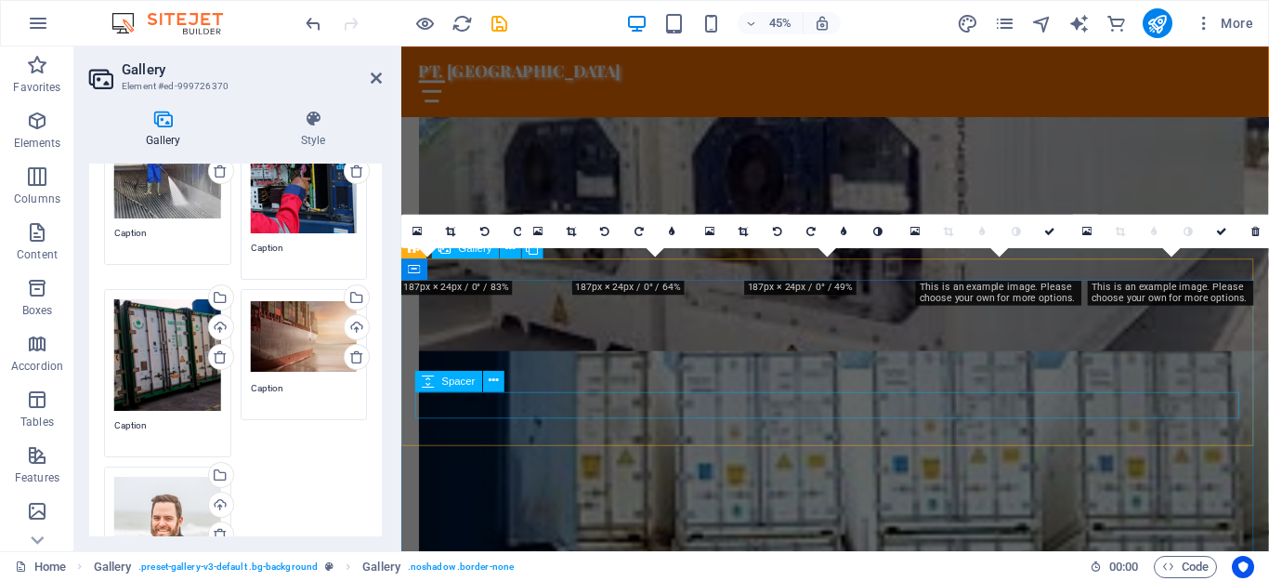
scroll to position [2741, 0]
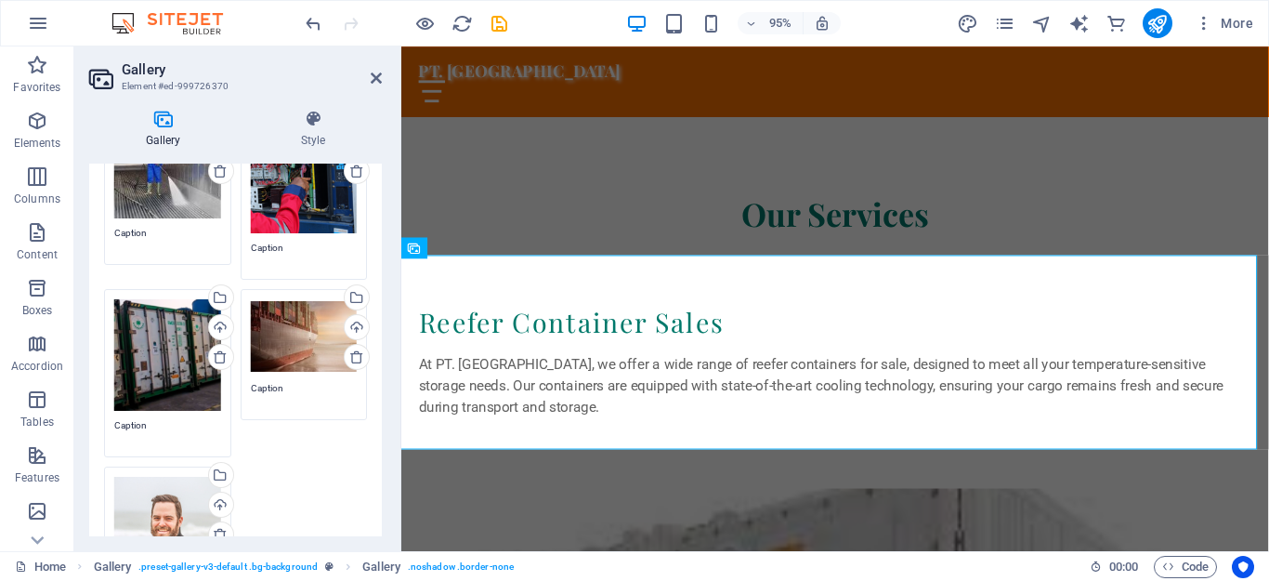
click at [300, 339] on div "Drag files here, click to choose files or select files from Files or our free s…" at bounding box center [304, 336] width 107 height 74
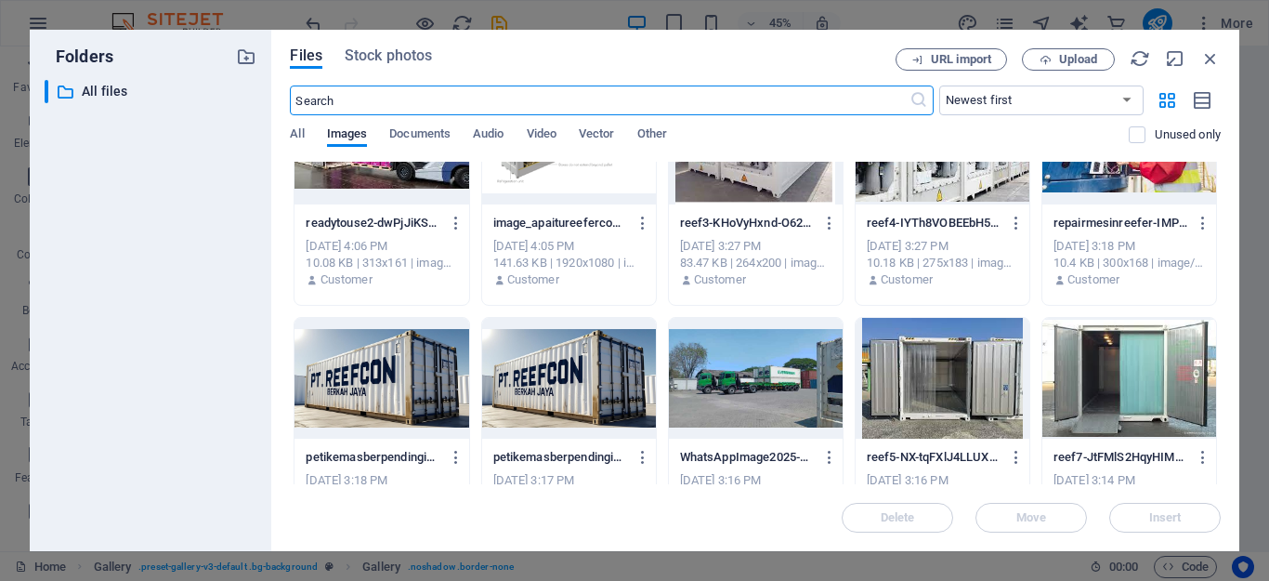
scroll to position [372, 0]
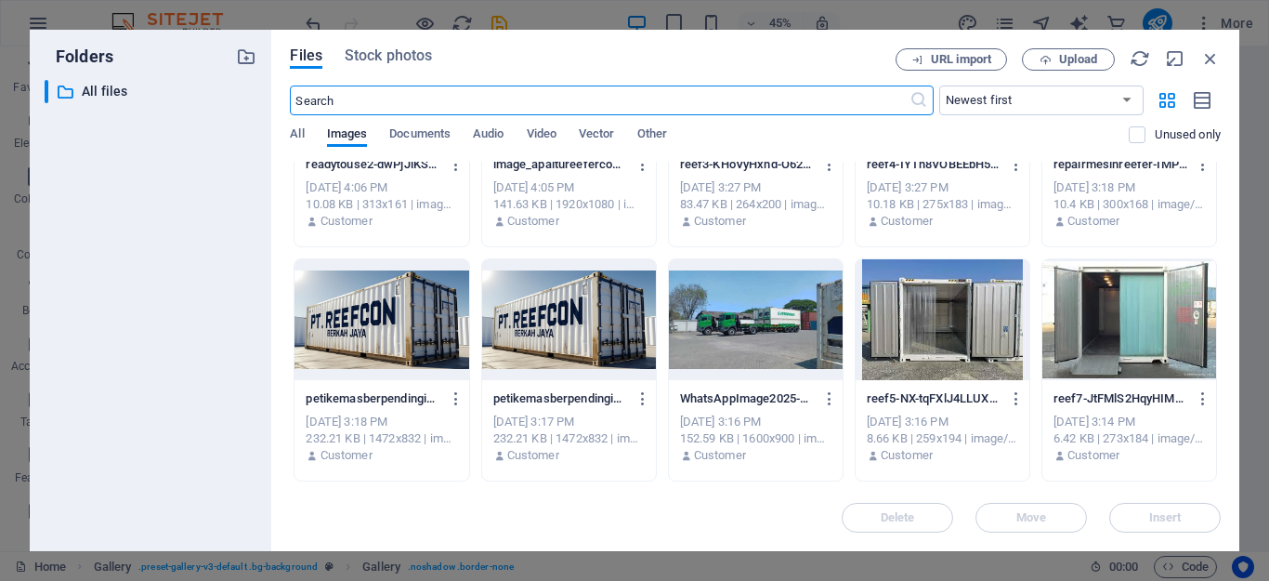
click at [984, 349] on div at bounding box center [943, 319] width 174 height 121
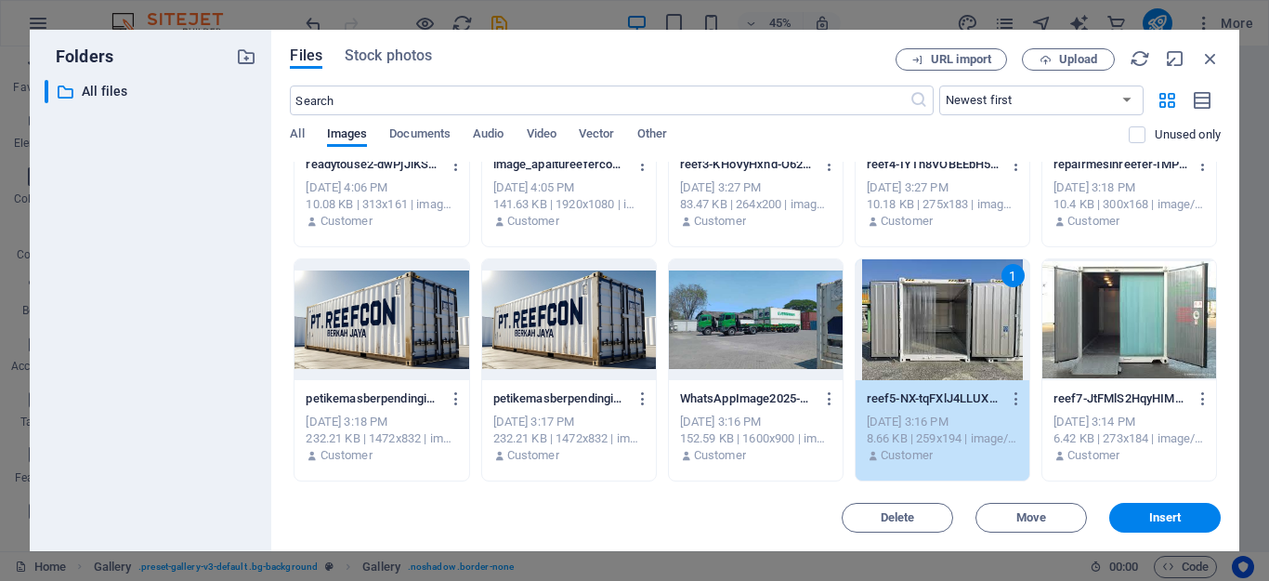
drag, startPoint x: 984, startPoint y: 349, endPoint x: 609, endPoint y: 489, distance: 400.4
click at [984, 349] on div "1" at bounding box center [943, 319] width 174 height 121
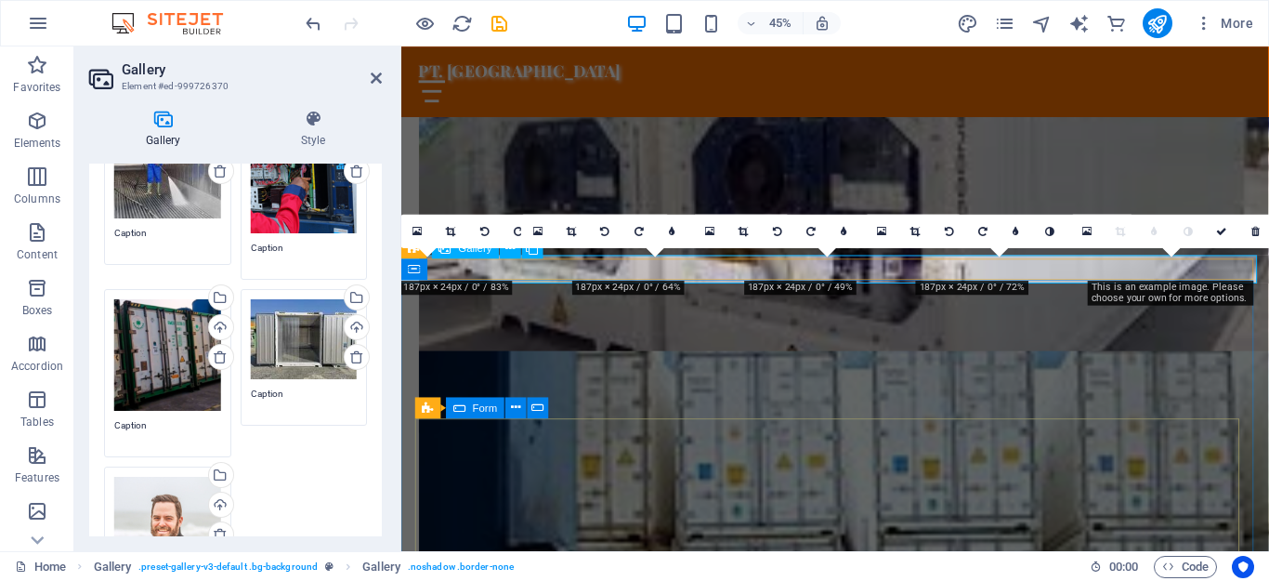
scroll to position [2741, 0]
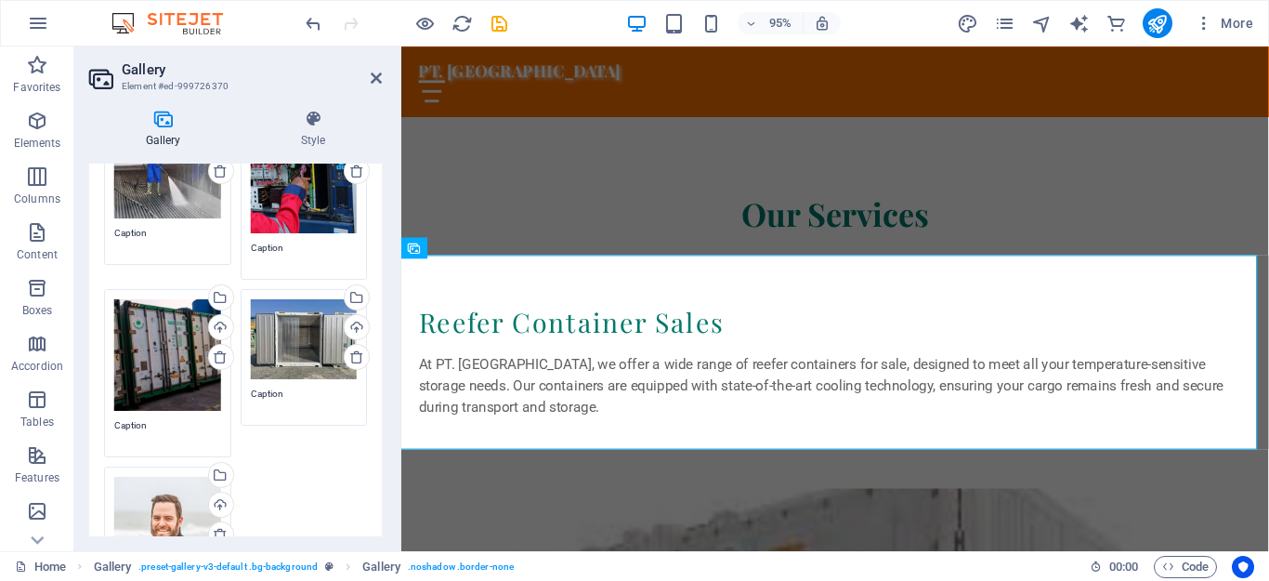
drag, startPoint x: 272, startPoint y: 349, endPoint x: 813, endPoint y: 658, distance: 622.5
click at [272, 349] on div "Drag files here, click to choose files or select files from Files or our free s…" at bounding box center [304, 339] width 107 height 80
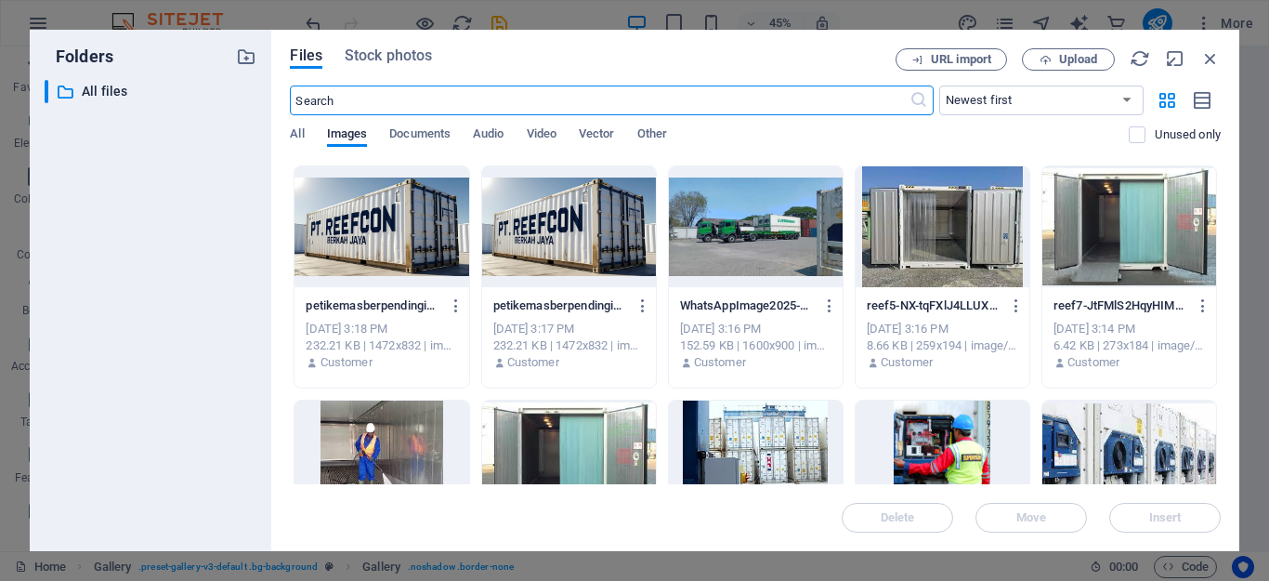
scroll to position [557, 0]
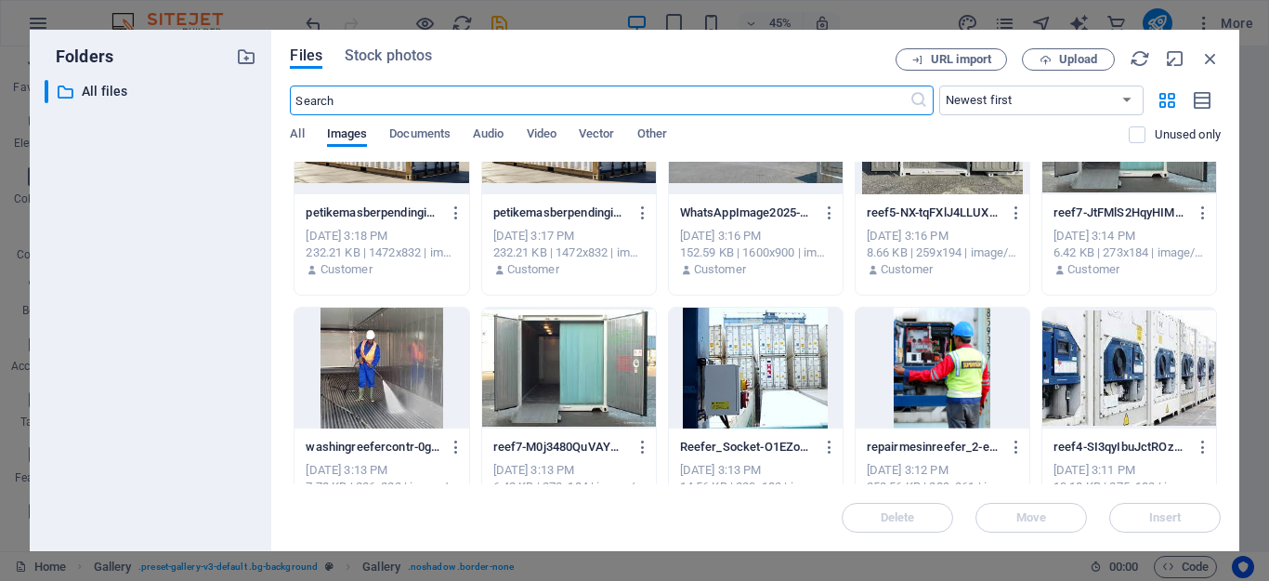
click at [924, 390] on div at bounding box center [943, 368] width 174 height 121
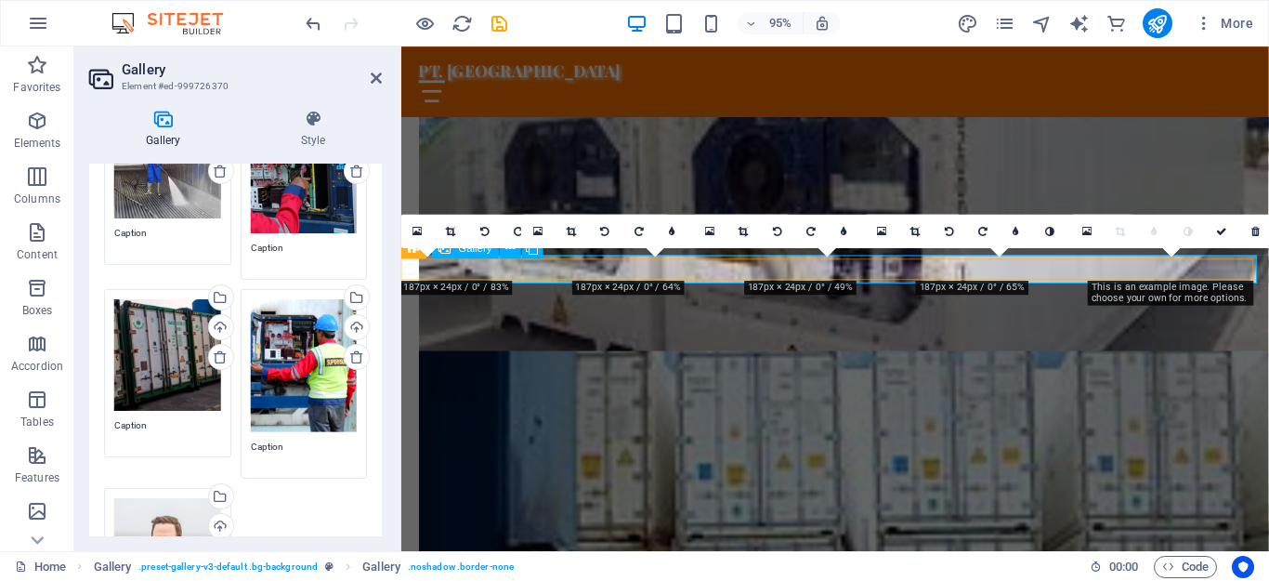
scroll to position [2741, 0]
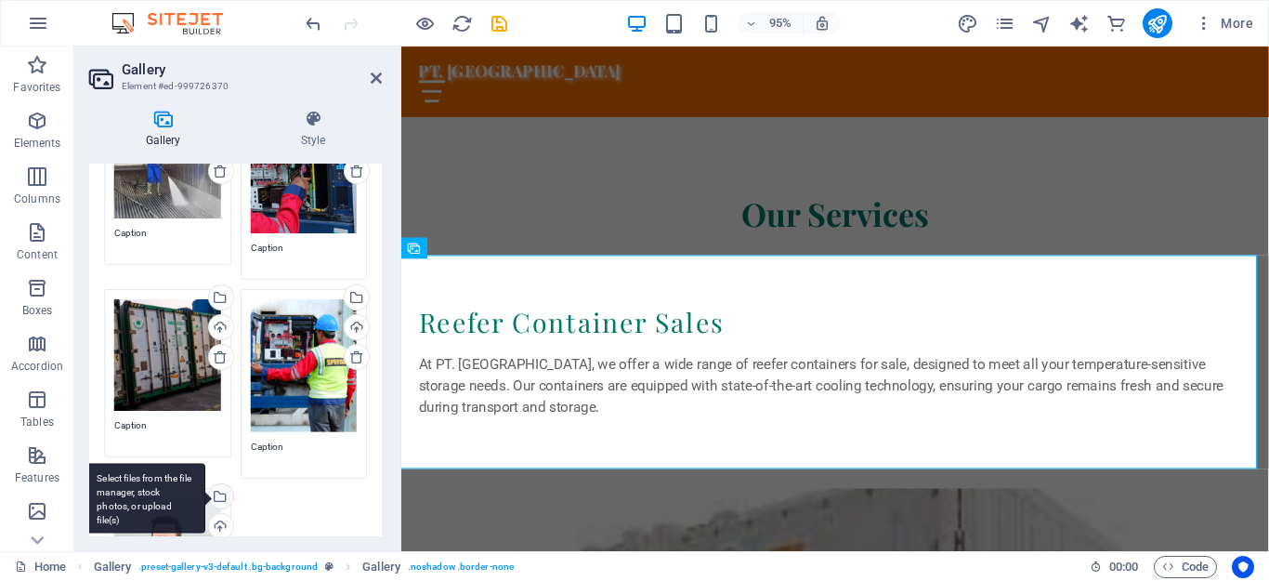
click at [169, 514] on div "Select files from the file manager, stock photos, or upload file(s)" at bounding box center [145, 499] width 121 height 70
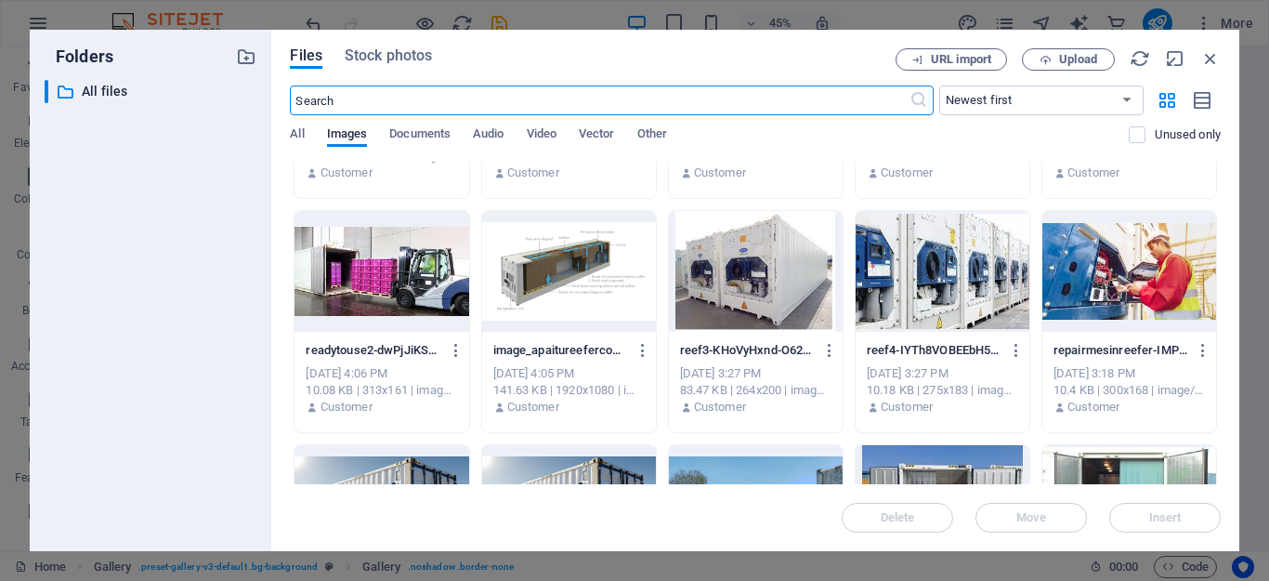
scroll to position [0, 0]
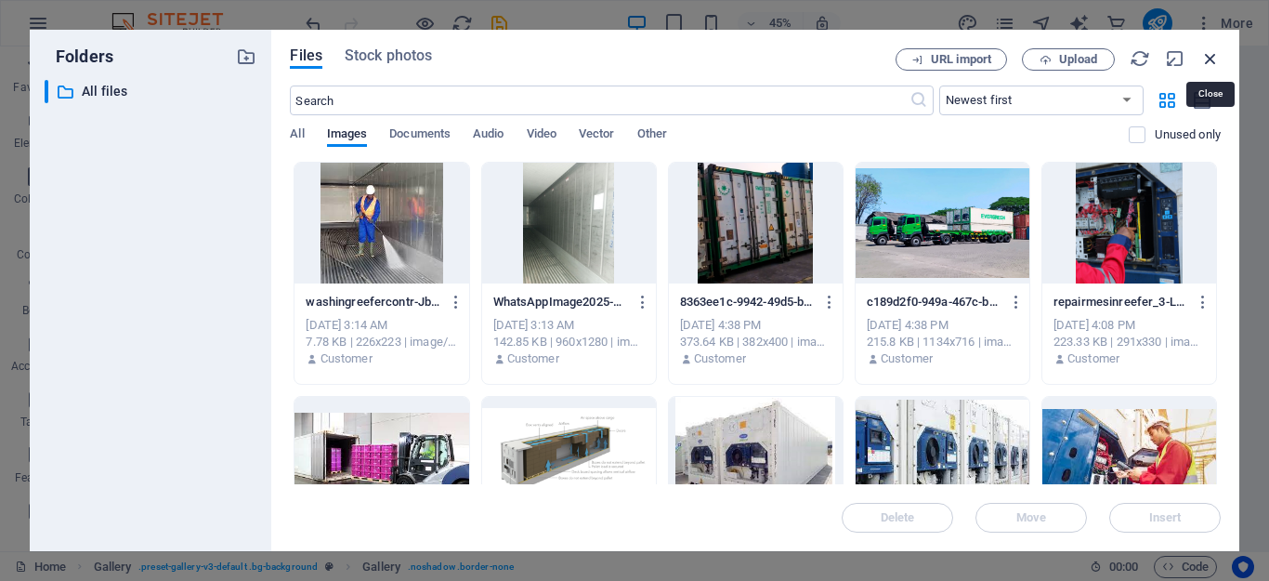
drag, startPoint x: 1209, startPoint y: 56, endPoint x: 580, endPoint y: 164, distance: 638.1
click at [1209, 56] on icon "button" at bounding box center [1210, 58] width 20 height 20
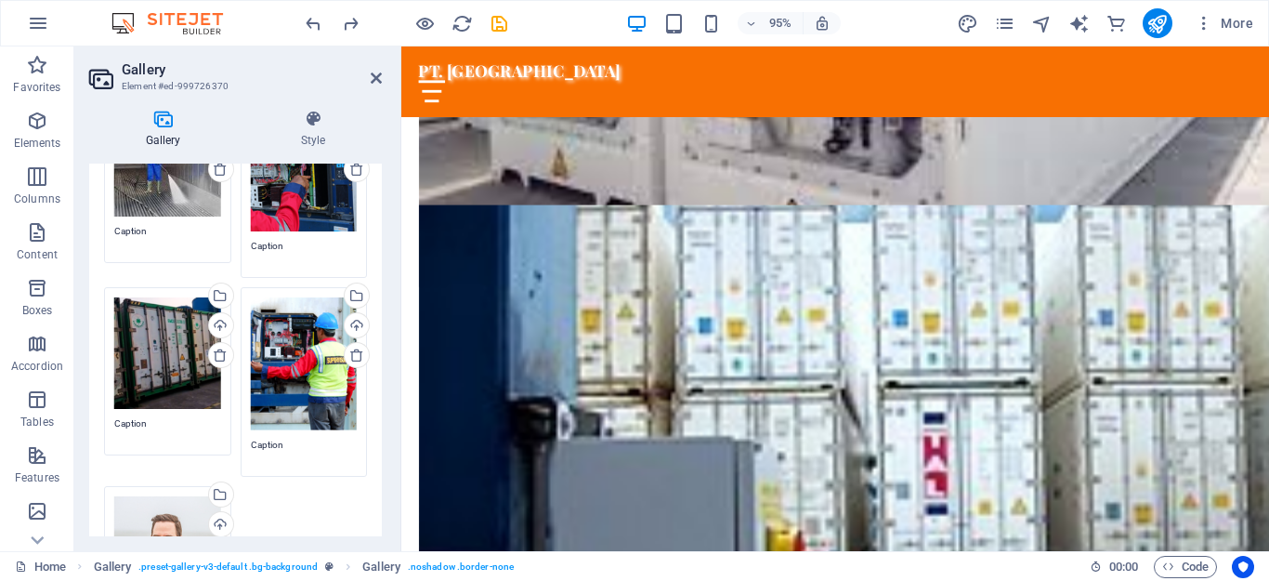
scroll to position [279, 0]
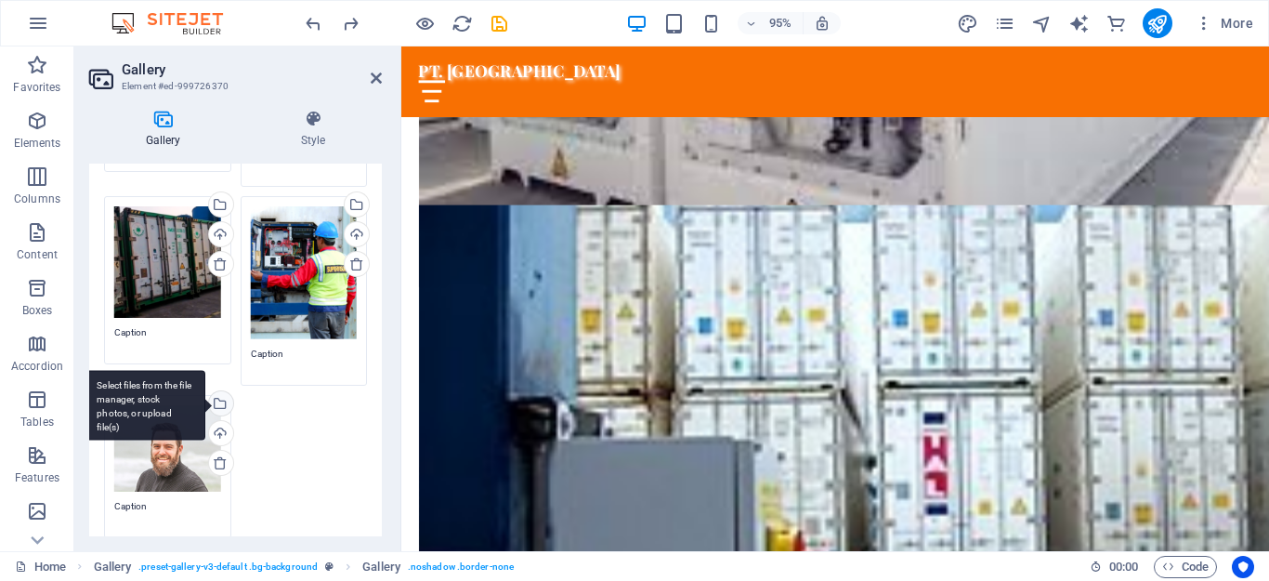
click at [221, 396] on div "Select files from the file manager, stock photos, or upload file(s)" at bounding box center [219, 405] width 28 height 28
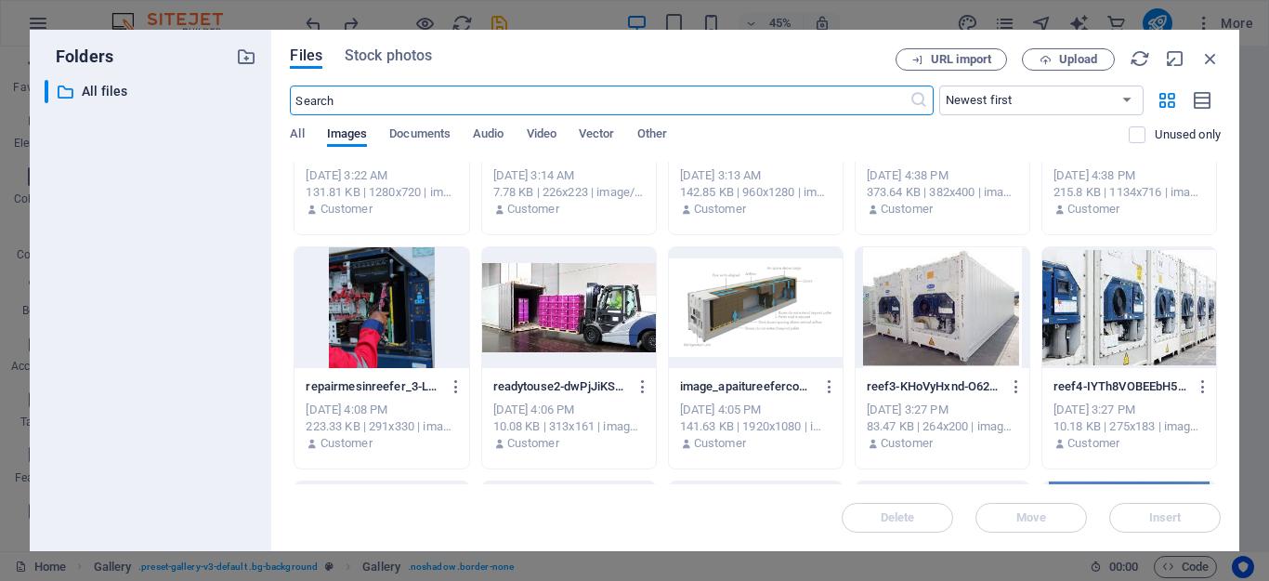
scroll to position [0, 0]
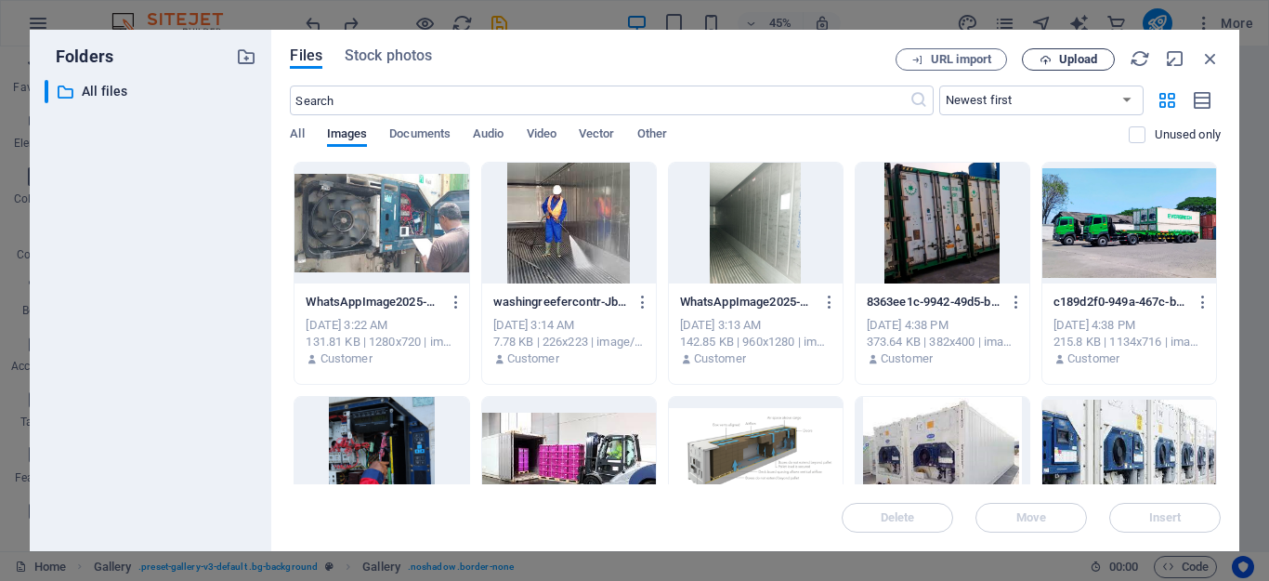
click at [1078, 55] on span "Upload" at bounding box center [1078, 59] width 38 height 11
click at [364, 217] on div at bounding box center [382, 223] width 174 height 121
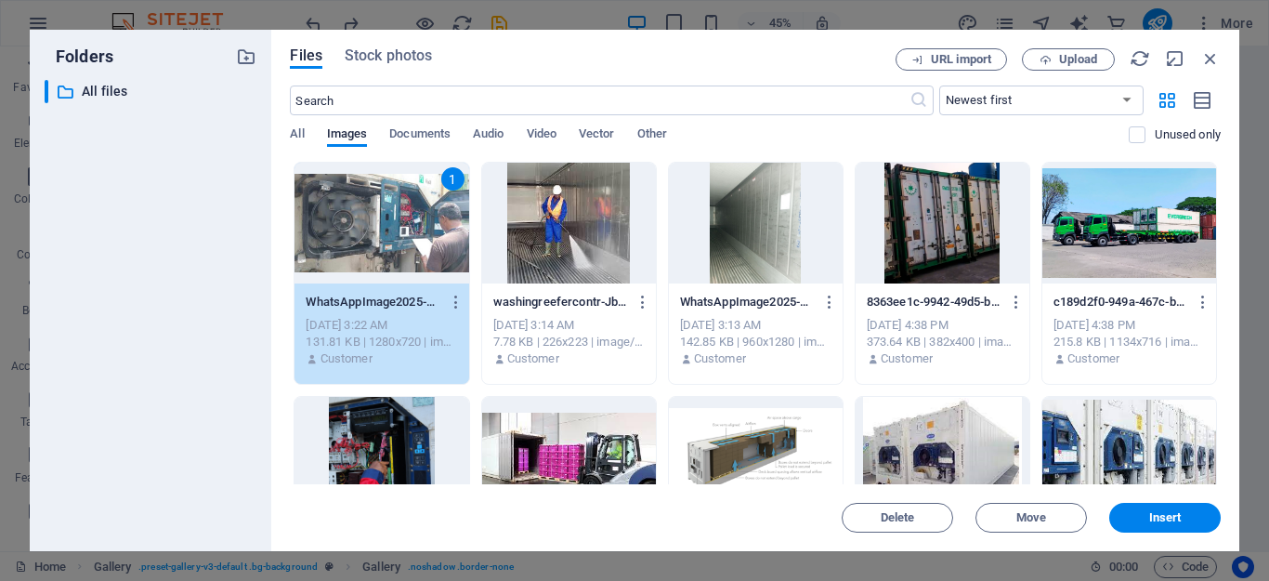
click at [364, 217] on div "1" at bounding box center [382, 223] width 174 height 121
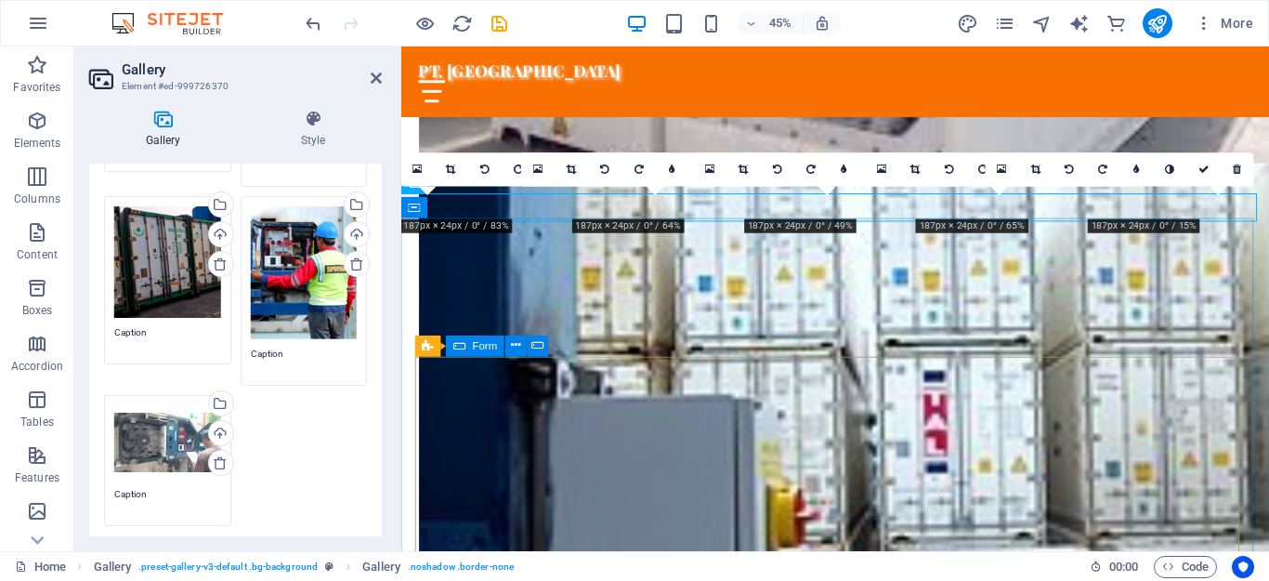
scroll to position [2806, 0]
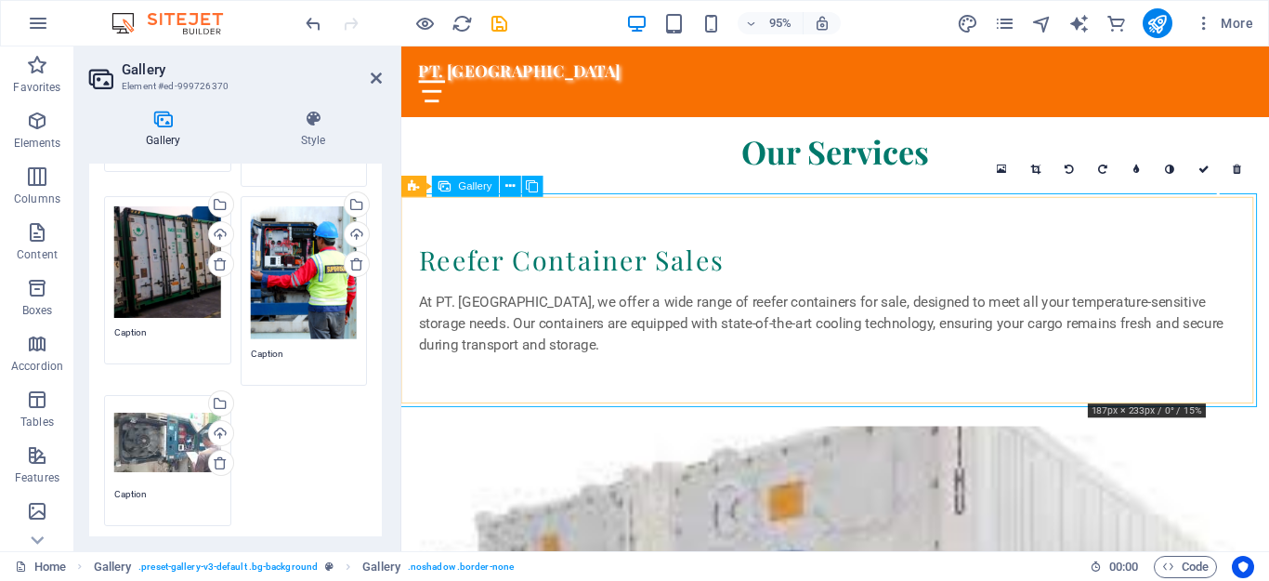
drag, startPoint x: 1194, startPoint y: 293, endPoint x: 1199, endPoint y: 334, distance: 42.2
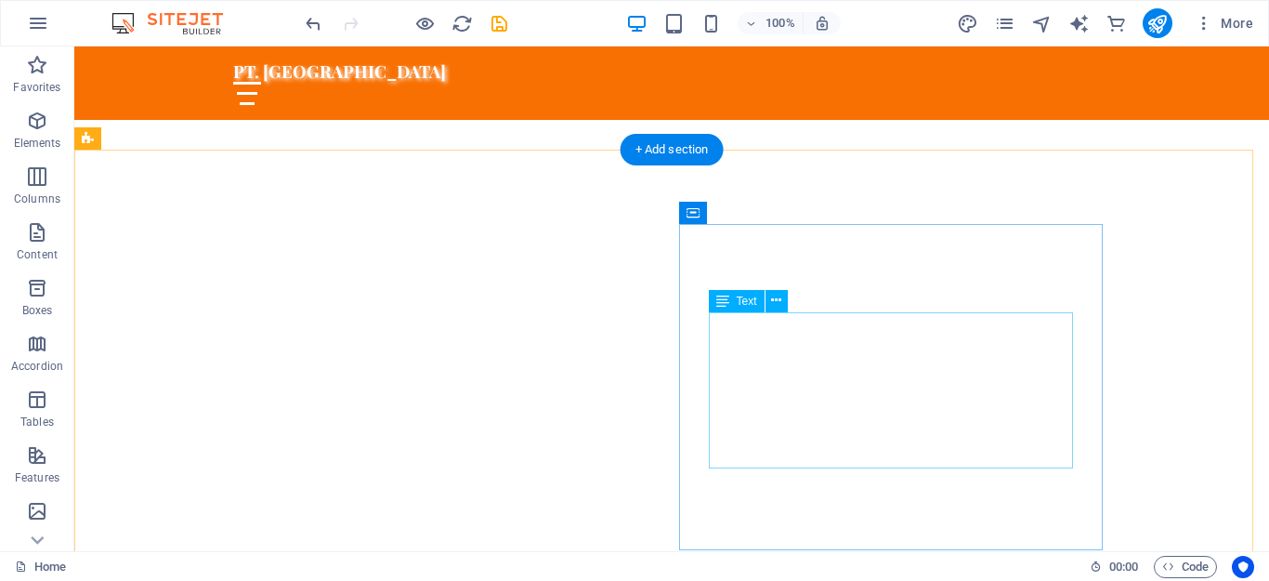
scroll to position [465, 0]
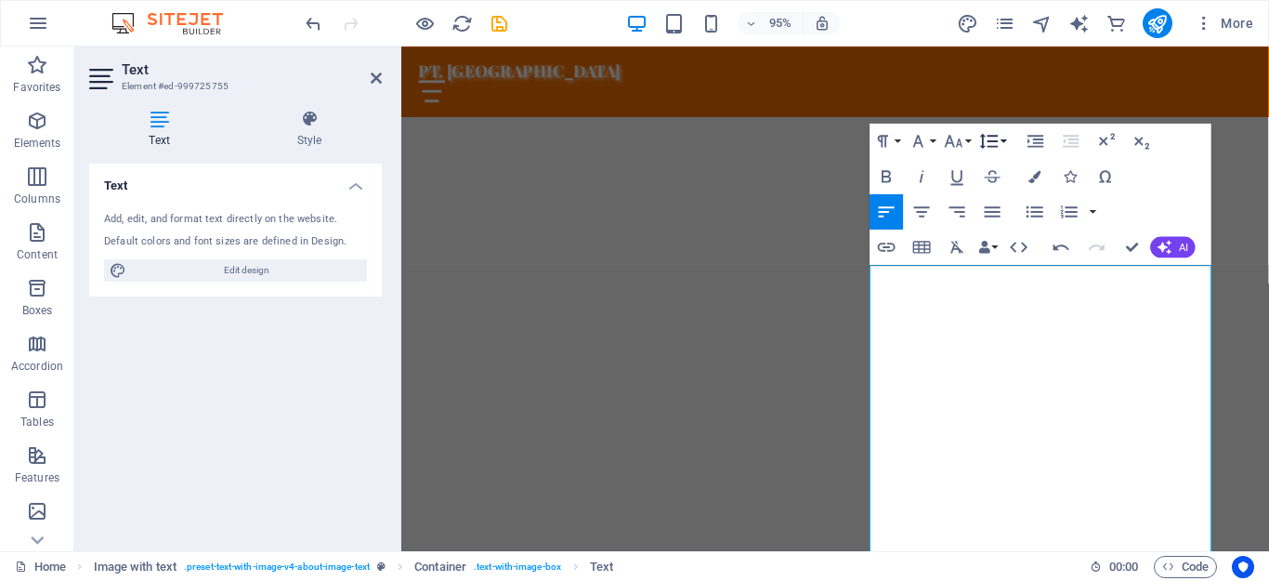
click at [1005, 142] on button "Line Height" at bounding box center [991, 140] width 33 height 35
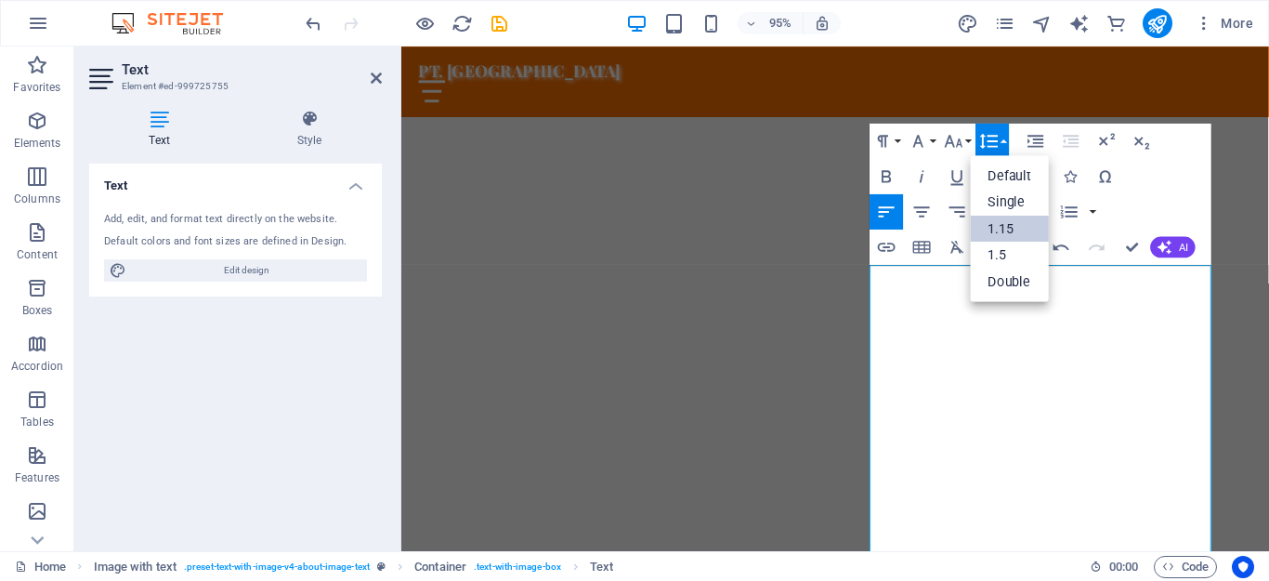
click at [1020, 229] on link "1.15" at bounding box center [1010, 228] width 79 height 26
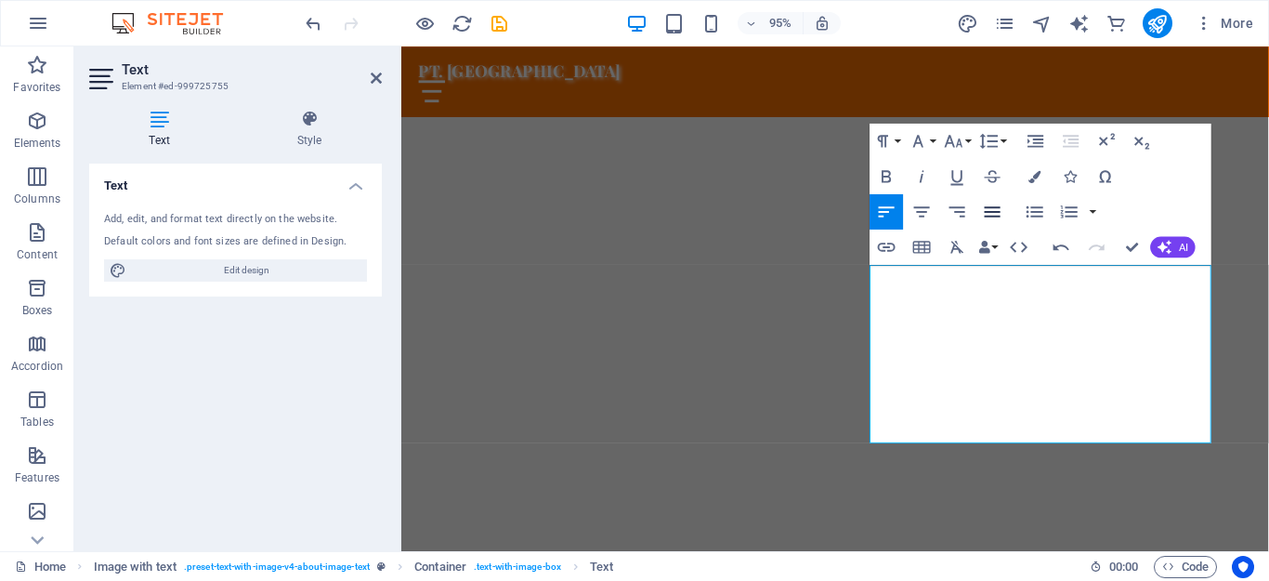
click at [992, 219] on icon "button" at bounding box center [992, 211] width 21 height 21
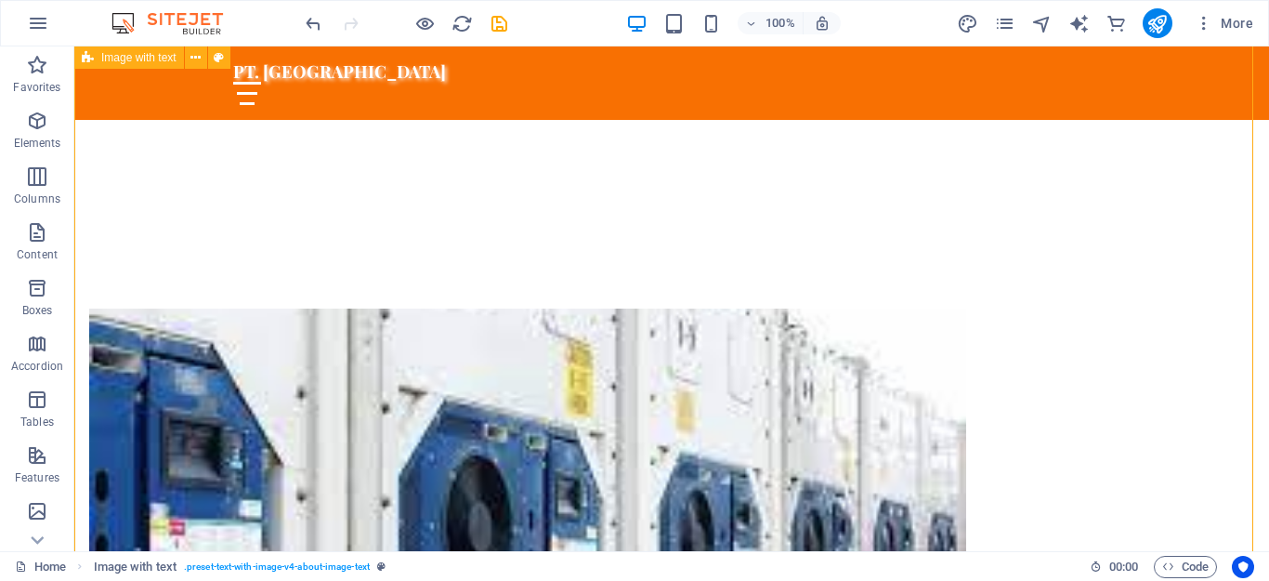
scroll to position [557, 0]
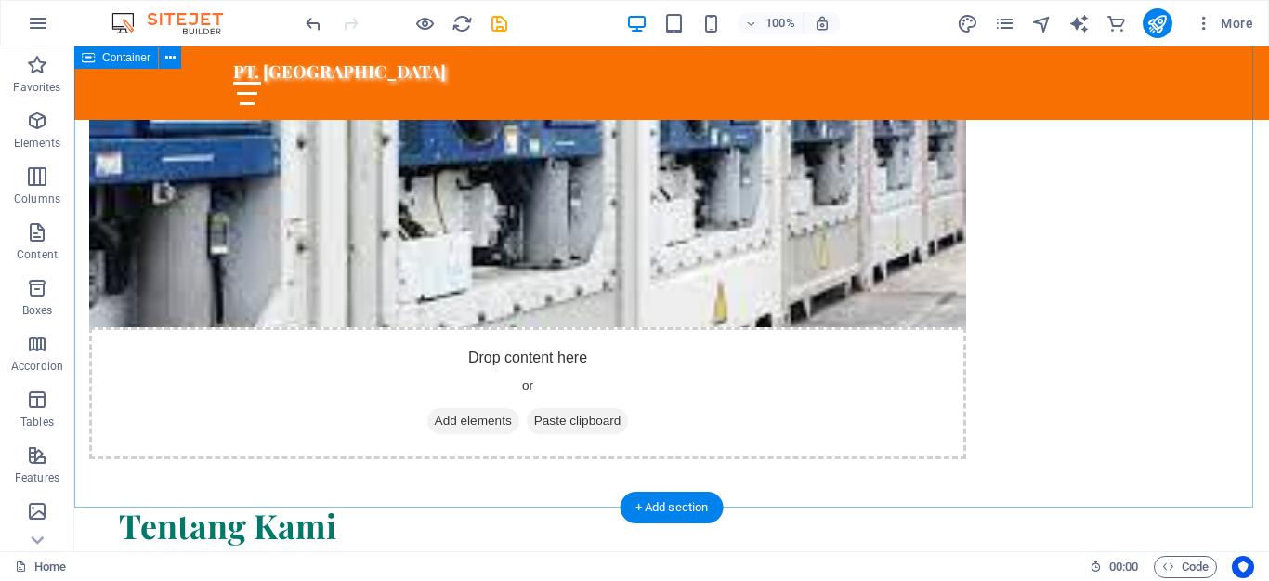
scroll to position [1115, 0]
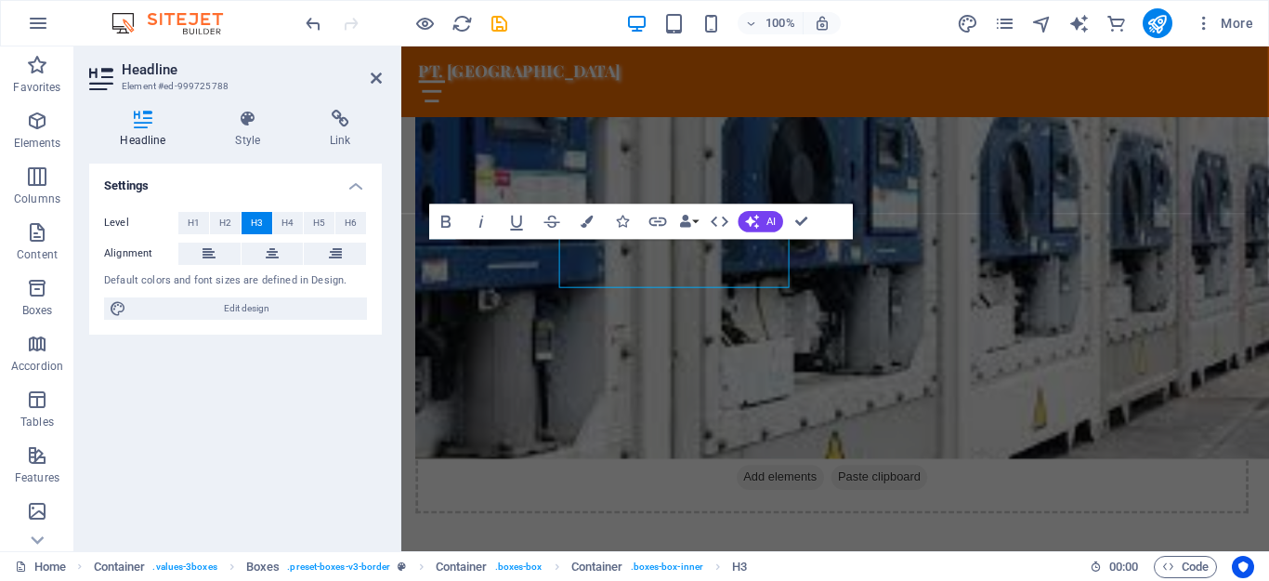
scroll to position [1142, 0]
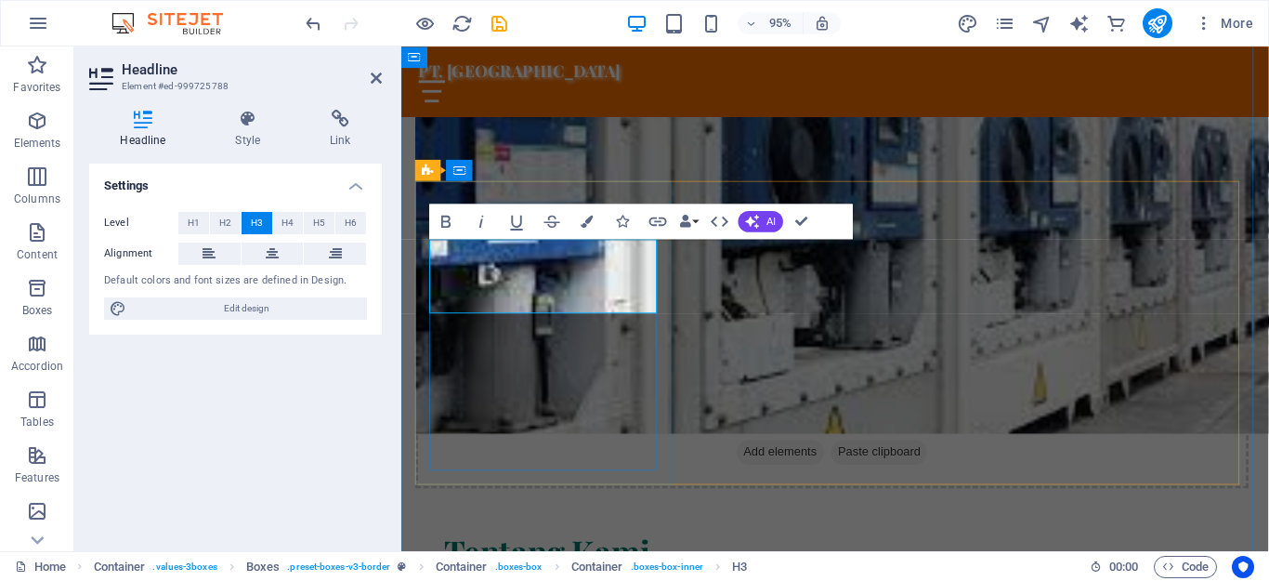
drag, startPoint x: 465, startPoint y: 309, endPoint x: 667, endPoint y: 316, distance: 201.7
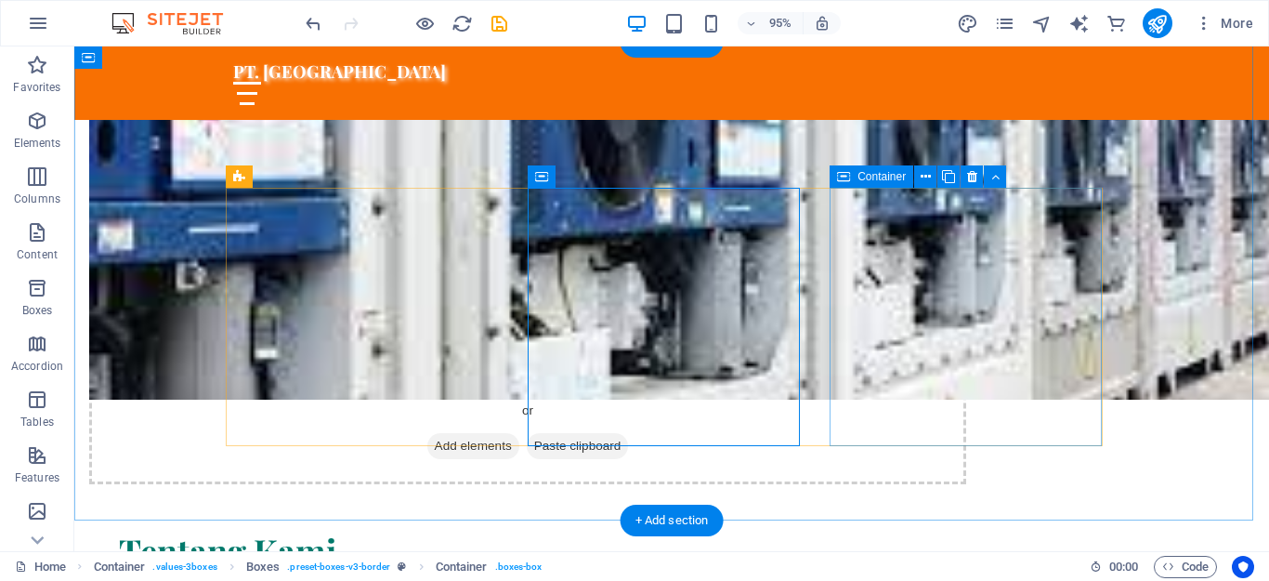
scroll to position [1115, 0]
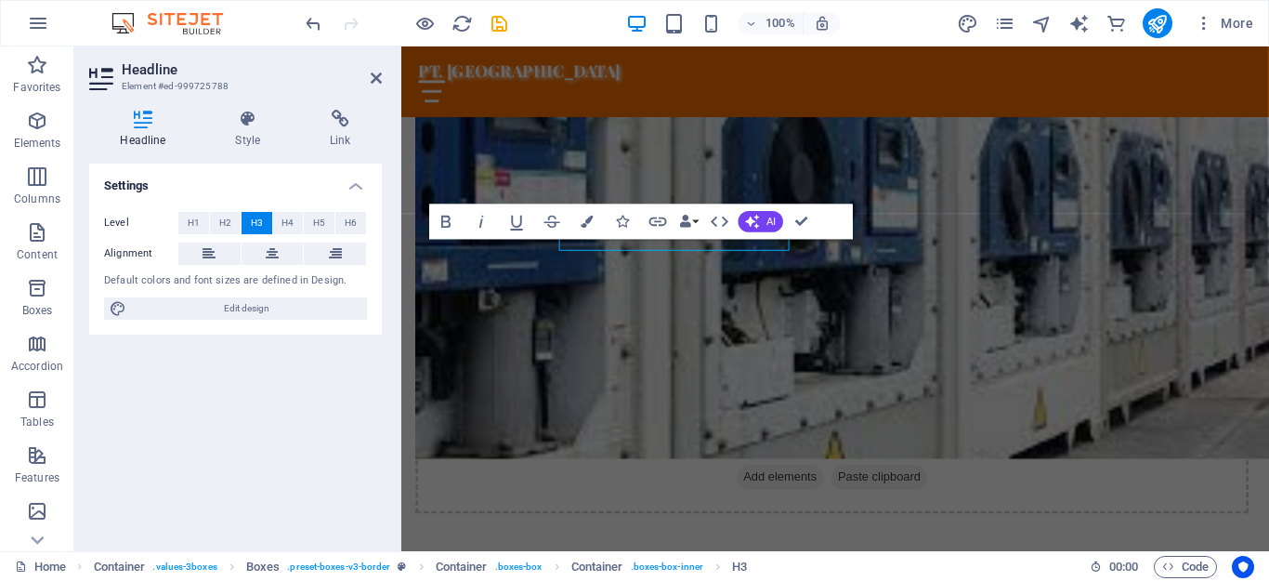
scroll to position [1142, 0]
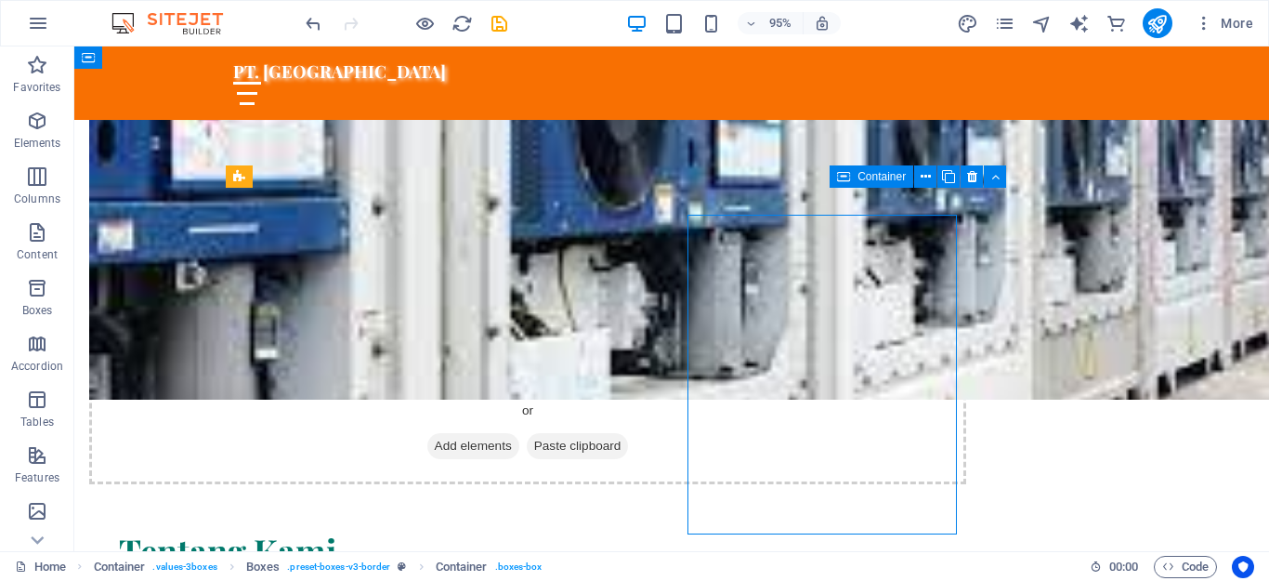
scroll to position [1115, 0]
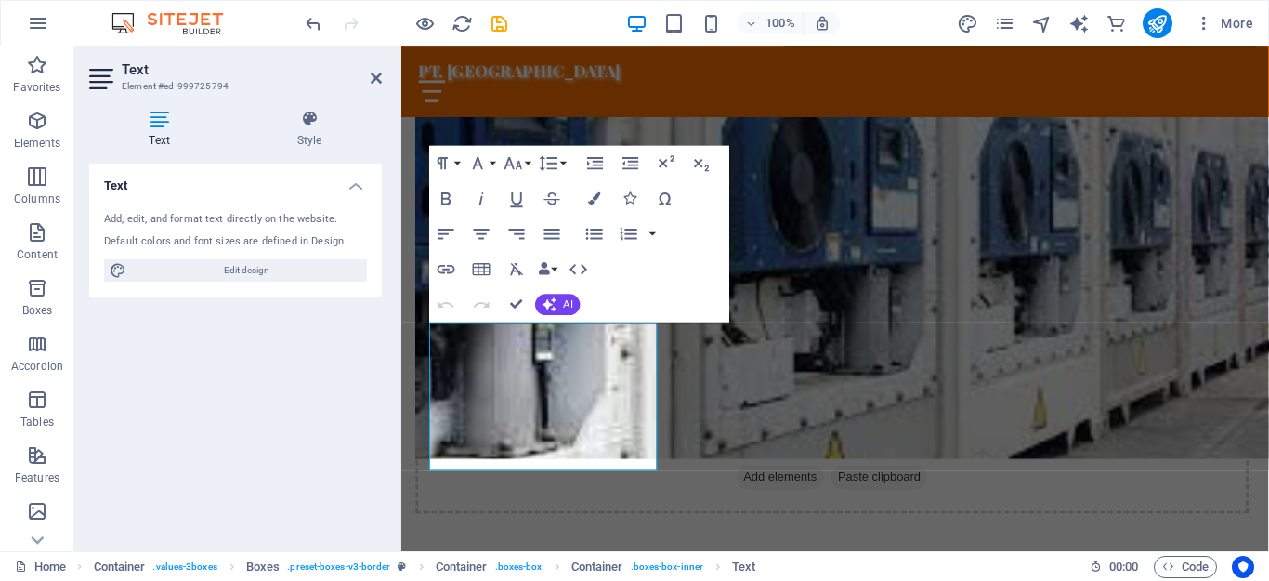
scroll to position [1142, 0]
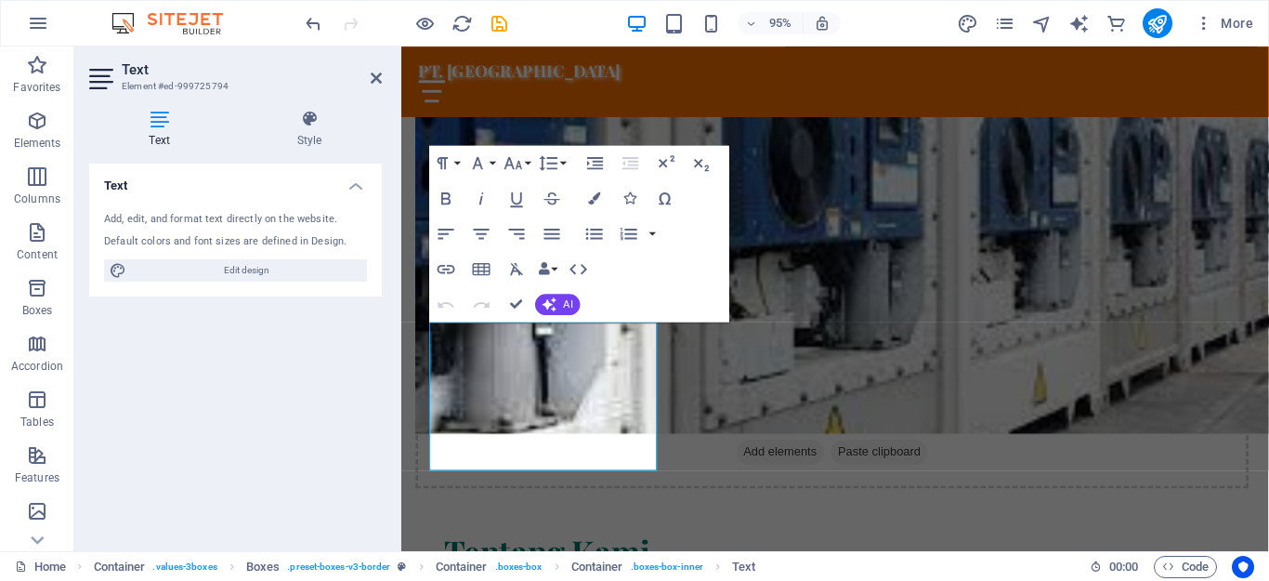
click at [903, 20] on div "95% More" at bounding box center [781, 23] width 959 height 30
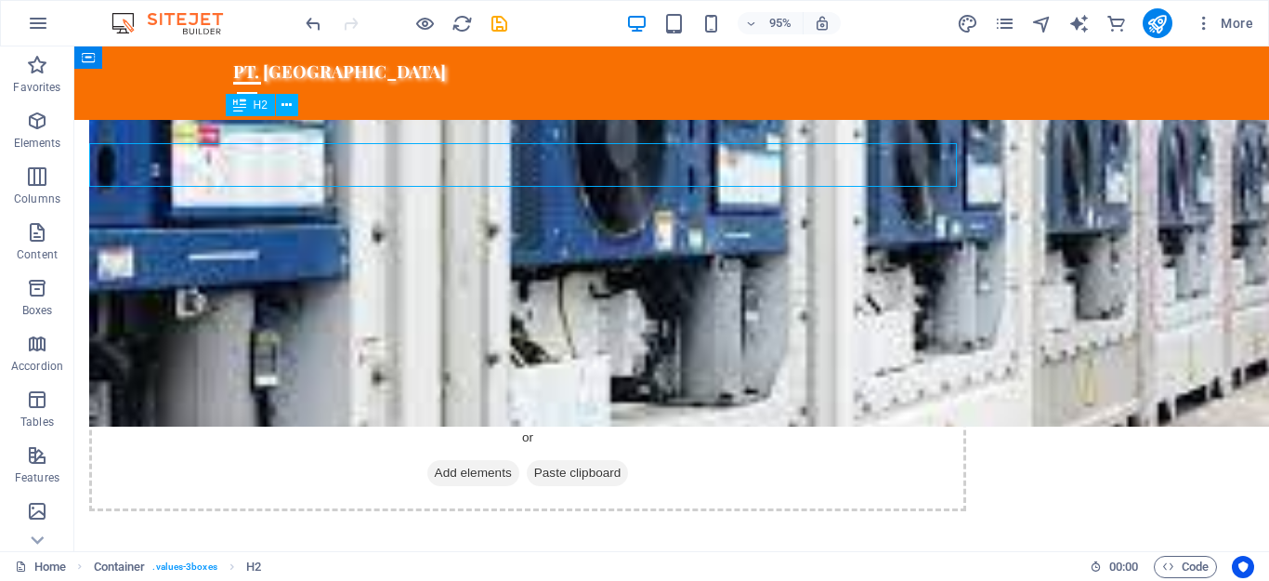
scroll to position [1115, 0]
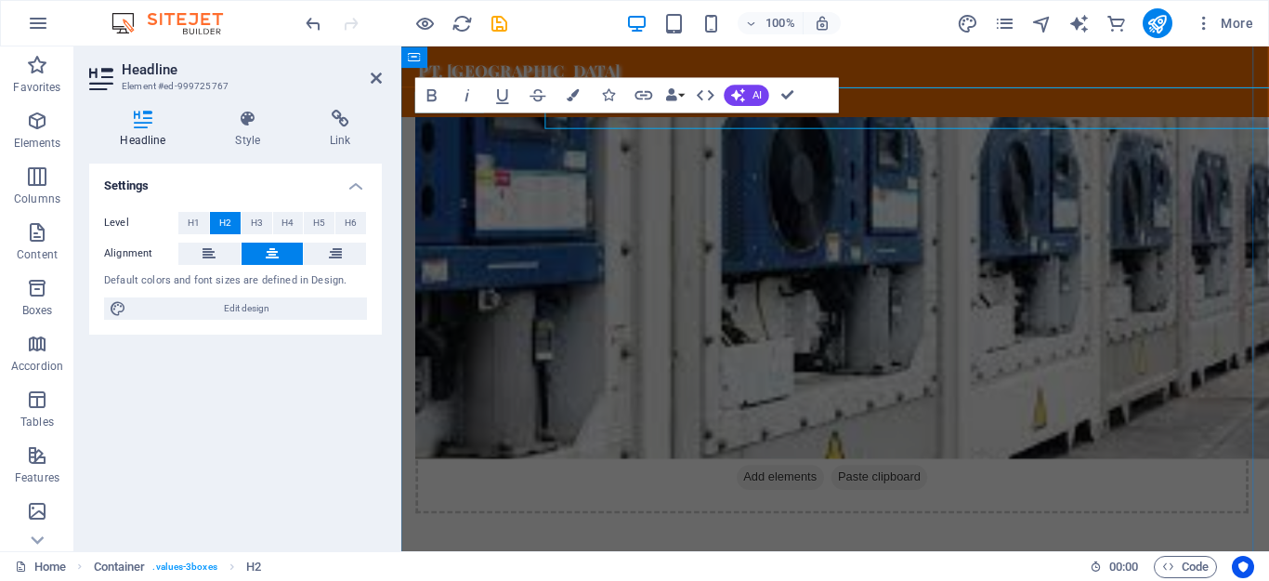
scroll to position [1142, 0]
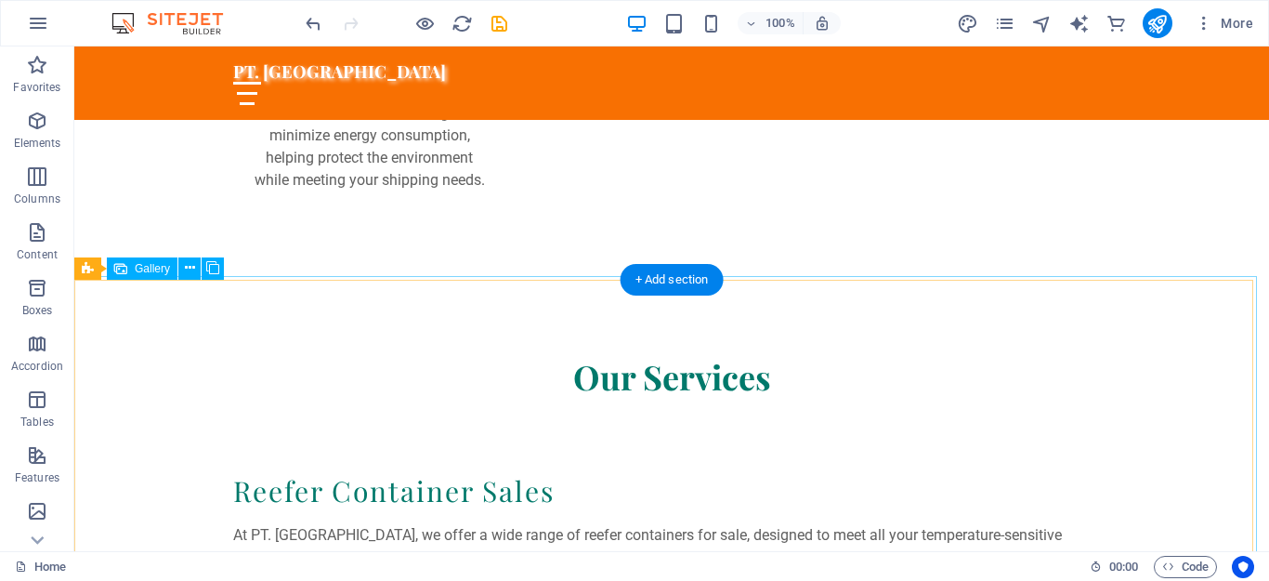
scroll to position [2880, 0]
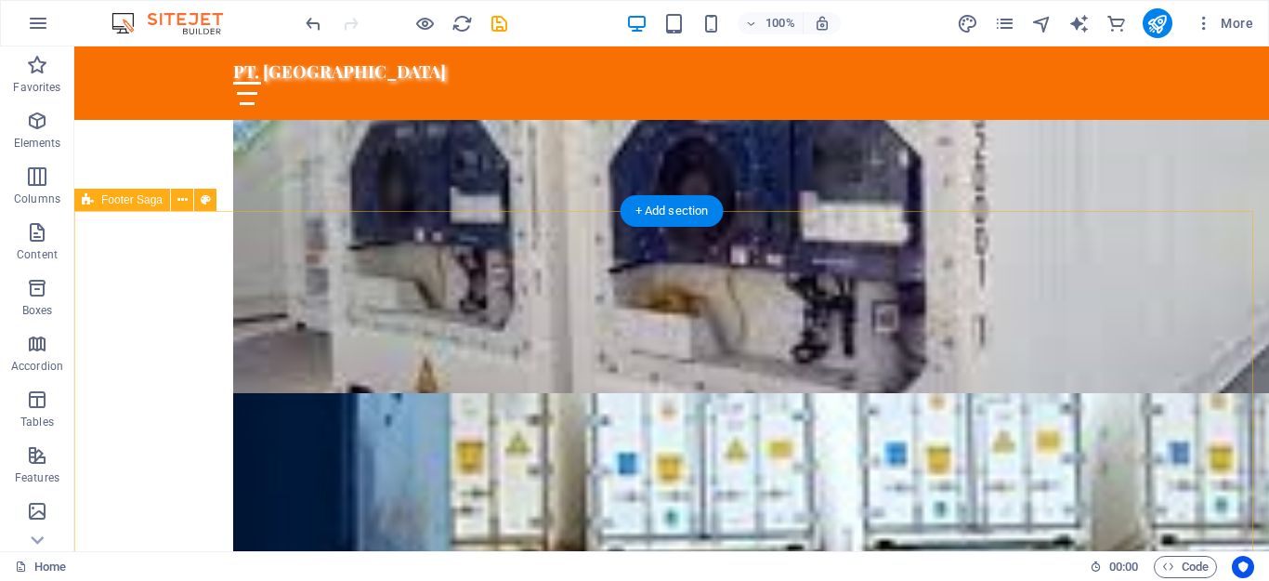
scroll to position [3706, 0]
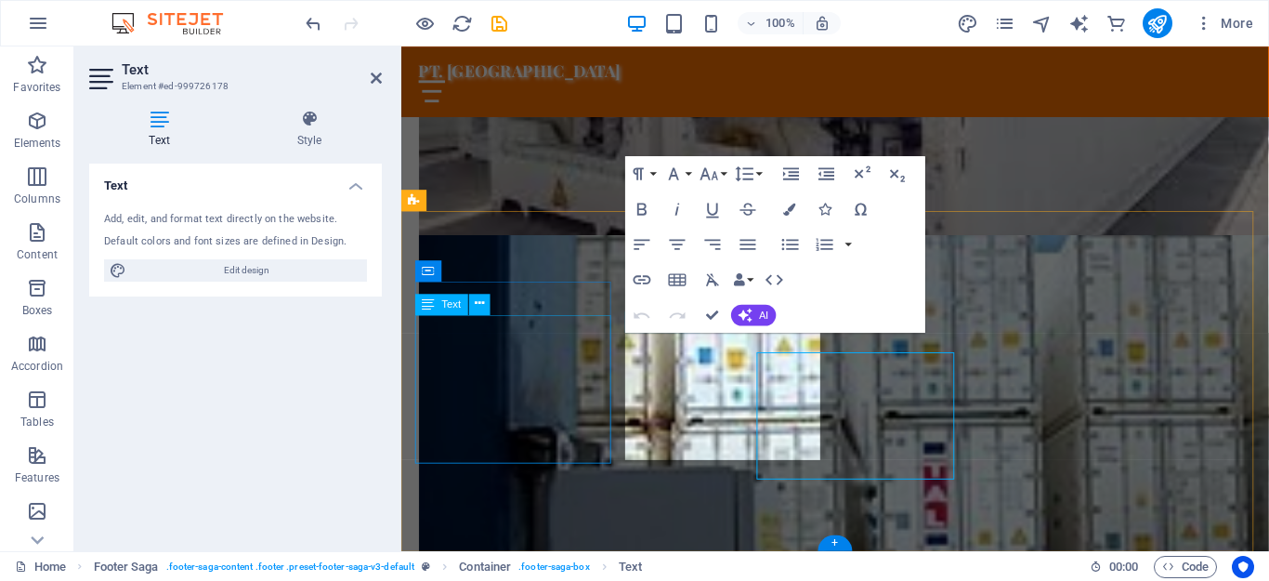
scroll to position [3659, 0]
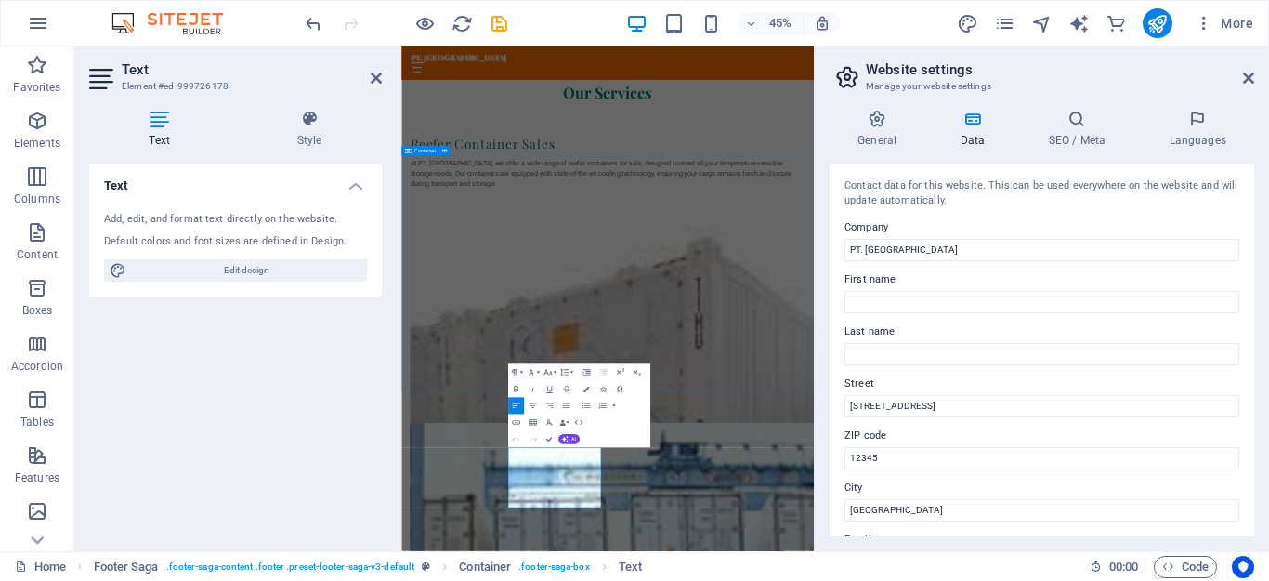
scroll to position [3660, 0]
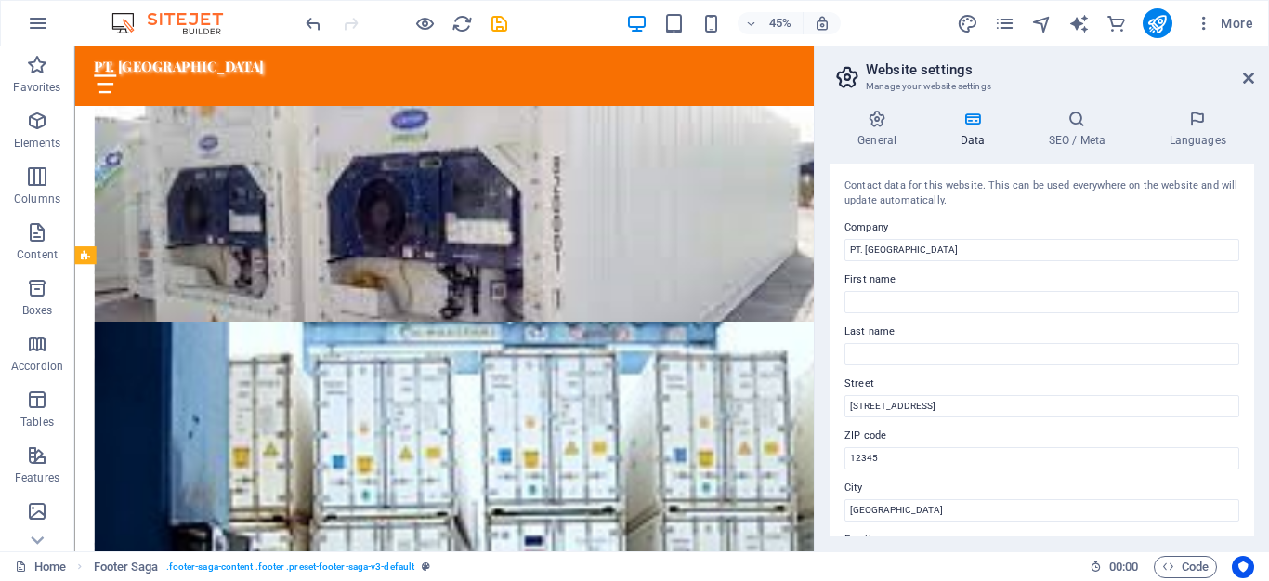
scroll to position [3639, 0]
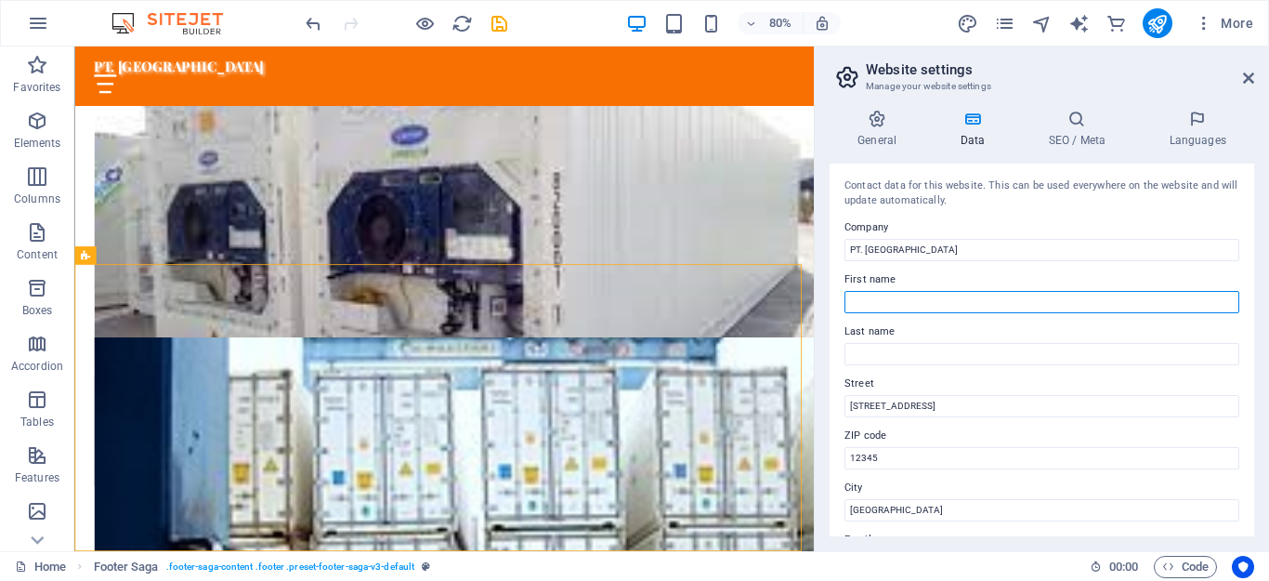
click at [881, 297] on input "First name" at bounding box center [1042, 302] width 395 height 22
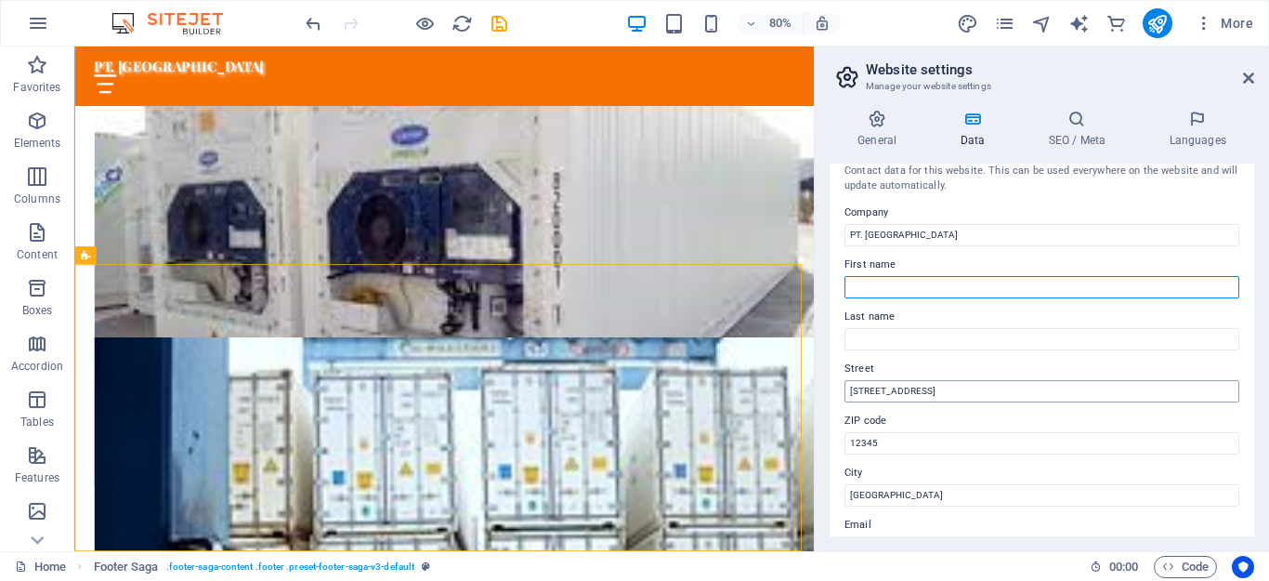
scroll to position [0, 0]
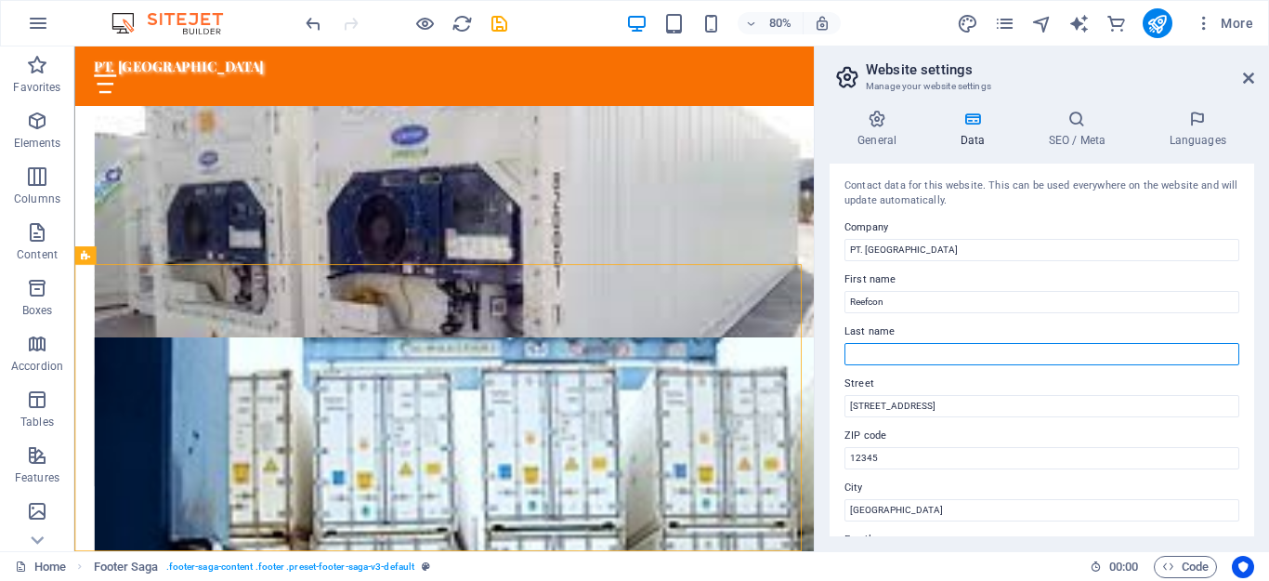
click at [884, 347] on input "Last name" at bounding box center [1042, 354] width 395 height 22
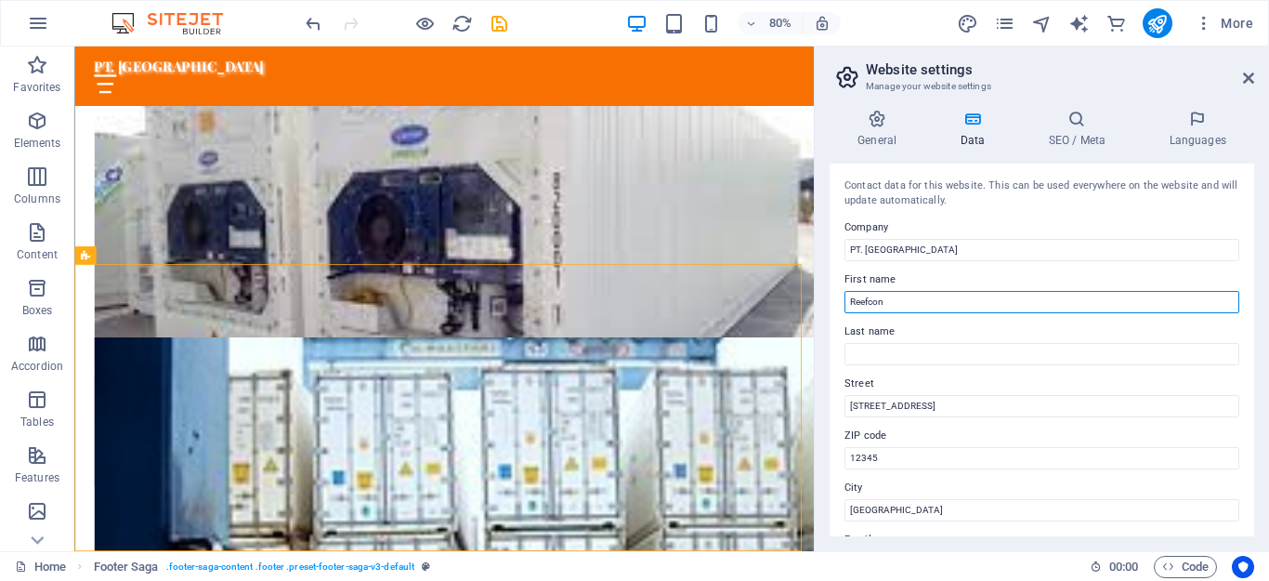
click at [899, 302] on input "Reefcon" at bounding box center [1042, 302] width 395 height 22
type input "[GEOGRAPHIC_DATA]"
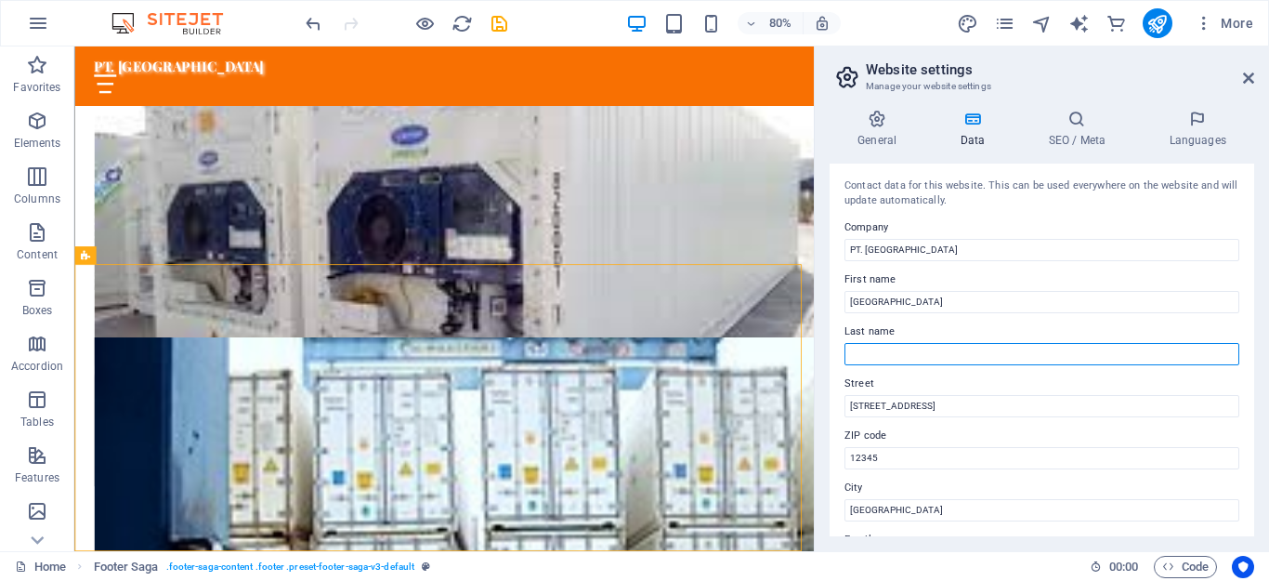
click at [876, 350] on input "Last name" at bounding box center [1042, 354] width 395 height 22
type input "Berkah"
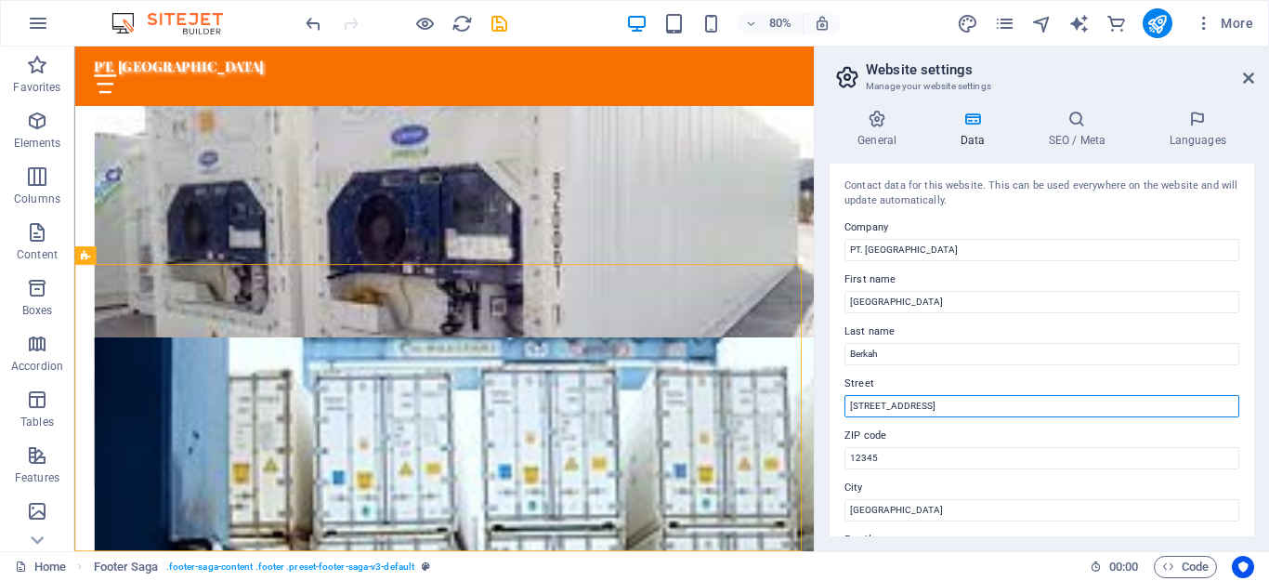
drag, startPoint x: 952, startPoint y: 412, endPoint x: 821, endPoint y: 420, distance: 131.3
click at [821, 420] on div "General Data SEO / Meta Languages Website name [DOMAIN_NAME] Logo Drag files he…" at bounding box center [1042, 323] width 454 height 456
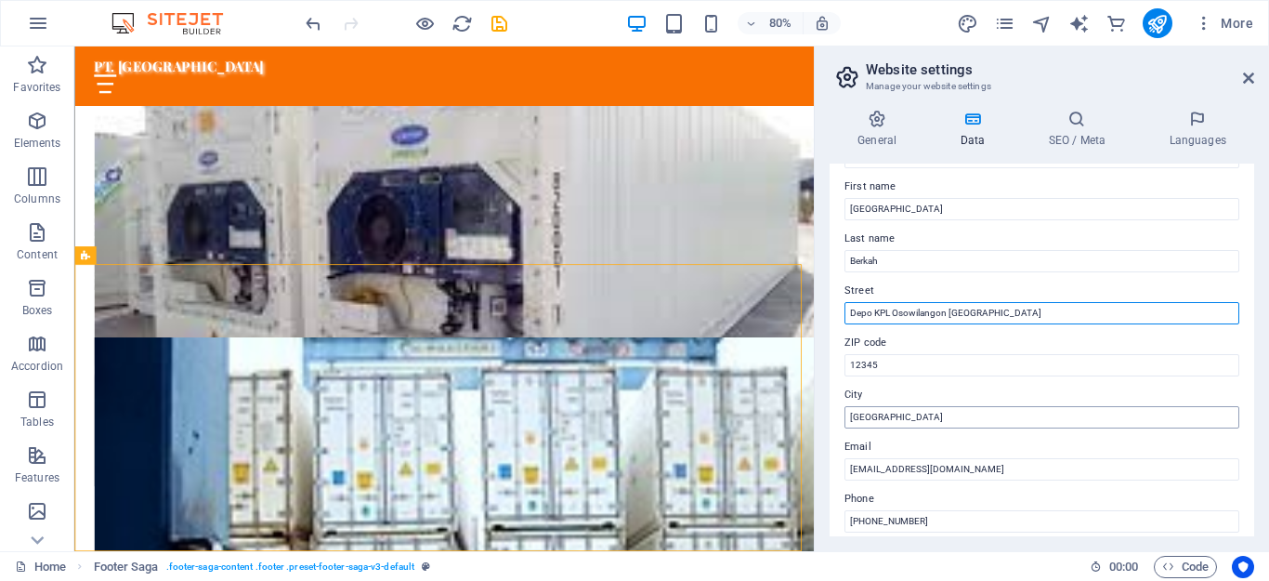
type input "Depo KPL Osowilangon [GEOGRAPHIC_DATA]"
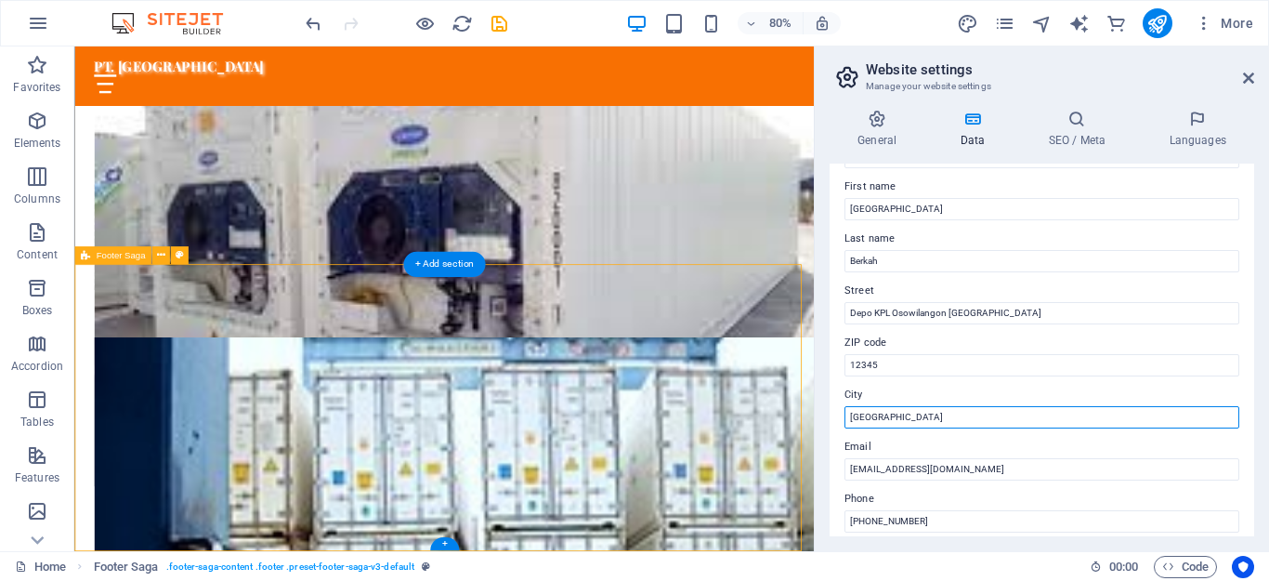
drag, startPoint x: 965, startPoint y: 463, endPoint x: 894, endPoint y: 474, distance: 72.4
click at [925, 422] on input "[GEOGRAPHIC_DATA]" at bounding box center [1042, 417] width 395 height 22
drag, startPoint x: 899, startPoint y: 421, endPoint x: 850, endPoint y: 414, distance: 49.7
click at [850, 414] on input "[GEOGRAPHIC_DATA]" at bounding box center [1042, 417] width 395 height 22
type input "[GEOGRAPHIC_DATA]"
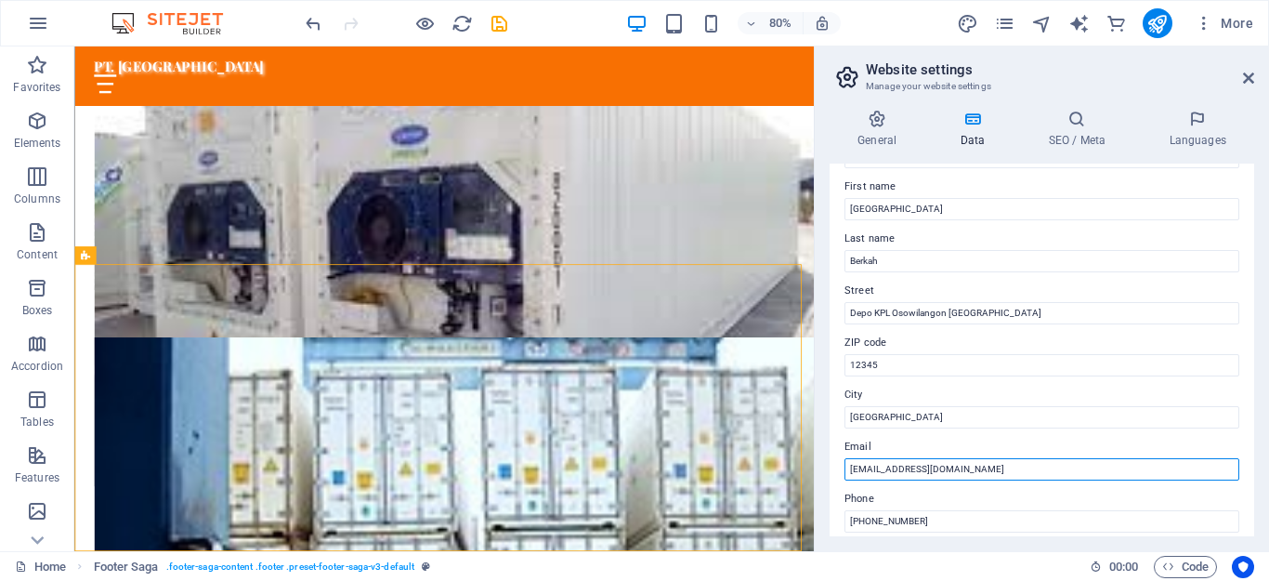
click at [928, 476] on input "[EMAIL_ADDRESS][DOMAIN_NAME]" at bounding box center [1042, 469] width 395 height 22
drag, startPoint x: 985, startPoint y: 464, endPoint x: 842, endPoint y: 469, distance: 143.2
click at [842, 469] on div "Contact data for this website. This can be used everywhere on the website and w…" at bounding box center [1042, 350] width 425 height 373
type input "[EMAIL_ADDRESS][DOMAIN_NAME]"
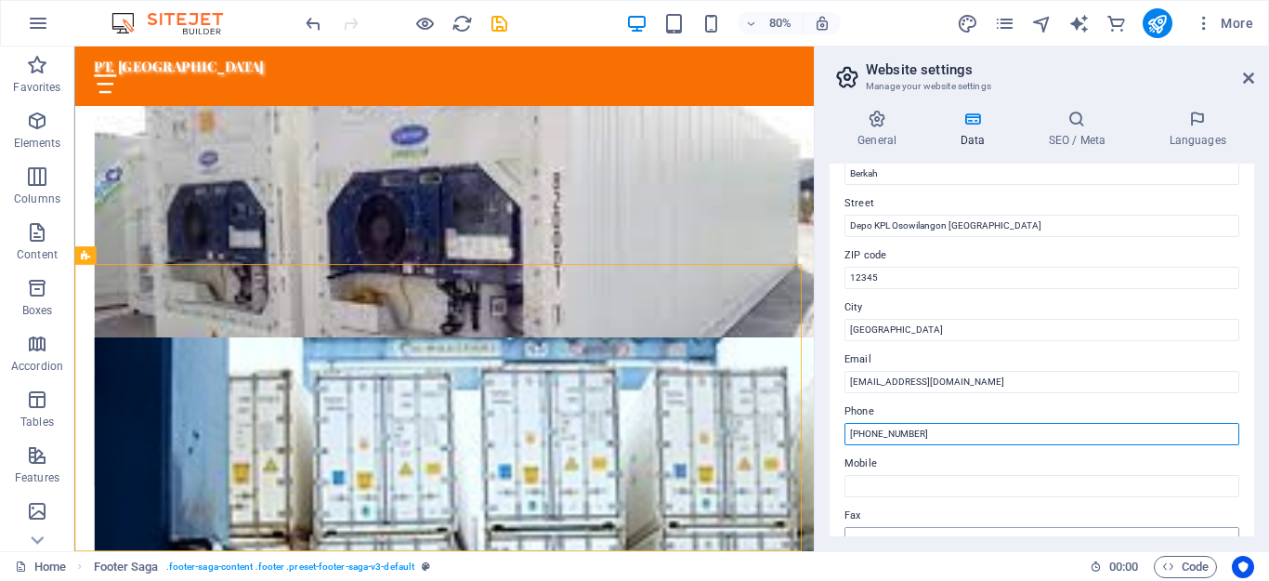
scroll to position [252, 0]
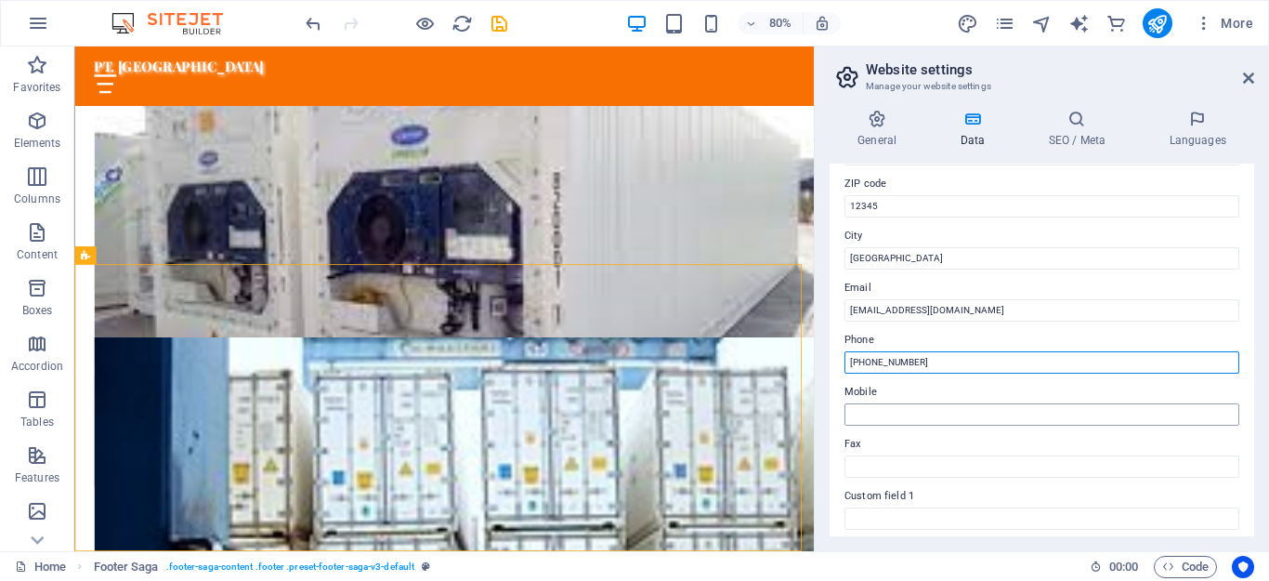
drag, startPoint x: 938, startPoint y: 524, endPoint x: 871, endPoint y: 412, distance: 130.0
click at [871, 412] on div "Contact data for this website. This can be used everywhere on the website and w…" at bounding box center [1042, 350] width 425 height 373
type input "[PHONE_NUMBER]"
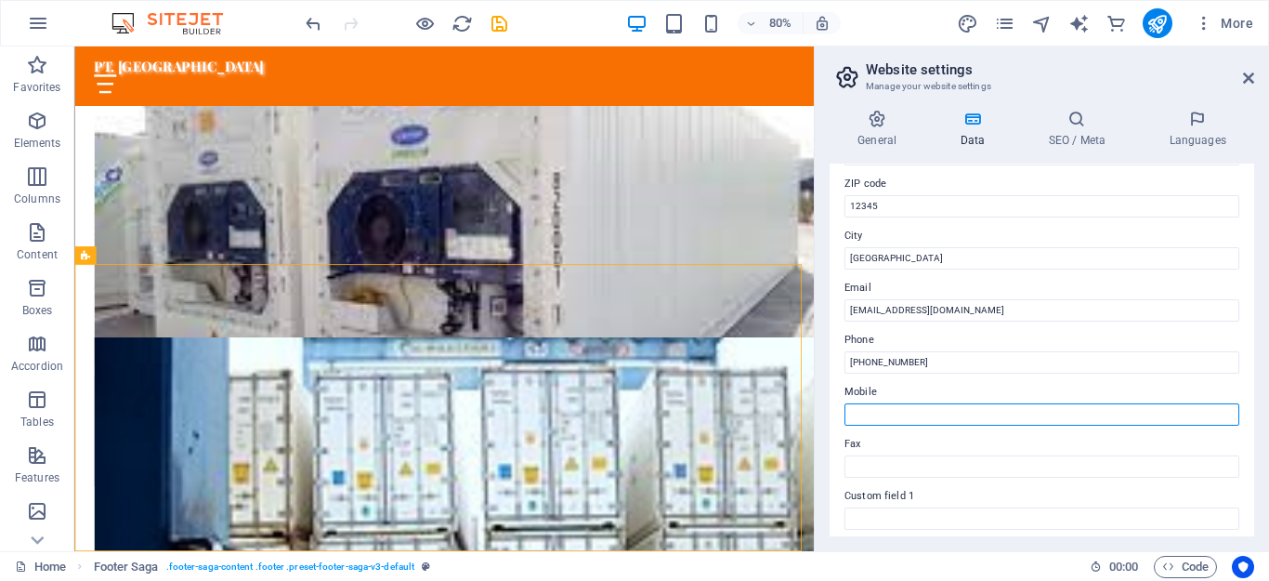
click at [871, 412] on input "Mobile" at bounding box center [1042, 414] width 395 height 22
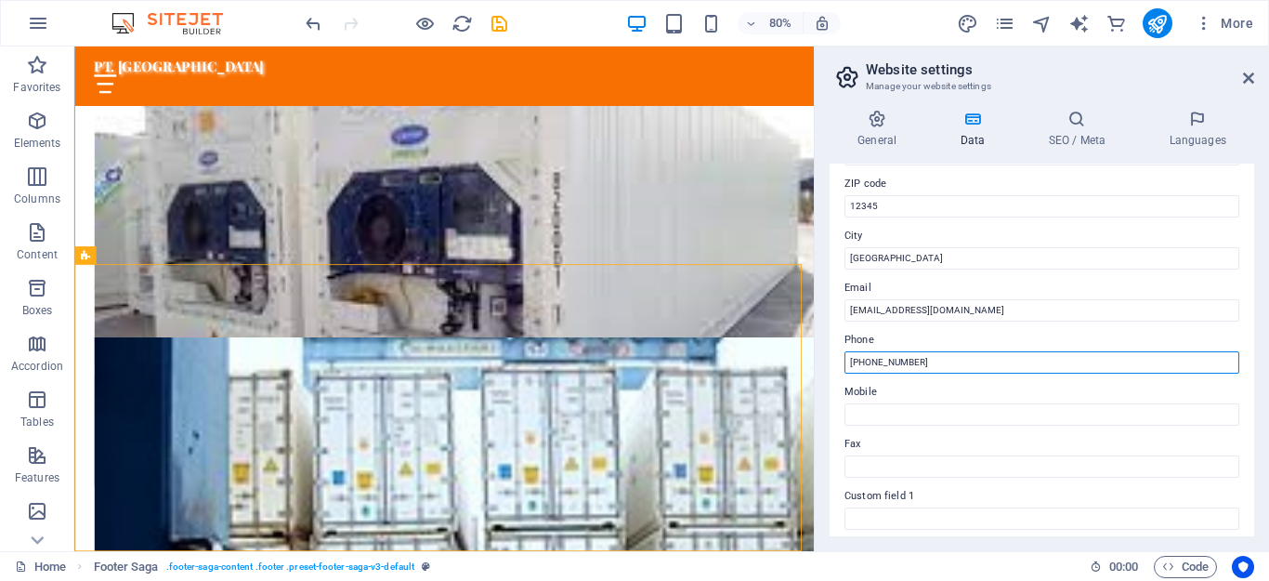
click at [904, 356] on input "[PHONE_NUMBER]" at bounding box center [1042, 362] width 395 height 22
drag, startPoint x: 943, startPoint y: 360, endPoint x: 871, endPoint y: 365, distance: 71.7
click at [871, 365] on input "[PHONE_NUMBER]" at bounding box center [1042, 362] width 395 height 22
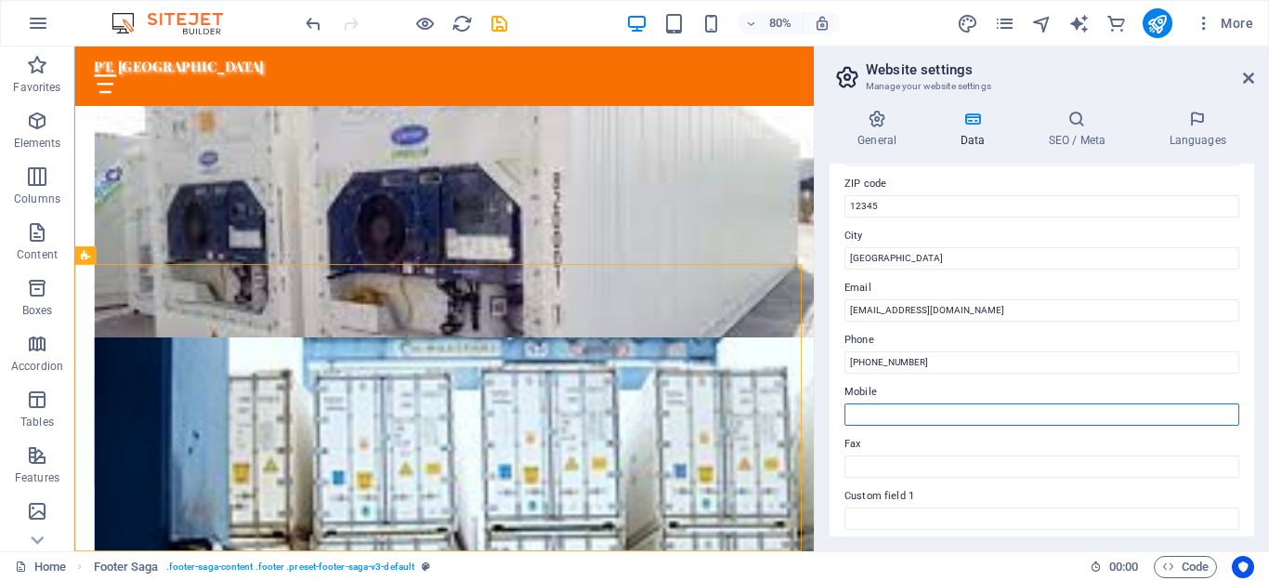
click at [873, 414] on input "Mobile" at bounding box center [1042, 414] width 395 height 22
paste input "8585 222 5099"
click at [851, 416] on input "8585 222 5099" at bounding box center [1042, 414] width 395 height 22
type input "08585 222 5099"
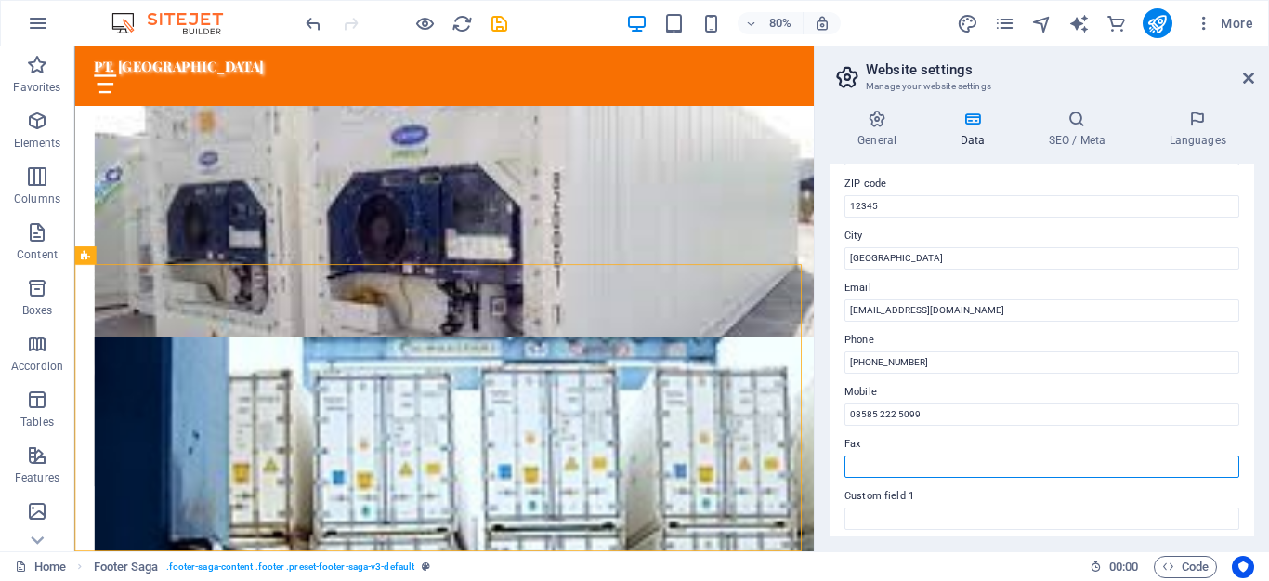
click at [936, 462] on input "Fax" at bounding box center [1042, 466] width 395 height 22
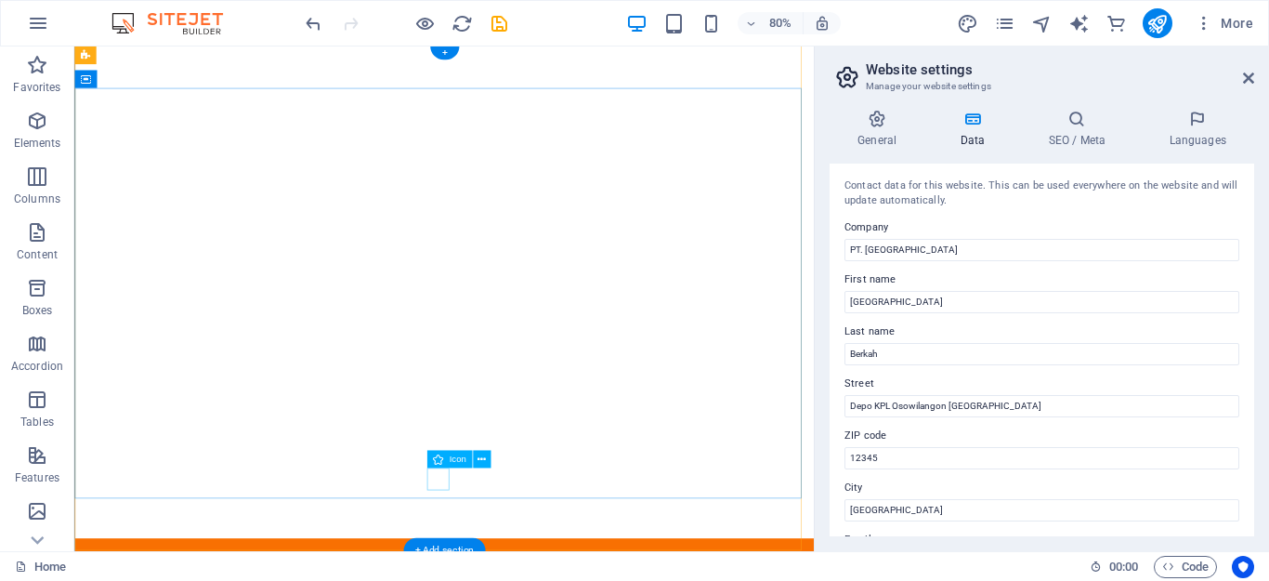
scroll to position [0, 0]
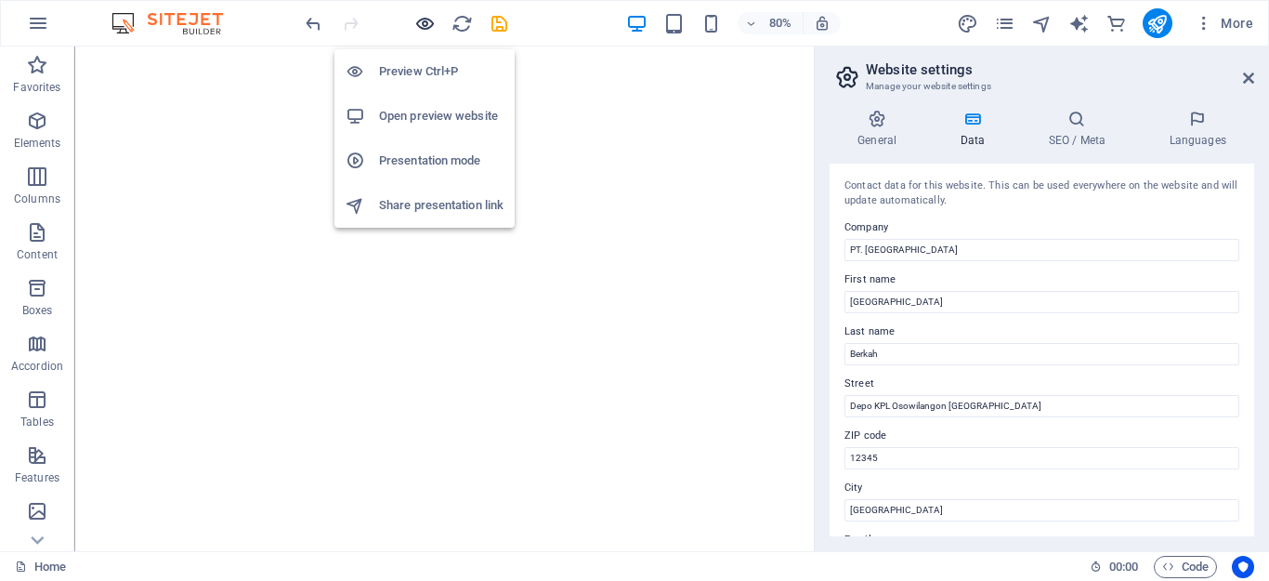
click at [421, 22] on icon "button" at bounding box center [424, 23] width 21 height 21
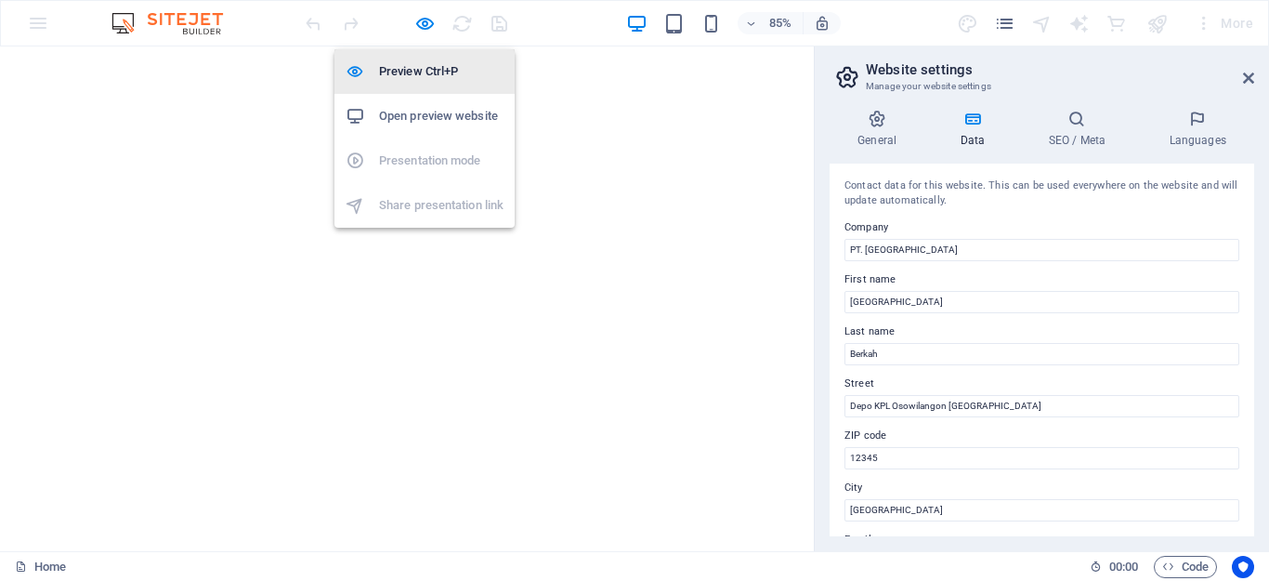
click at [426, 75] on h6 "Preview Ctrl+P" at bounding box center [441, 71] width 124 height 22
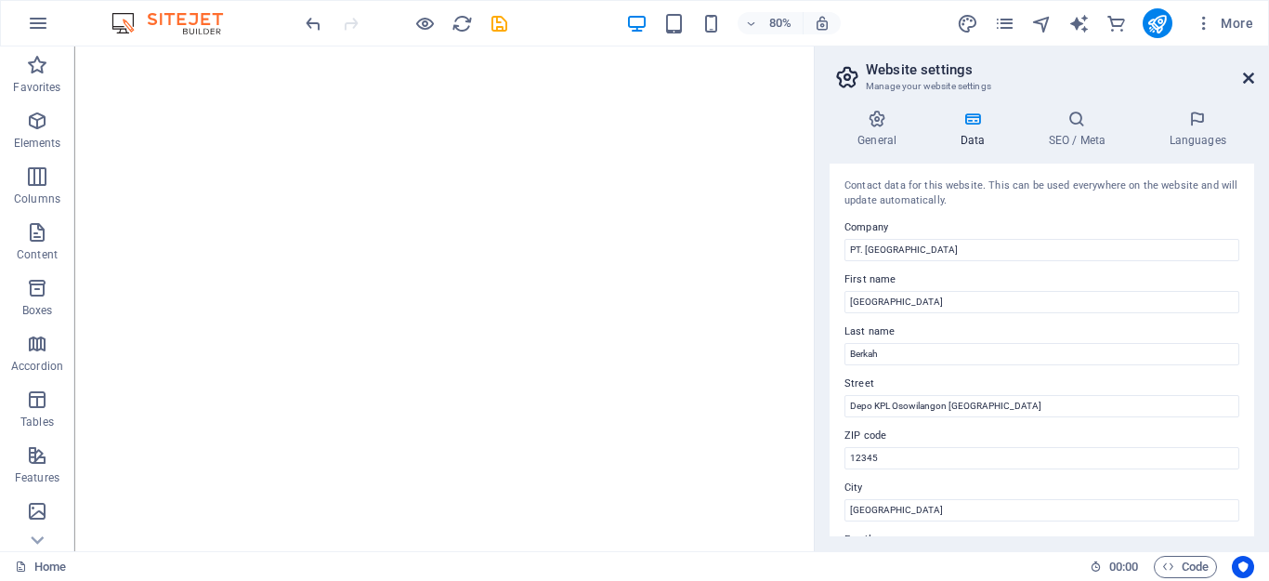
click at [1249, 74] on icon at bounding box center [1248, 78] width 11 height 15
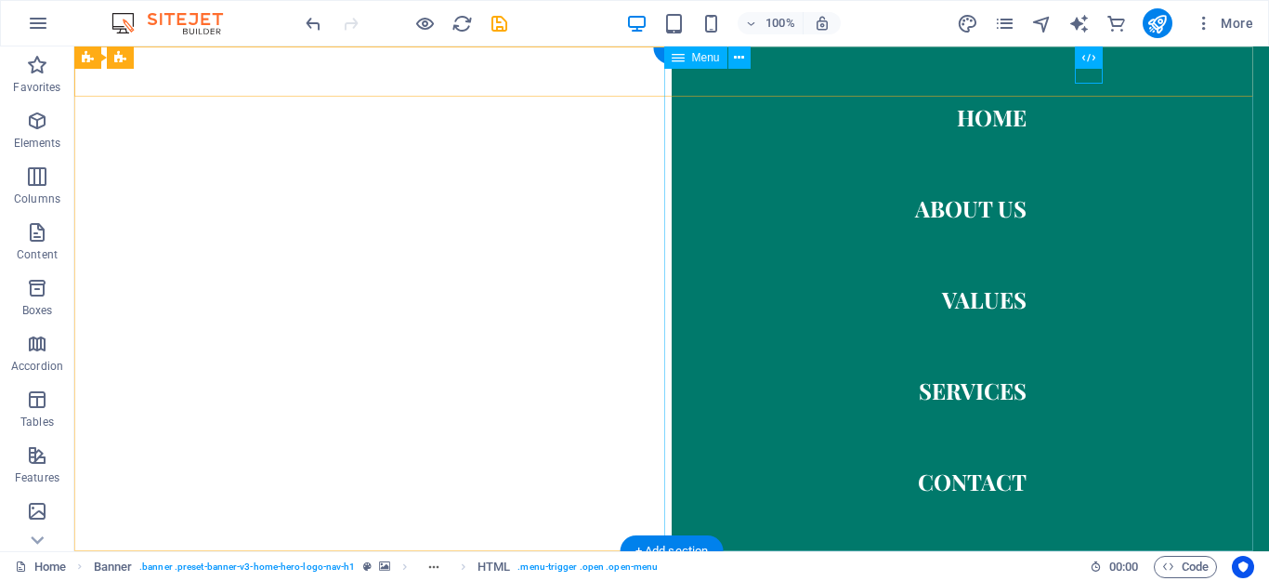
click at [979, 114] on nav "Home About Us Values Services Contact" at bounding box center [970, 298] width 597 height 504
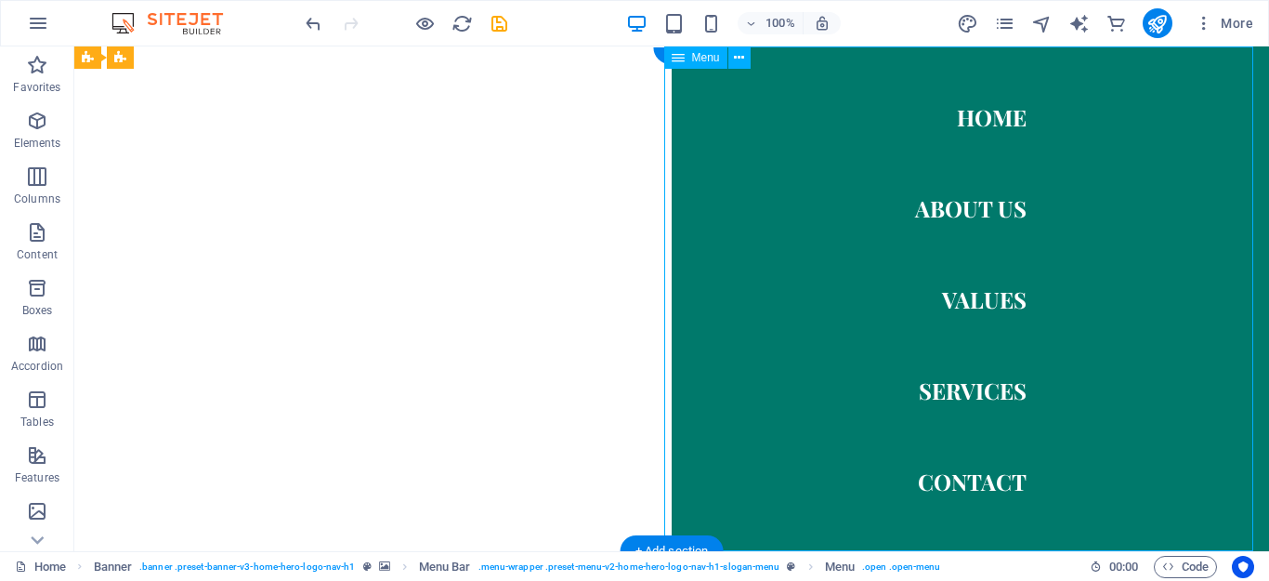
drag, startPoint x: 972, startPoint y: 224, endPoint x: 971, endPoint y: 213, distance: 11.2
click at [972, 222] on nav "Home About Us Values Services Contact" at bounding box center [970, 298] width 597 height 504
drag, startPoint x: 971, startPoint y: 213, endPoint x: 965, endPoint y: 318, distance: 105.1
click at [971, 215] on nav "Home About Us Values Services Contact" at bounding box center [970, 298] width 597 height 504
click at [970, 302] on nav "Home About Us Values Services Contact" at bounding box center [970, 298] width 597 height 504
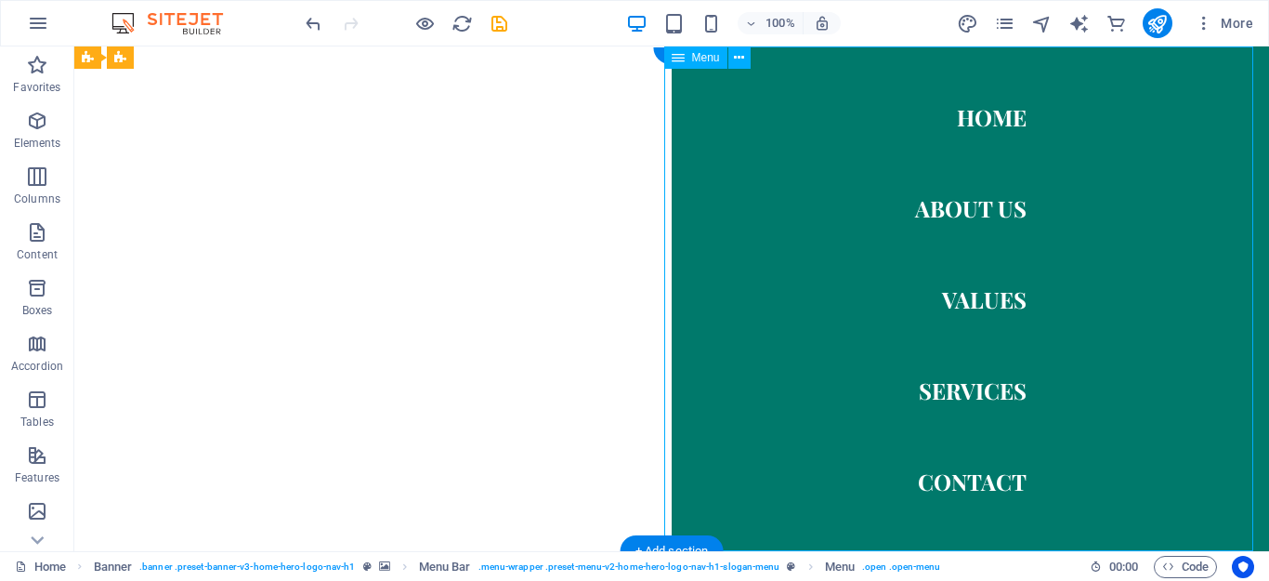
click at [962, 399] on nav "Home About Us Values Services Contact" at bounding box center [970, 298] width 597 height 504
click at [959, 481] on nav "Home About Us Values Services Contact" at bounding box center [970, 298] width 597 height 504
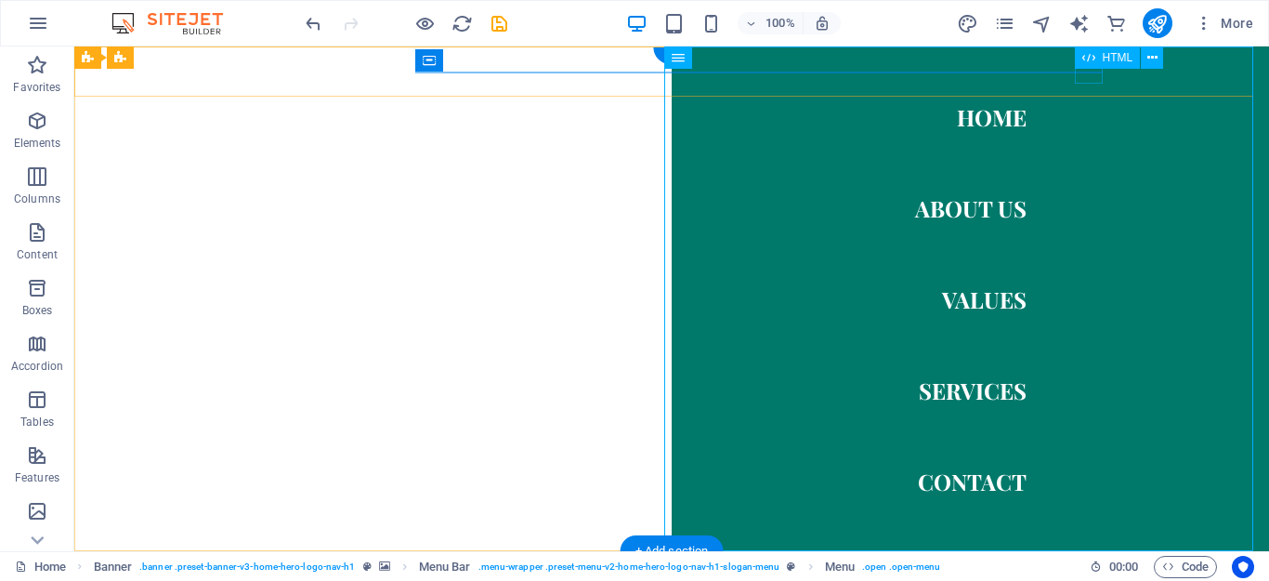
click at [1078, 69] on div "HTML" at bounding box center [1125, 57] width 101 height 23
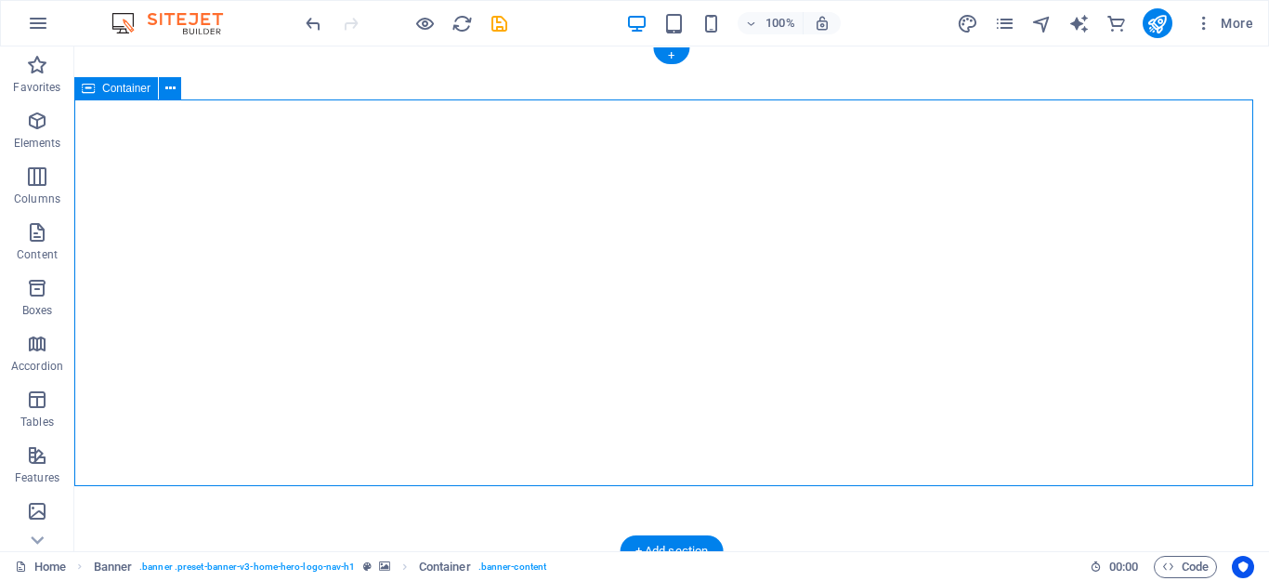
click at [33, 28] on icon "button" at bounding box center [38, 23] width 22 height 22
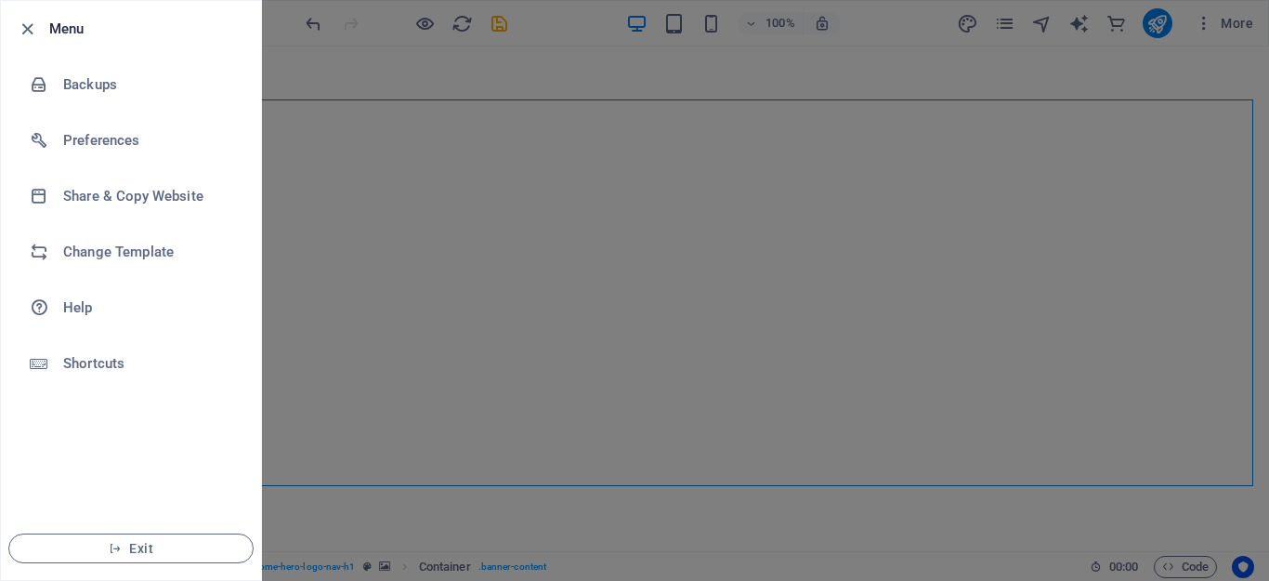
click at [477, 239] on div at bounding box center [634, 290] width 1269 height 581
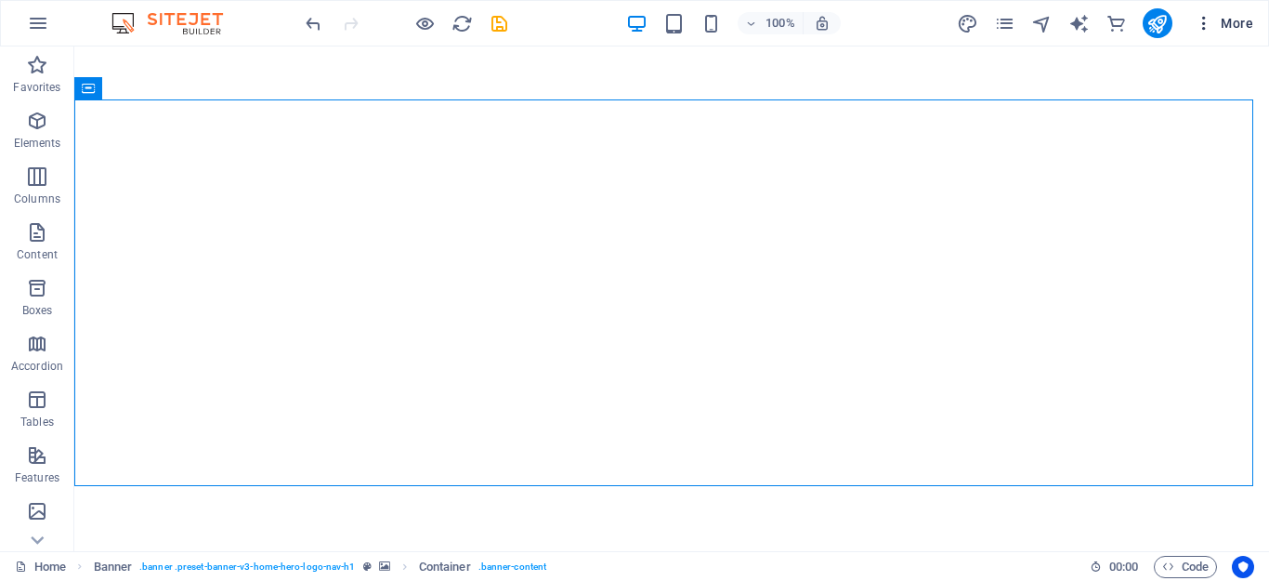
click at [1204, 26] on icon "button" at bounding box center [1204, 23] width 19 height 19
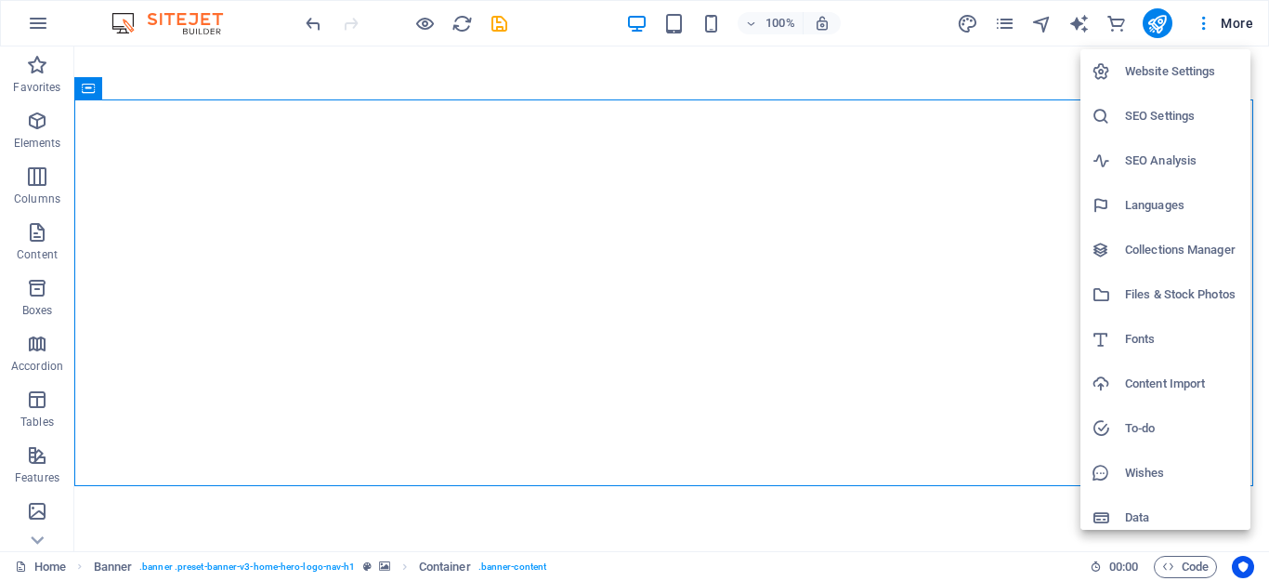
click at [845, 155] on div at bounding box center [634, 290] width 1269 height 581
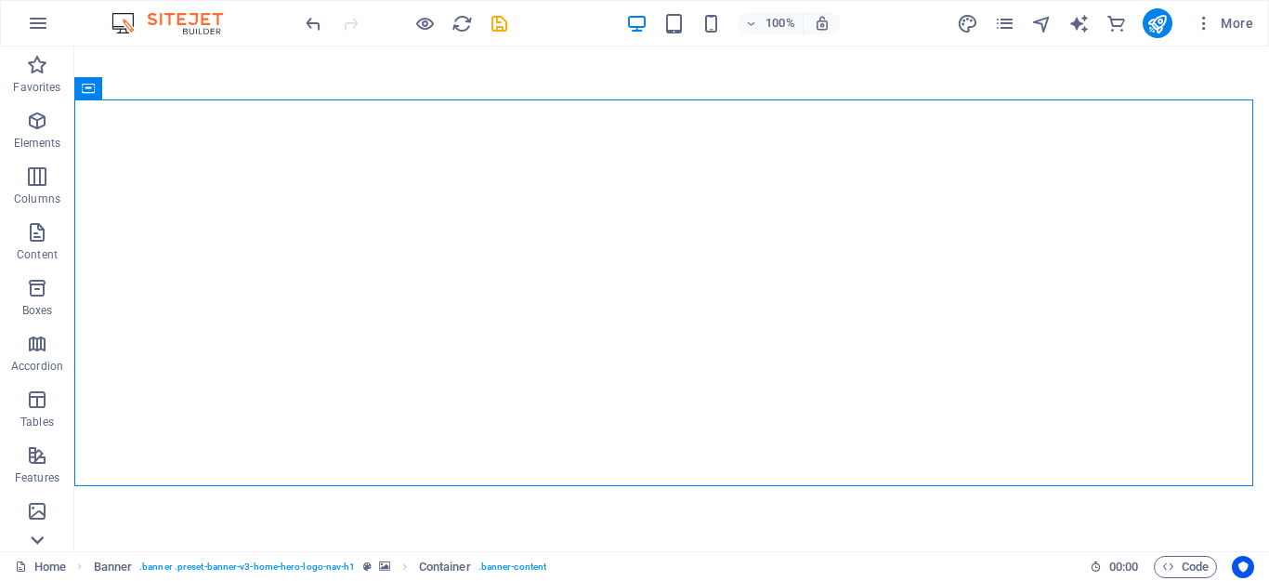
click at [32, 543] on icon at bounding box center [37, 540] width 26 height 26
drag, startPoint x: 495, startPoint y: 24, endPoint x: 639, endPoint y: 221, distance: 244.0
click at [495, 24] on icon "save" at bounding box center [499, 23] width 21 height 21
checkbox input "false"
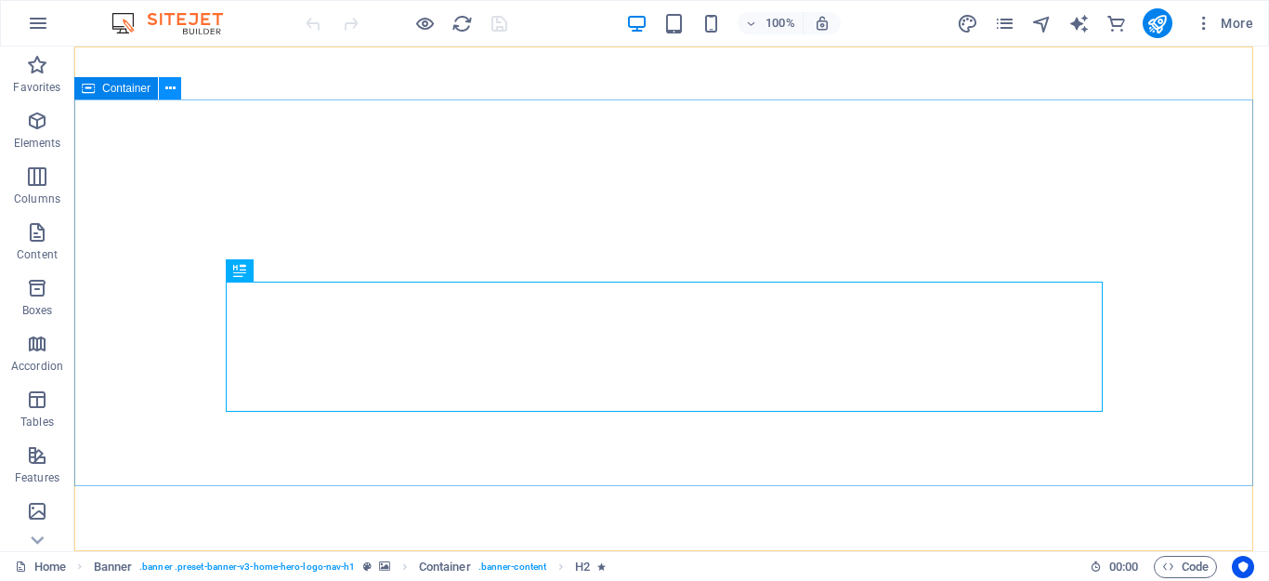
click at [162, 87] on button at bounding box center [170, 88] width 22 height 22
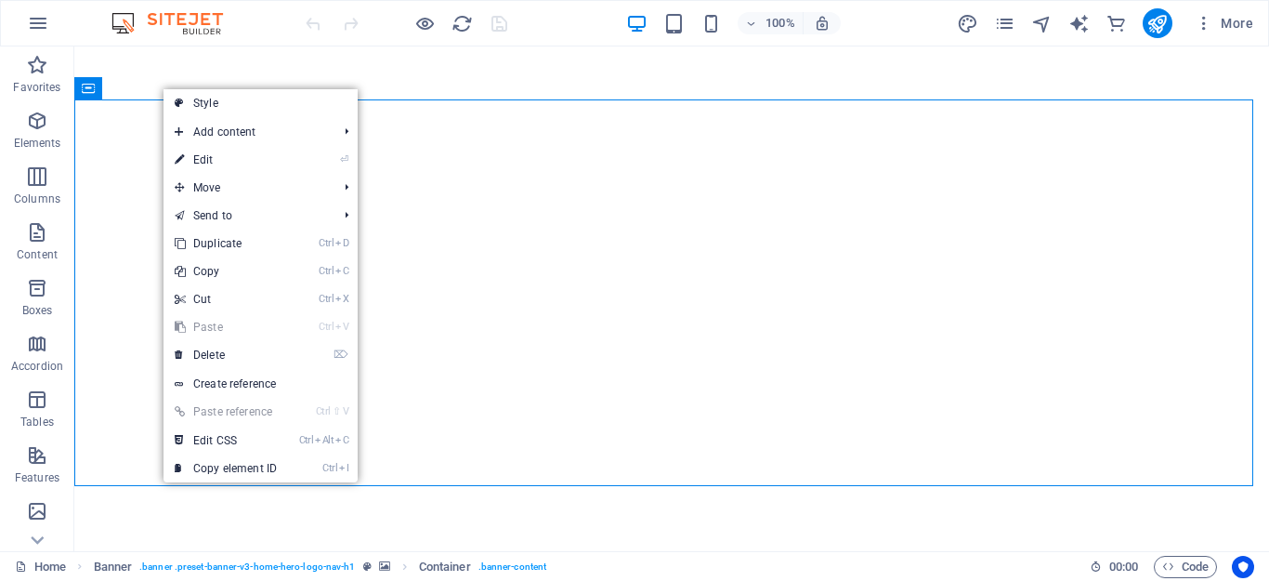
drag, startPoint x: 225, startPoint y: 105, endPoint x: 297, endPoint y: 286, distance: 195.1
click at [225, 105] on link "Style" at bounding box center [261, 103] width 194 height 28
select select "ms"
select select "s"
select select "progressive"
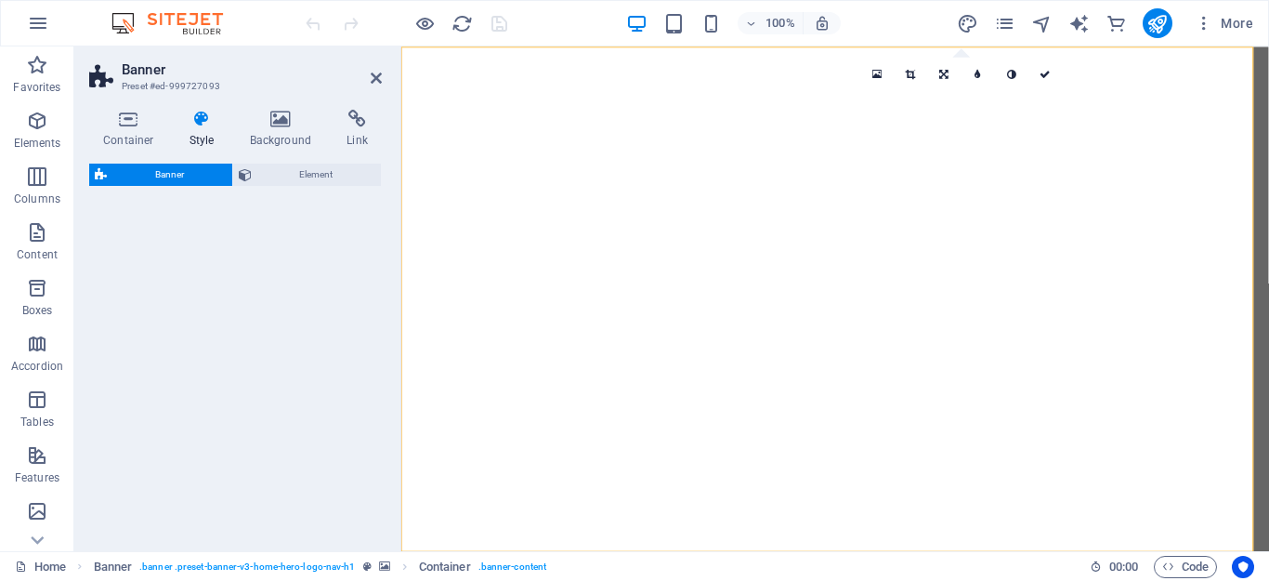
select select "preset-banner-v3-home-hero-logo-nav-h1"
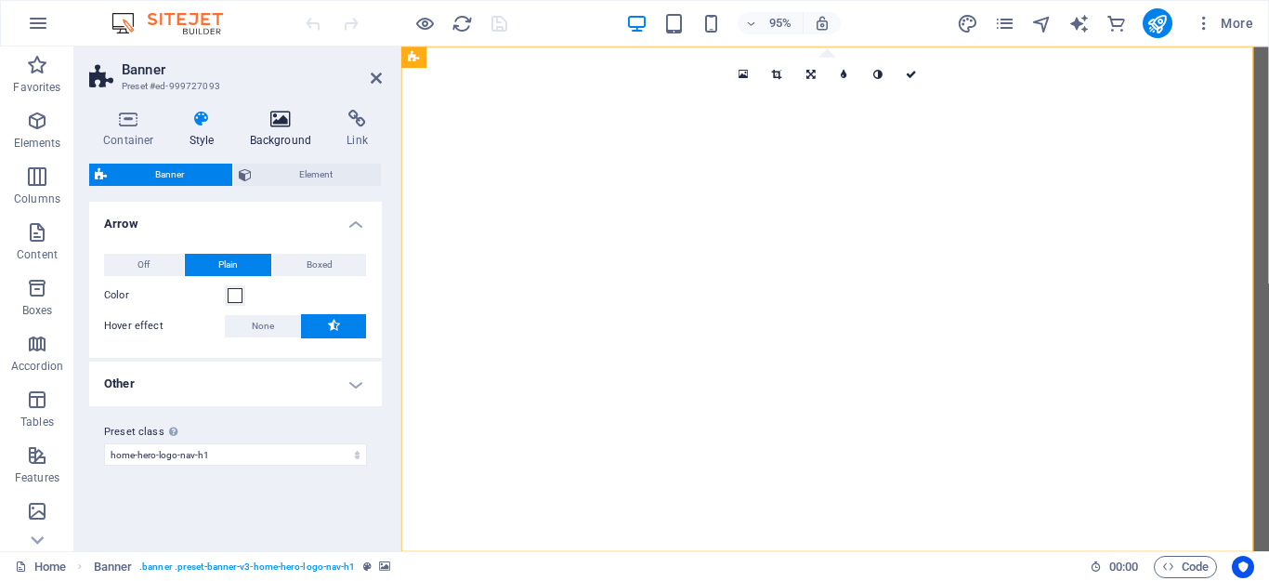
click at [299, 131] on h4 "Background" at bounding box center [285, 129] width 98 height 39
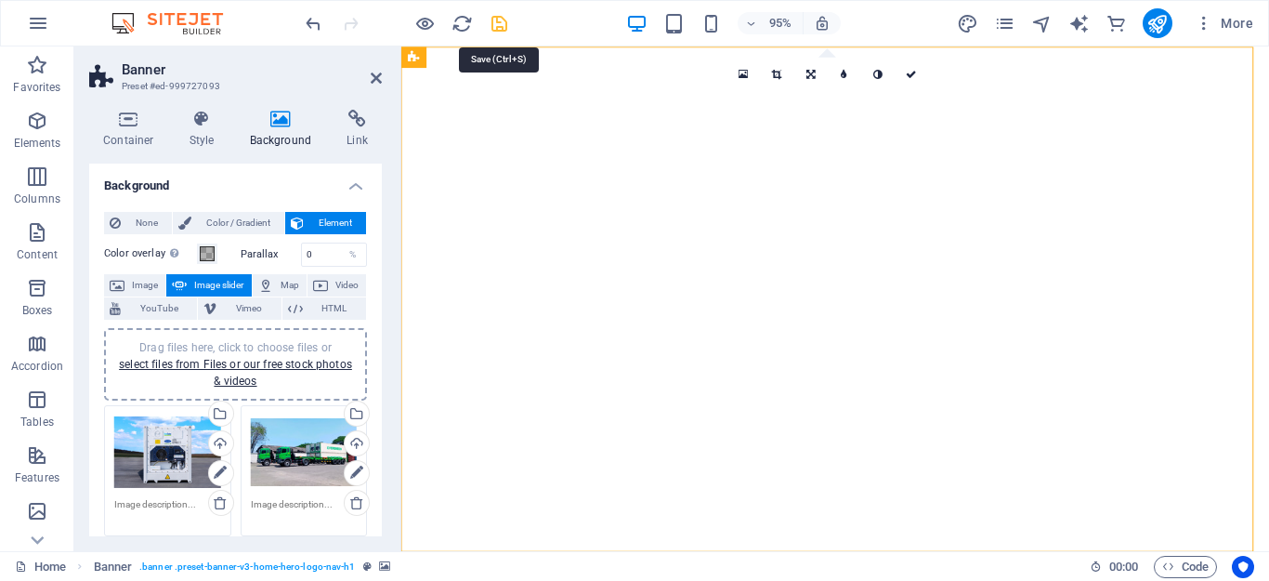
click at [500, 23] on icon "save" at bounding box center [499, 23] width 21 height 21
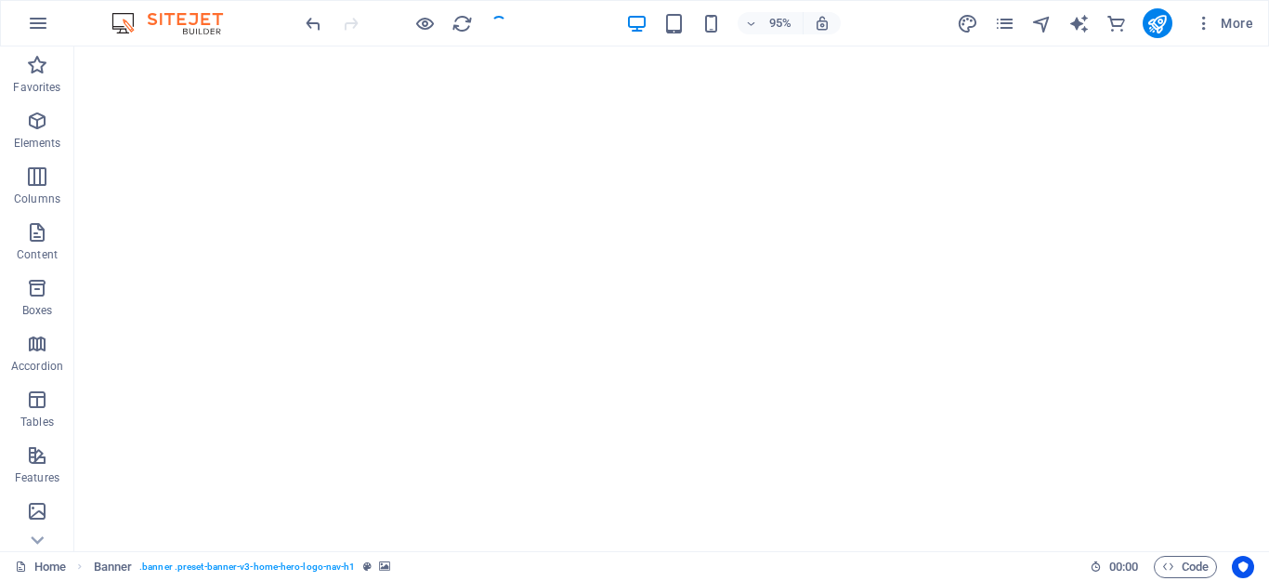
checkbox input "false"
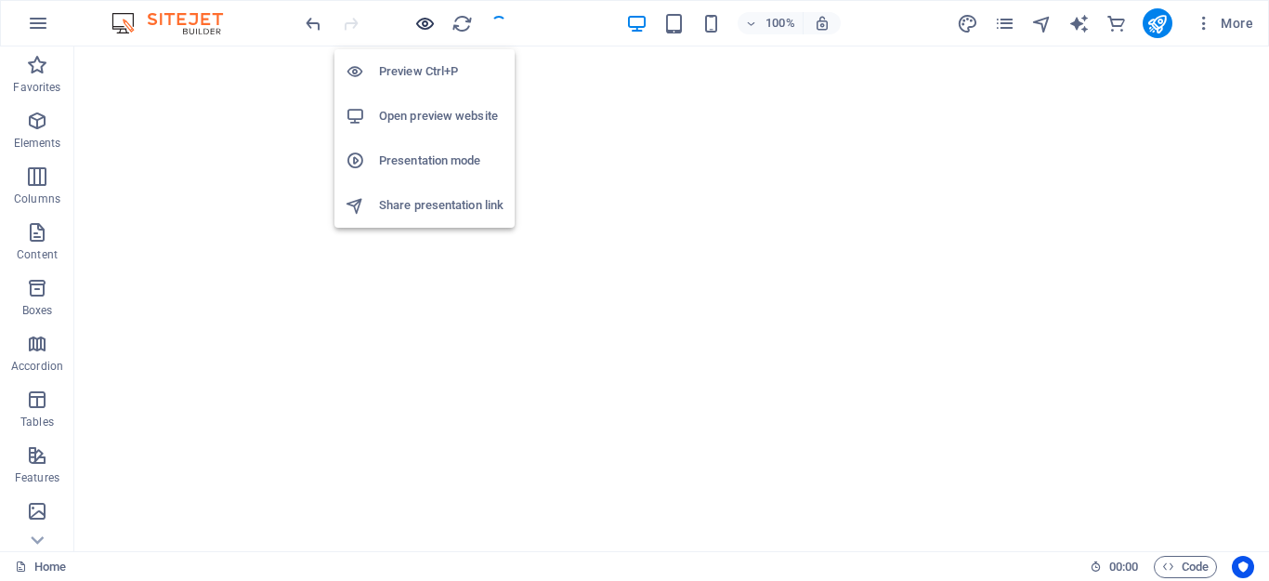
click at [423, 25] on icon "button" at bounding box center [424, 23] width 21 height 21
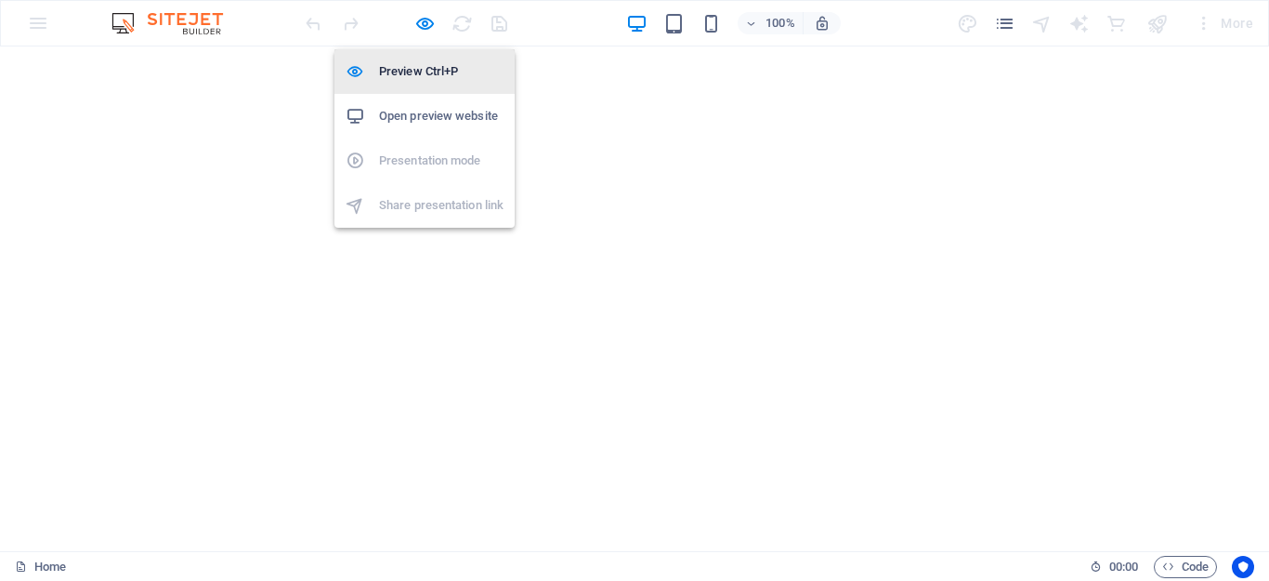
click at [428, 69] on h6 "Preview Ctrl+P" at bounding box center [441, 71] width 124 height 22
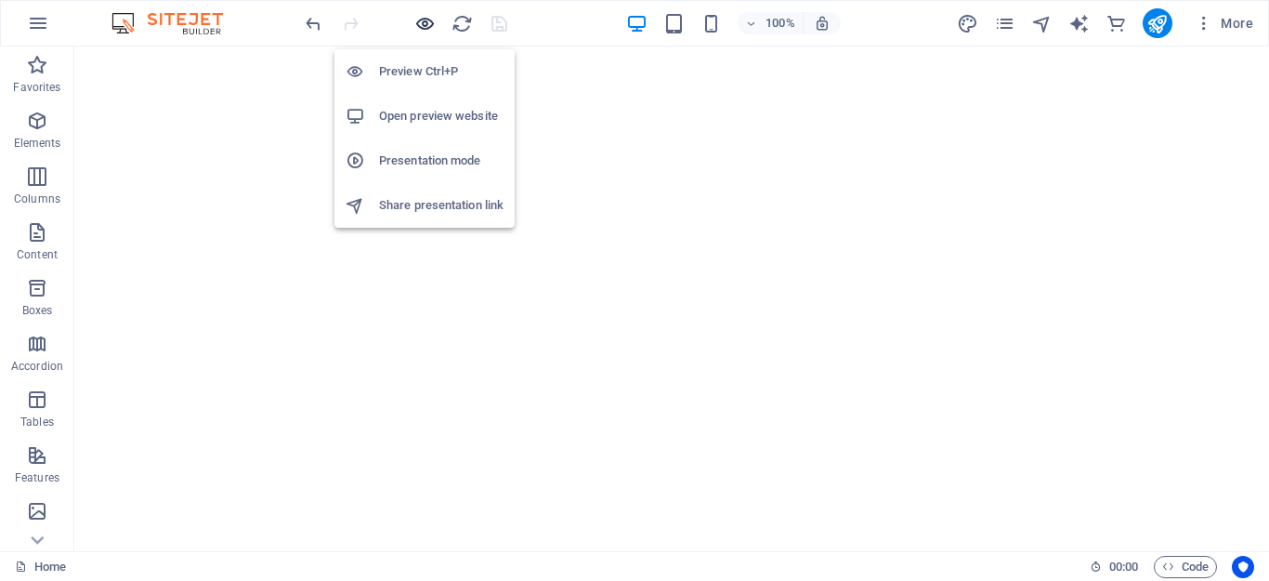
click at [423, 22] on icon "button" at bounding box center [424, 23] width 21 height 21
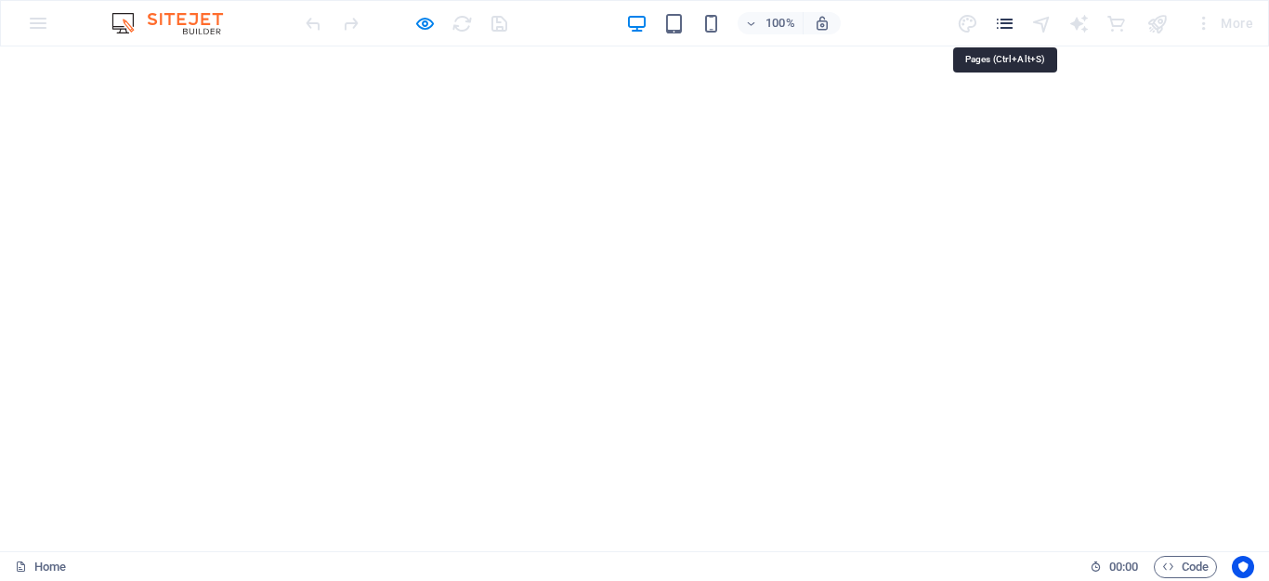
click at [1007, 23] on icon "pages" at bounding box center [1004, 23] width 21 height 21
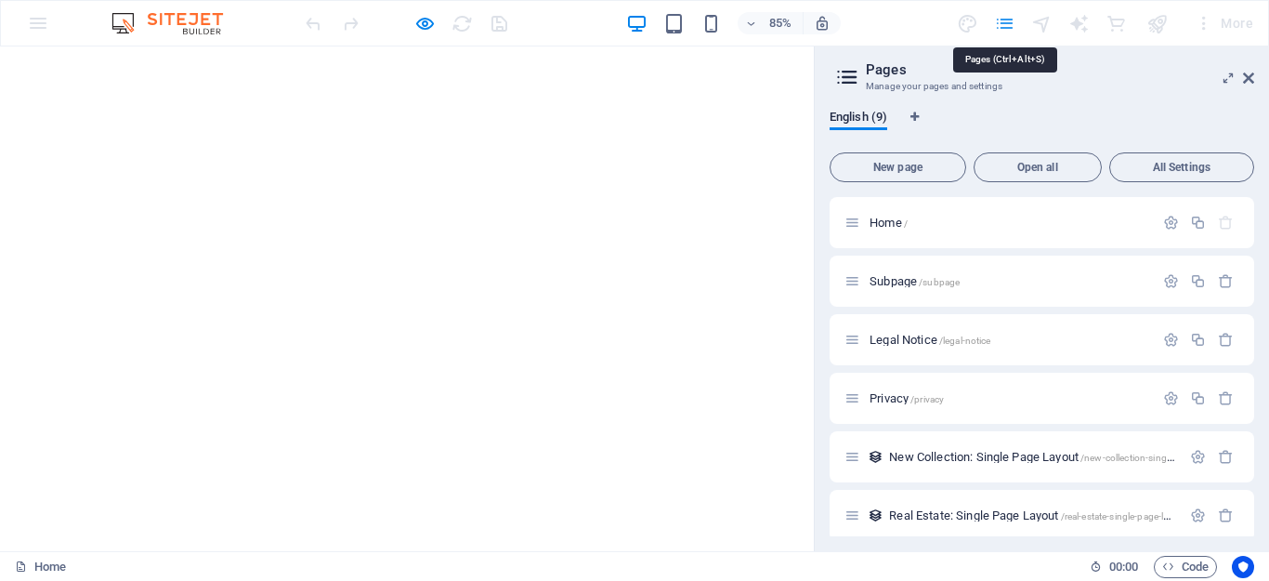
click at [1007, 23] on icon "pages" at bounding box center [1004, 23] width 21 height 21
click at [1250, 80] on icon at bounding box center [1248, 78] width 11 height 15
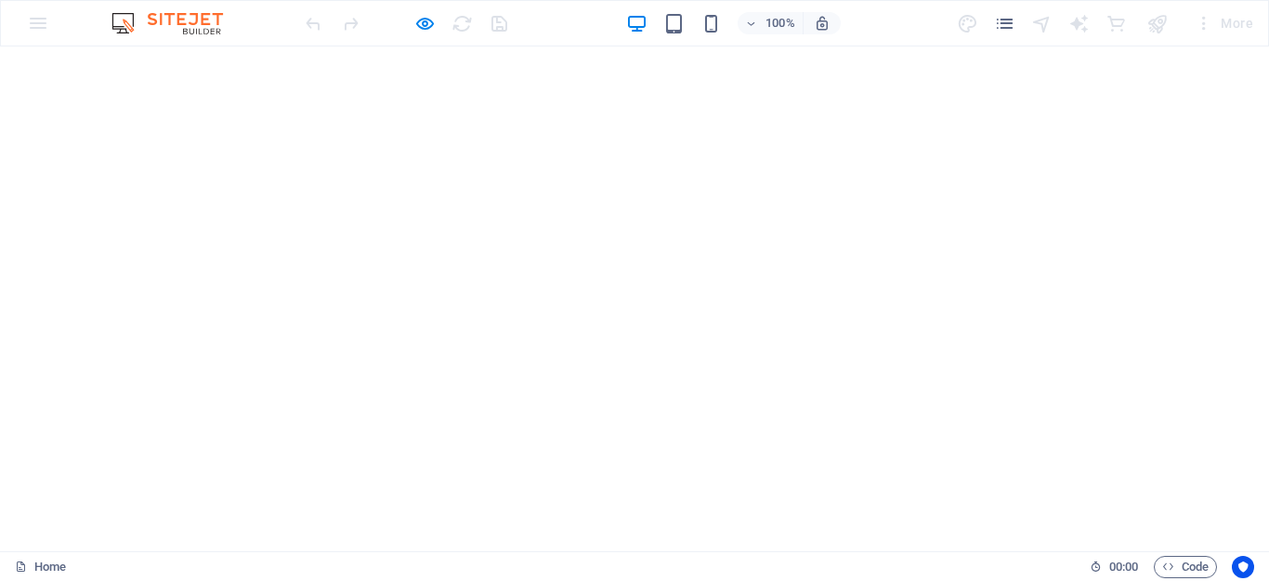
click at [37, 18] on div "100% More" at bounding box center [634, 23] width 1267 height 45
click at [151, 20] on img at bounding box center [176, 23] width 139 height 22
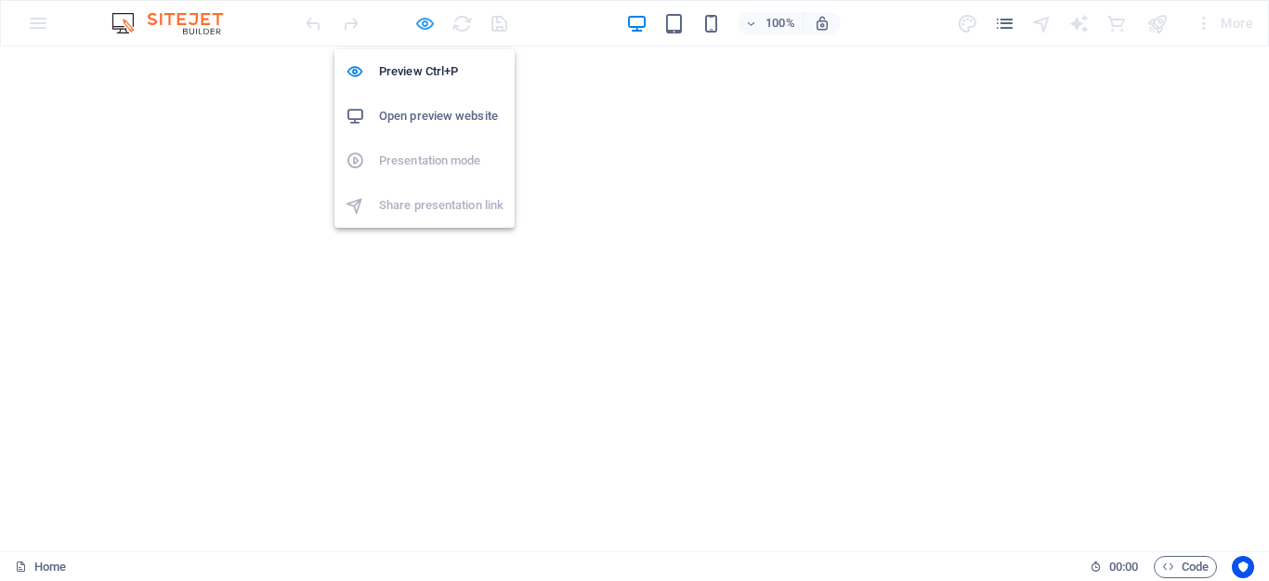
click at [419, 21] on icon "button" at bounding box center [424, 23] width 21 height 21
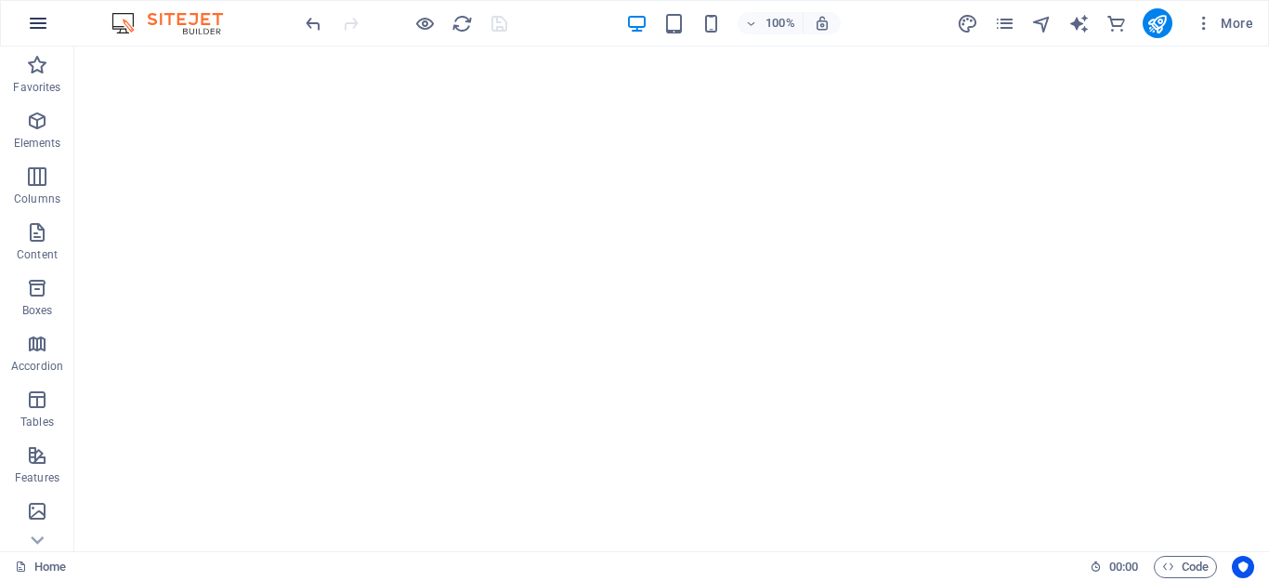
click at [29, 26] on icon "button" at bounding box center [38, 23] width 22 height 22
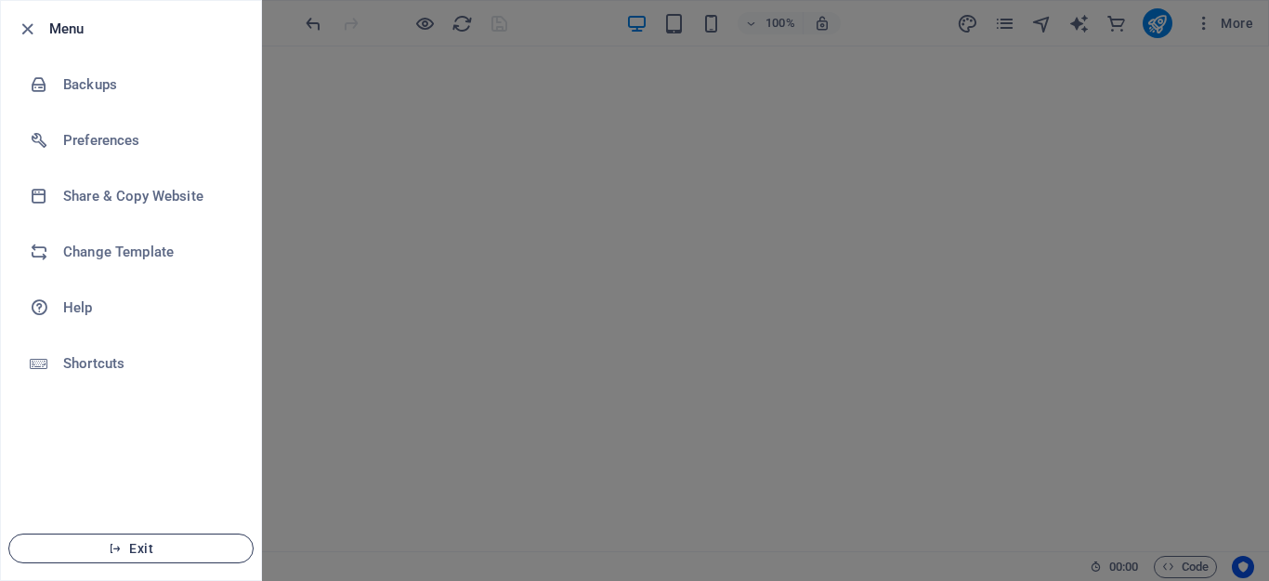
click at [111, 541] on span "Exit" at bounding box center [131, 548] width 214 height 15
